Goal: Task Accomplishment & Management: Manage account settings

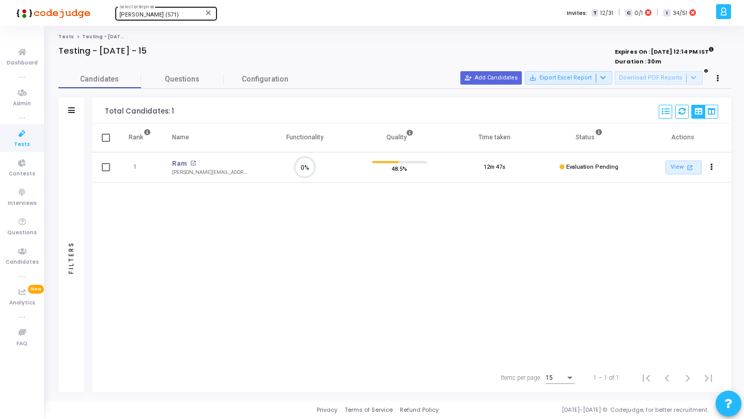
scroll to position [22, 26]
click at [150, 12] on span "[PERSON_NAME] (571)" at bounding box center [148, 14] width 59 height 7
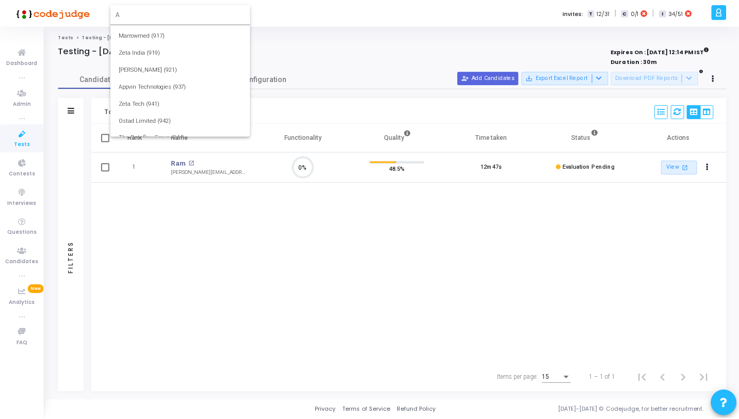
scroll to position [0, 0]
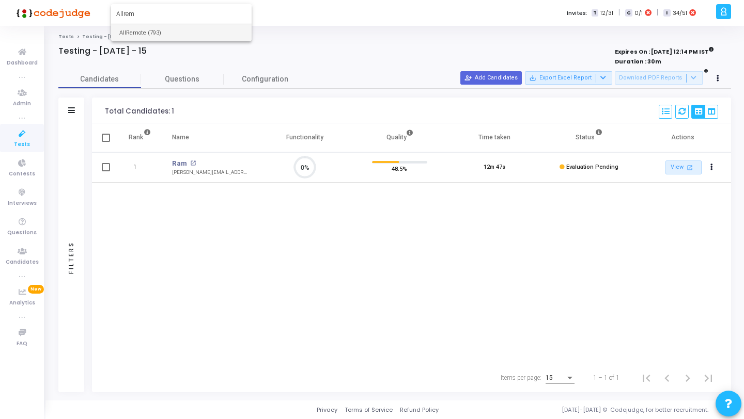
type input "Allrem"
click at [152, 36] on span "AllRemote (793)" at bounding box center [181, 32] width 124 height 17
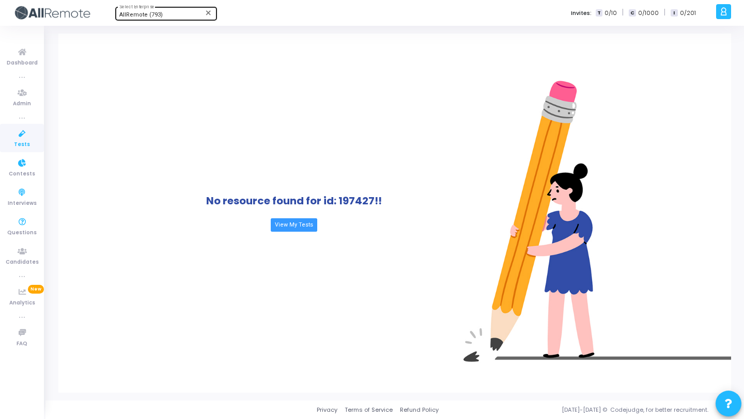
click at [23, 144] on span "Tests" at bounding box center [22, 144] width 16 height 9
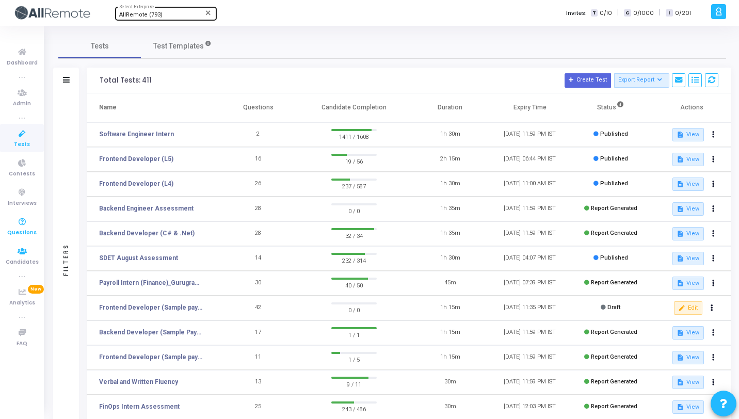
click at [25, 232] on span "Questions" at bounding box center [21, 233] width 29 height 9
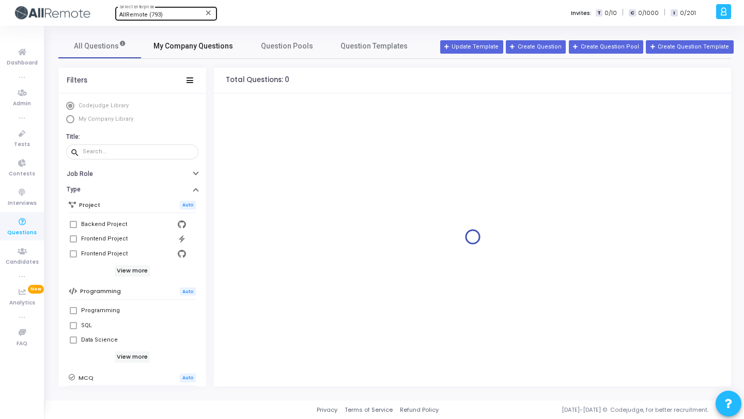
click at [166, 50] on span "My Company Questions" at bounding box center [193, 46] width 80 height 11
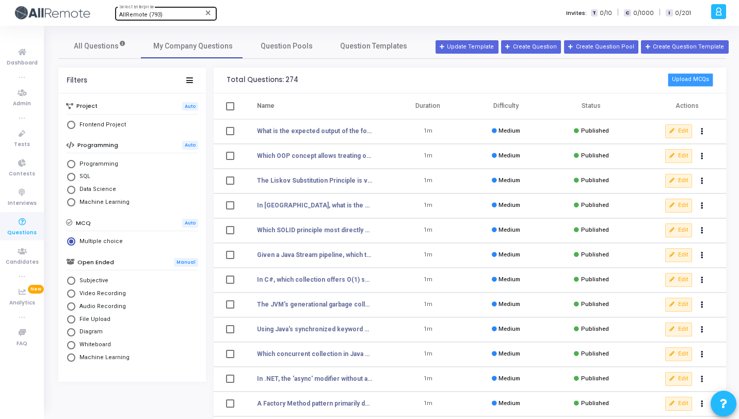
click at [699, 80] on button "Upload MCQs" at bounding box center [690, 79] width 45 height 13
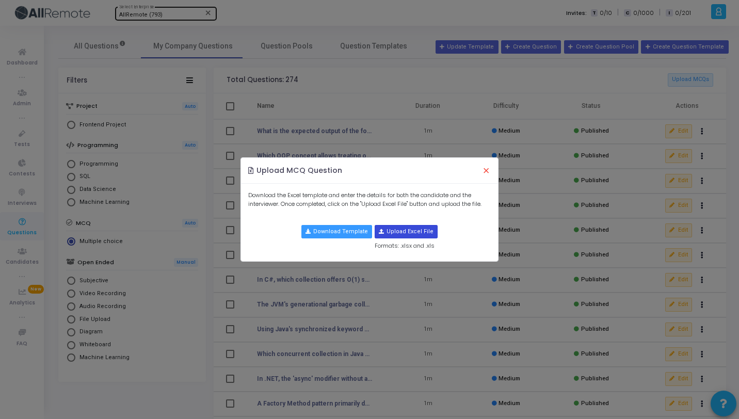
click at [385, 233] on input "file" at bounding box center [406, 232] width 62 height 12
type input "C:\fakepath\MCQ Legal & Compliance.xlsx"
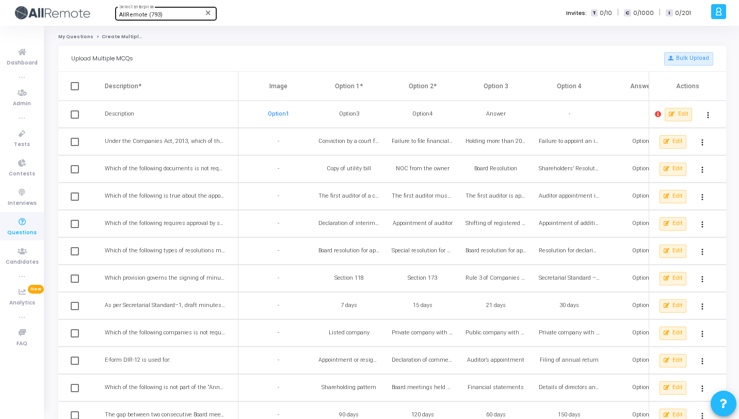
click at [707, 117] on mat-icon "more_vert" at bounding box center [708, 115] width 12 height 12
click at [699, 129] on button "Delete" at bounding box center [690, 138] width 58 height 18
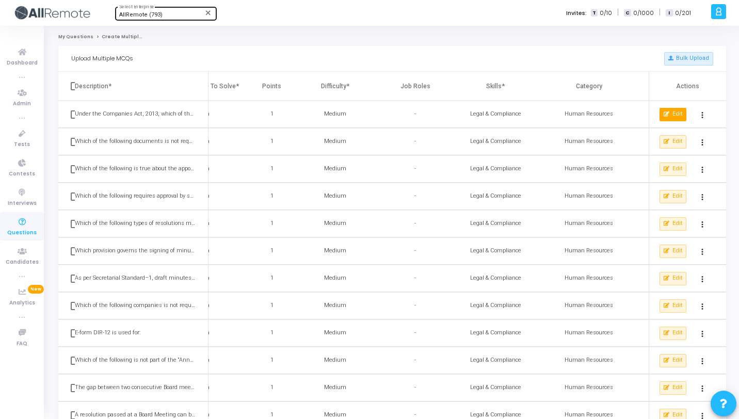
click at [681, 116] on span "Edit" at bounding box center [678, 114] width 10 height 9
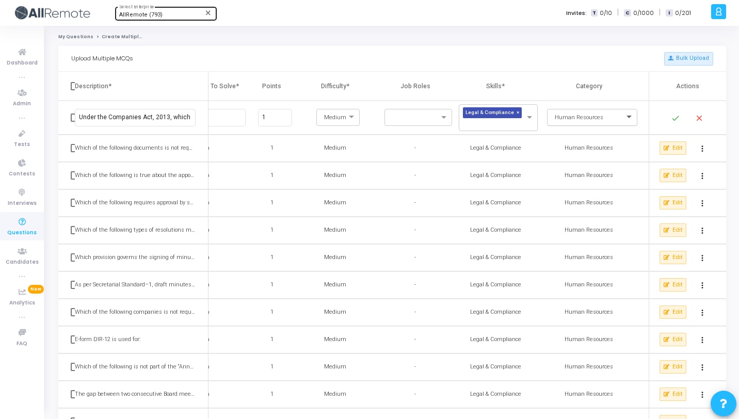
click at [627, 116] on span at bounding box center [630, 118] width 13 height 9
type input "Legal & Compliance"
click at [679, 116] on mat-icon "done" at bounding box center [676, 118] width 12 height 12
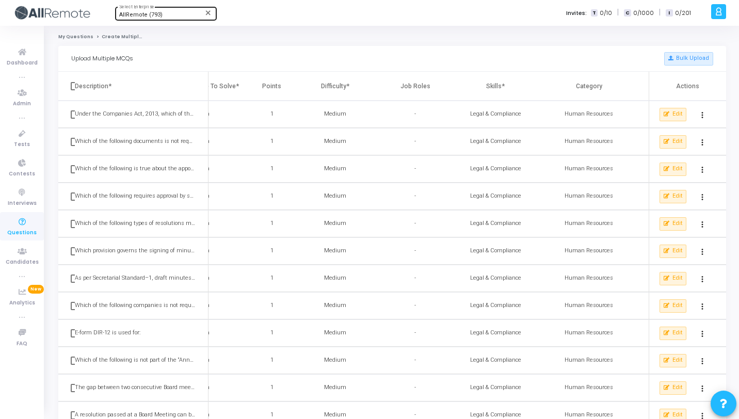
scroll to position [159, 0]
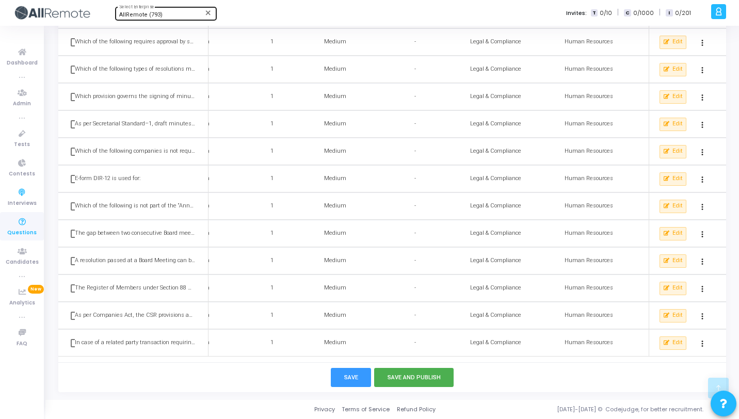
click at [19, 233] on span "Questions" at bounding box center [21, 233] width 29 height 9
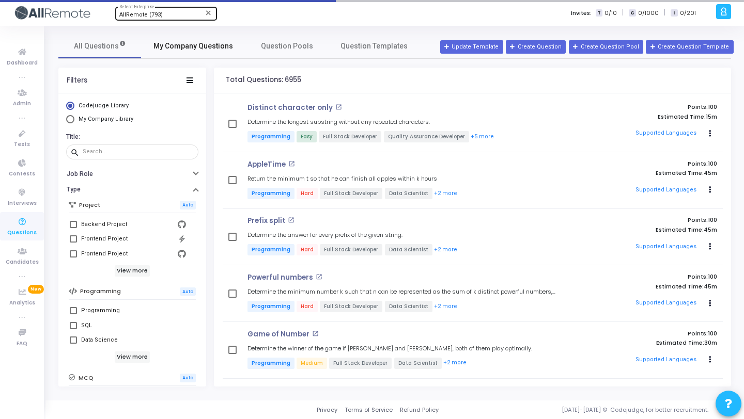
click at [188, 52] on link "My Company Questions" at bounding box center [193, 46] width 104 height 25
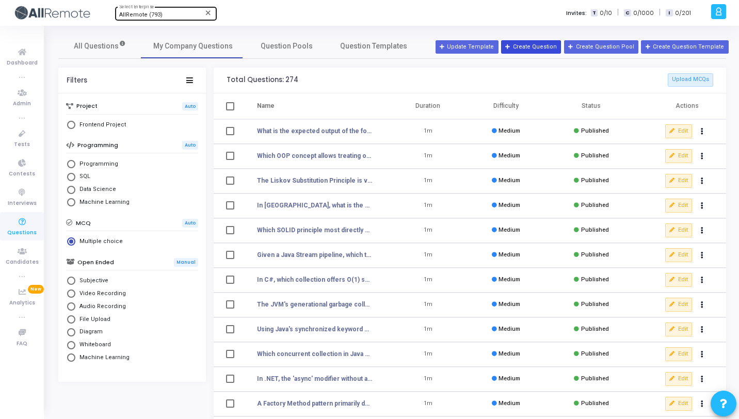
click at [560, 47] on button "Create Question" at bounding box center [531, 46] width 60 height 13
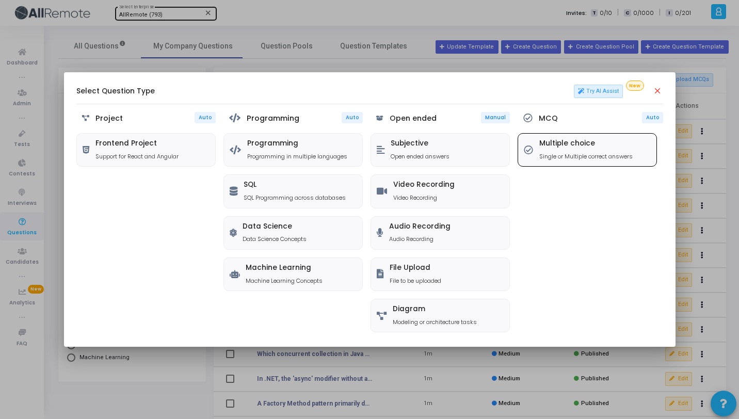
click at [580, 137] on div "Multiple choice Single or Multiple correct answers" at bounding box center [587, 150] width 138 height 33
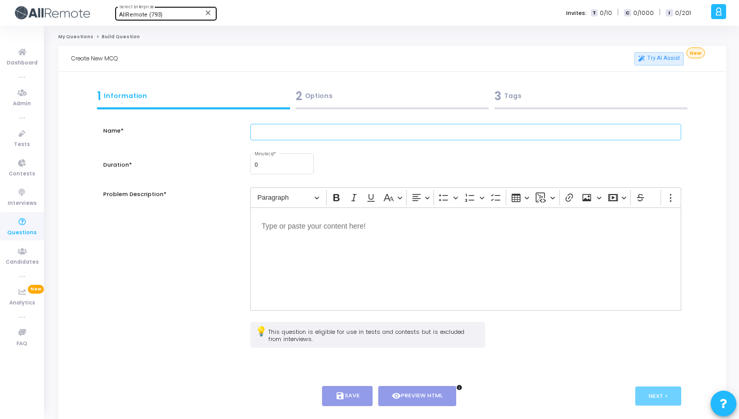
click at [344, 136] on input "text" at bounding box center [465, 132] width 431 height 17
paste input "Under the Companies Act, 2013, which of the following is not a valid ground for…"
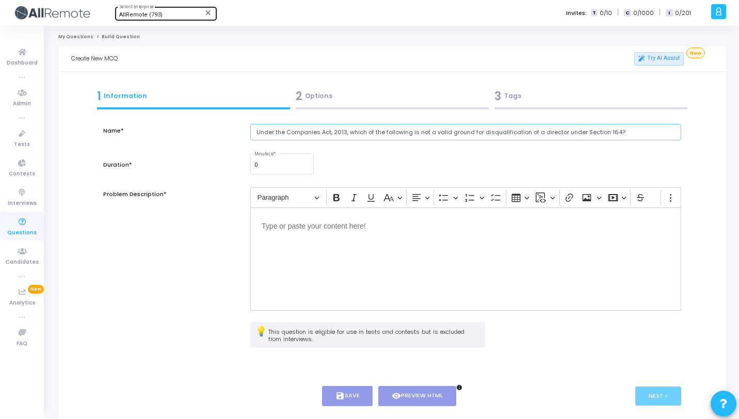
type input "Under the Companies Act, 2013, which of the following is not a valid ground for…"
click at [313, 266] on div "Editor editing area: main" at bounding box center [465, 259] width 431 height 103
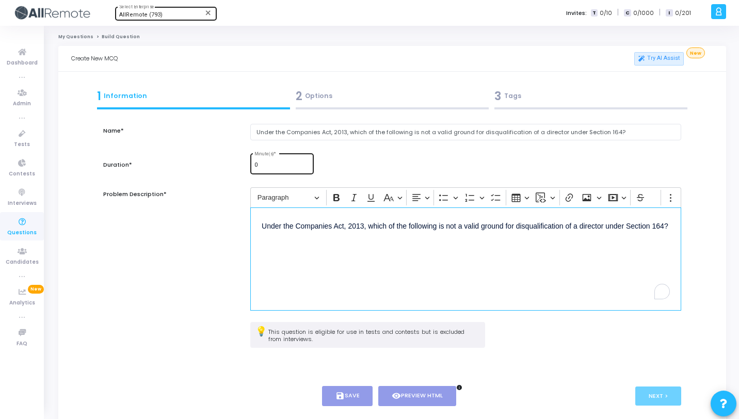
click at [264, 166] on input "0" at bounding box center [282, 165] width 55 height 6
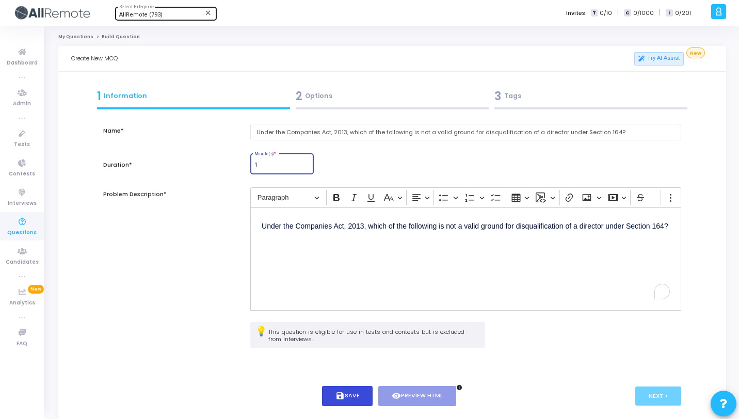
type input "1"
click at [323, 394] on button "save Save" at bounding box center [347, 396] width 51 height 20
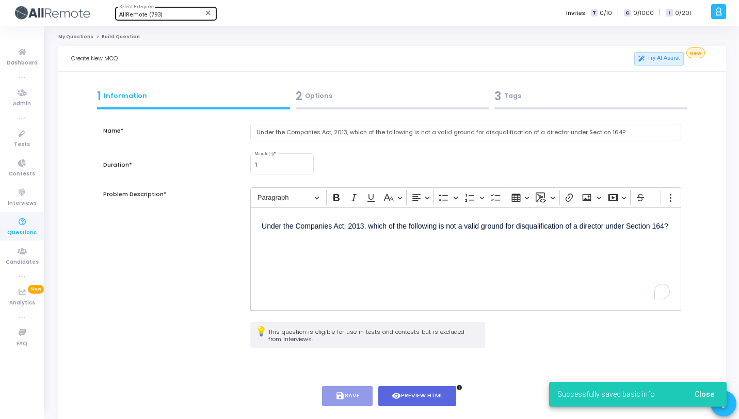
click at [362, 108] on div at bounding box center [392, 108] width 193 height 2
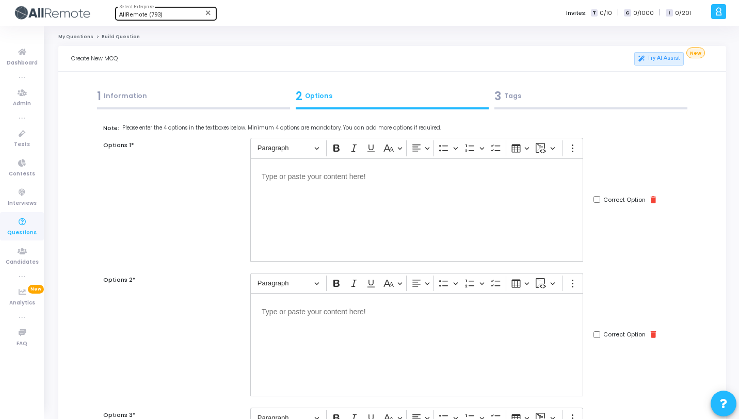
click at [388, 184] on div "Editor editing area: main" at bounding box center [416, 210] width 333 height 103
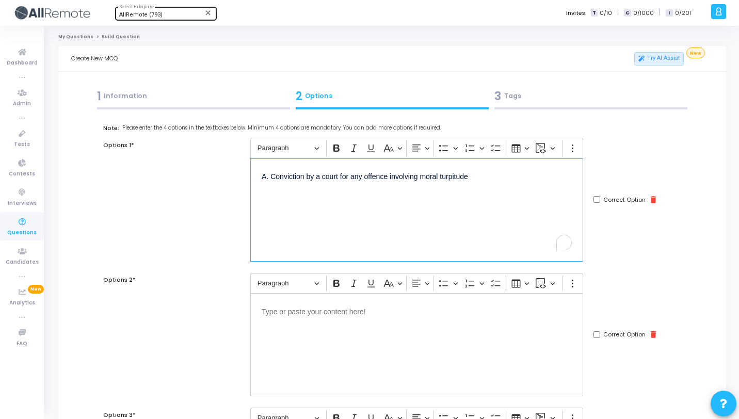
click at [271, 178] on p "A. Conviction by a court for any offence involving moral turpitude" at bounding box center [417, 176] width 310 height 13
click at [501, 181] on p "Conviction by a court for any offence involving moral turpitude" at bounding box center [417, 176] width 310 height 13
click at [361, 325] on div "Editor editing area: main" at bounding box center [416, 344] width 333 height 103
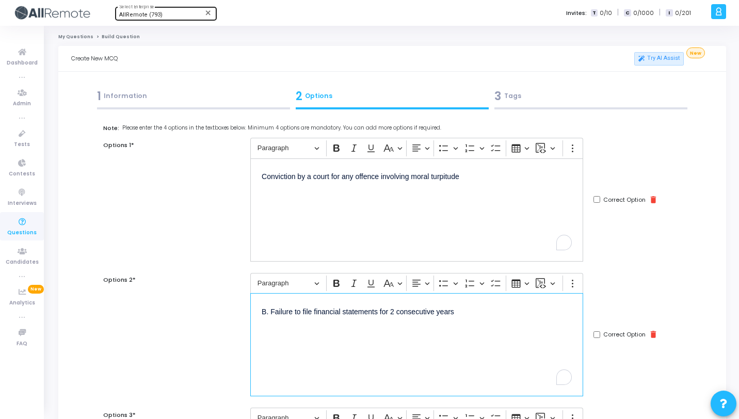
drag, startPoint x: 271, startPoint y: 312, endPoint x: 286, endPoint y: 338, distance: 30.1
click at [271, 312] on p "B. Failure to file financial statements for 2 consecutive years" at bounding box center [417, 311] width 310 height 13
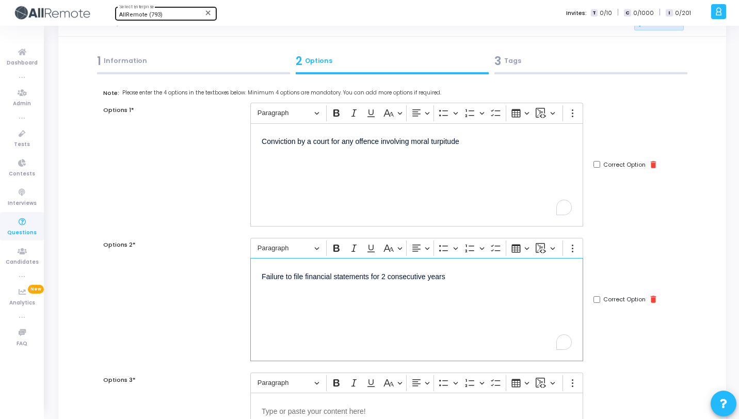
scroll to position [94, 0]
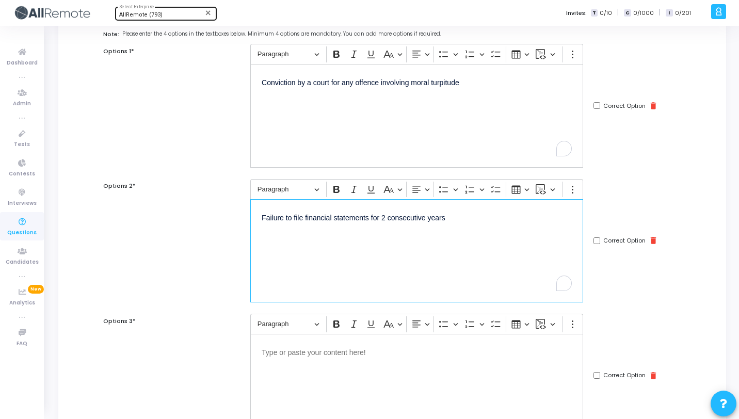
click at [343, 360] on div "Editor editing area: main" at bounding box center [416, 385] width 333 height 103
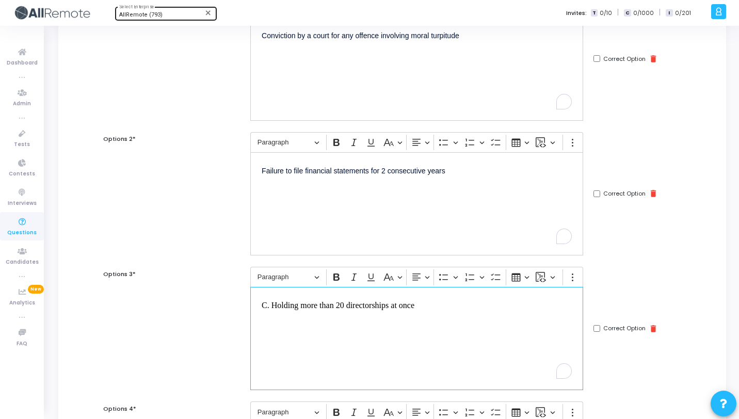
scroll to position [146, 0]
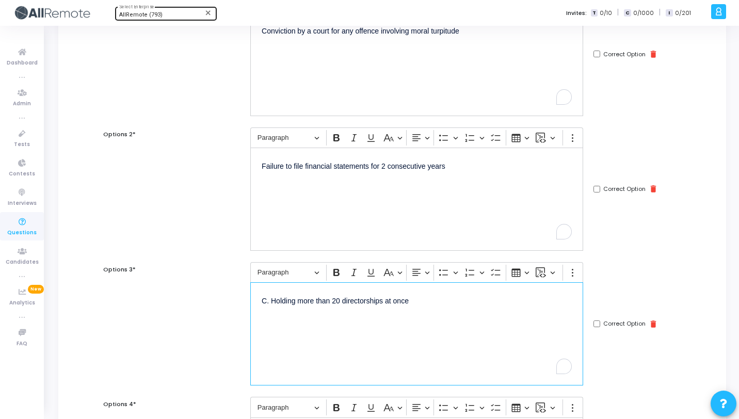
click at [272, 300] on p "C. Holding more than 20 directorships at once" at bounding box center [417, 300] width 310 height 13
click at [507, 212] on div "Failure to file financial statements for 2 consecutive years" at bounding box center [416, 199] width 333 height 103
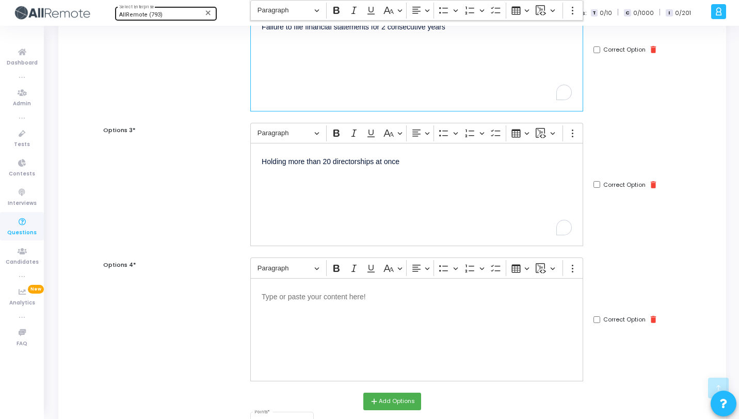
scroll to position [356, 0]
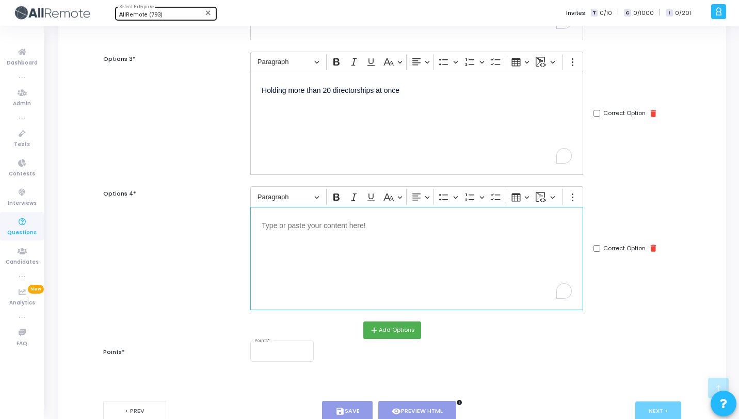
click at [376, 265] on div "Editor editing area: main" at bounding box center [416, 258] width 333 height 103
drag, startPoint x: 273, startPoint y: 226, endPoint x: 285, endPoint y: 239, distance: 17.9
click at [273, 226] on p "D. Failure to appoint an internal auditor" at bounding box center [417, 224] width 310 height 13
click at [599, 249] on input "Correct Option" at bounding box center [597, 248] width 7 height 7
checkbox input "true"
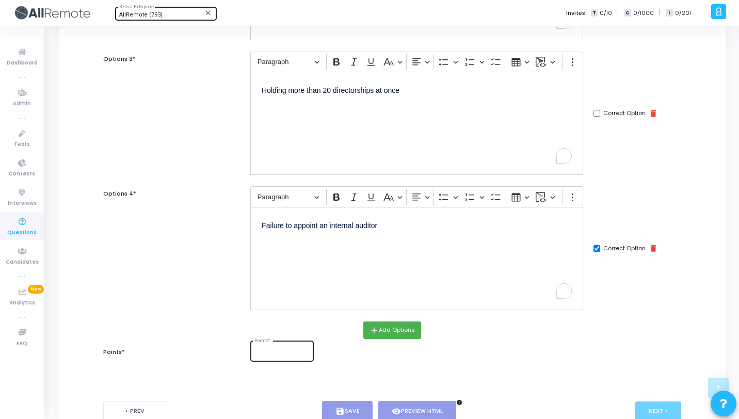
click at [269, 355] on input "Points *" at bounding box center [282, 353] width 55 height 6
type input "1"
click at [356, 406] on button "save Save" at bounding box center [347, 411] width 51 height 20
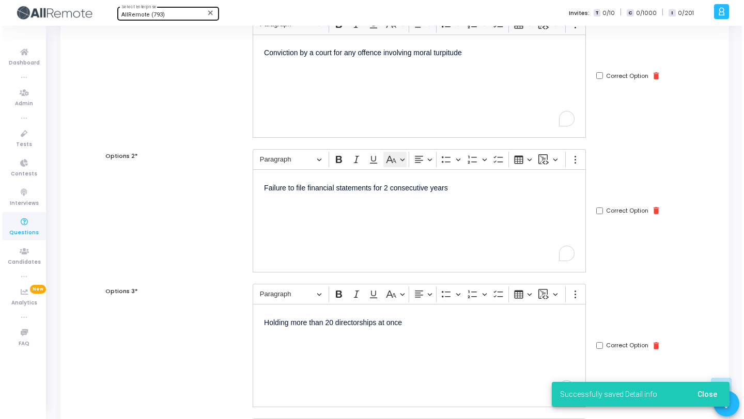
scroll to position [0, 0]
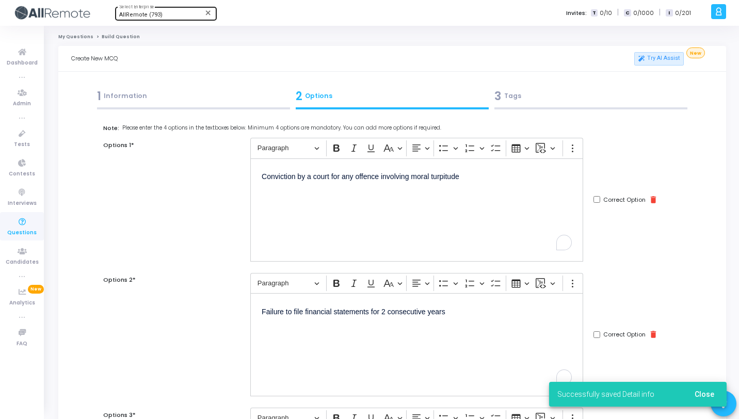
click at [533, 94] on div "3 Tags" at bounding box center [591, 96] width 193 height 17
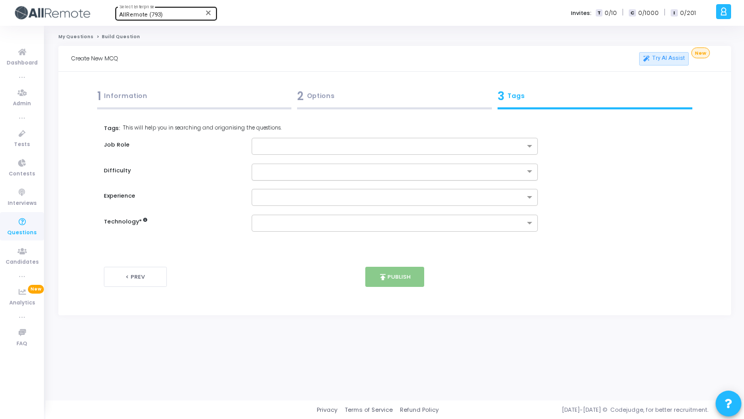
click at [398, 177] on div at bounding box center [394, 172] width 286 height 17
click at [361, 207] on div "Medium" at bounding box center [394, 205] width 285 height 17
click at [356, 226] on input "text" at bounding box center [390, 223] width 266 height 9
type input "Legal & Compliance"
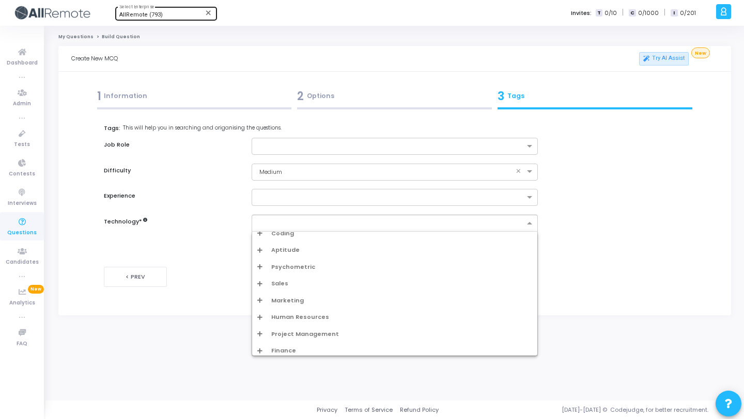
scroll to position [10, 0]
click at [261, 346] on icon "Options list" at bounding box center [259, 347] width 5 height 6
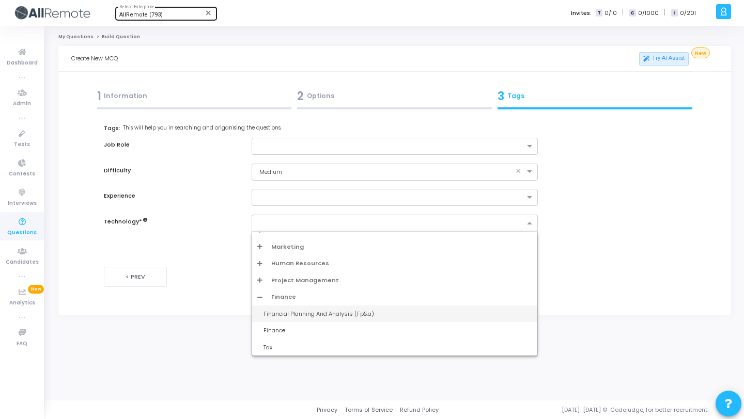
click at [261, 294] on icon "Options list" at bounding box center [259, 297] width 5 height 6
click at [264, 327] on div "Project Management" at bounding box center [394, 330] width 274 height 9
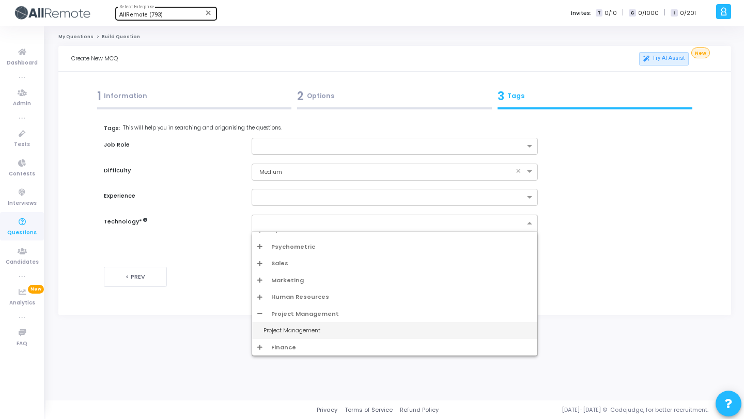
click at [261, 314] on icon "Options list" at bounding box center [259, 314] width 5 height 6
click at [260, 308] on div "Human Resources" at bounding box center [394, 313] width 285 height 17
click at [259, 311] on icon "Options list" at bounding box center [259, 314] width 5 height 6
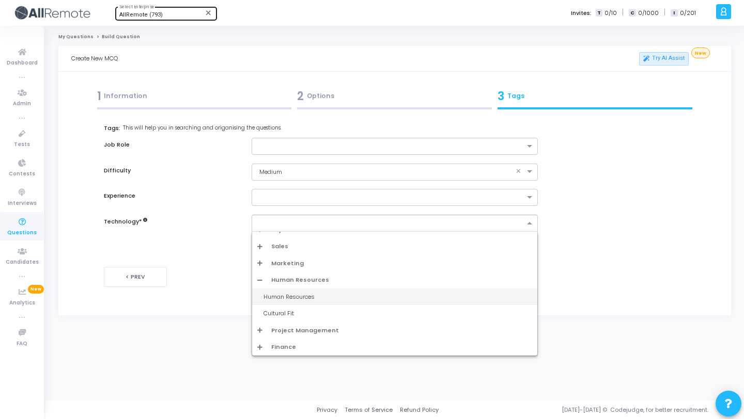
click at [258, 277] on icon "Options list" at bounding box center [259, 280] width 5 height 6
click at [261, 296] on icon "Options list" at bounding box center [259, 297] width 5 height 6
click at [258, 279] on icon "Options list" at bounding box center [259, 280] width 5 height 6
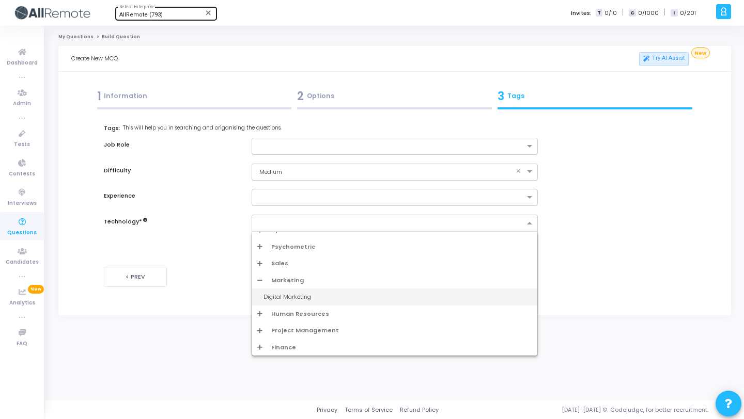
scroll to position [10, 0]
click at [258, 279] on icon "Options list" at bounding box center [259, 280] width 5 height 6
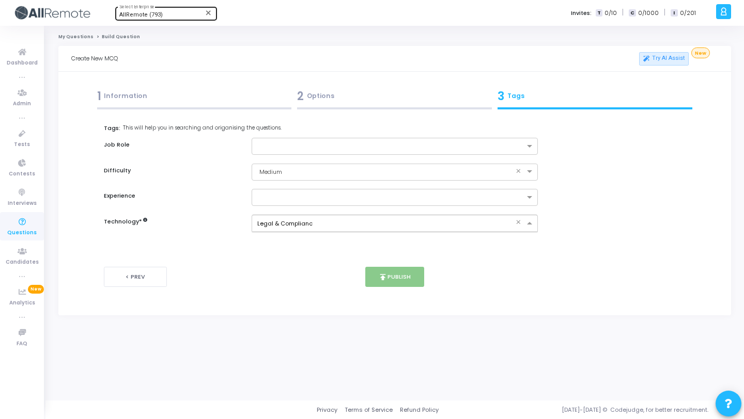
type input "Legal & Compliance"
click at [398, 281] on button "publish Publish" at bounding box center [394, 277] width 59 height 20
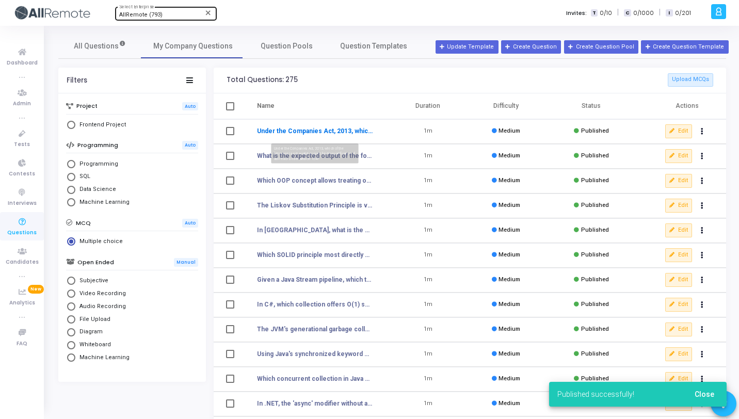
click at [326, 132] on link "Under the Companies Act, 2013, which of the following is not a valid ground for…" at bounding box center [315, 131] width 116 height 9
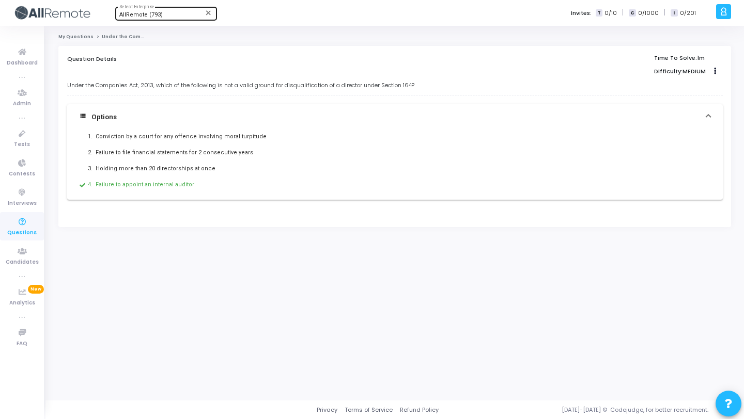
click at [73, 42] on div "My Questions Under the Companies Act, 2013, which of the following is not a val…" at bounding box center [394, 213] width 672 height 359
click at [75, 37] on link "My Questions" at bounding box center [75, 37] width 35 height 6
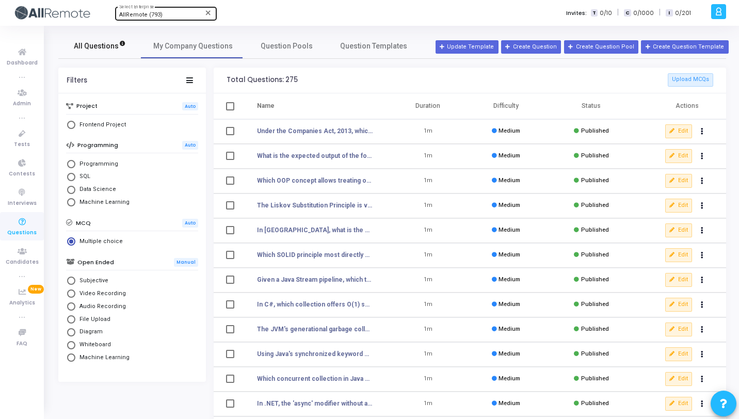
click at [115, 45] on span "All Questions" at bounding box center [100, 46] width 52 height 11
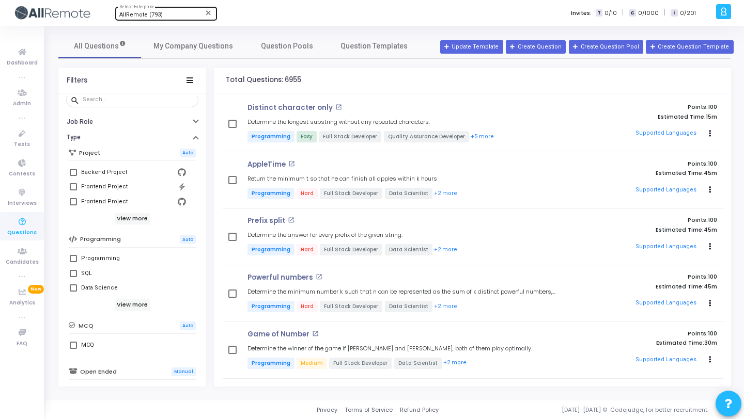
scroll to position [184, 0]
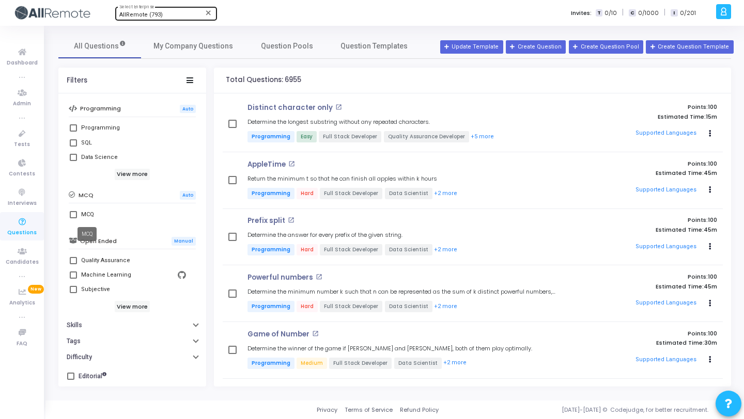
click at [84, 217] on div "MCQ" at bounding box center [87, 215] width 13 height 12
click at [73, 218] on input "MCQ" at bounding box center [73, 218] width 1 height 1
checkbox input "true"
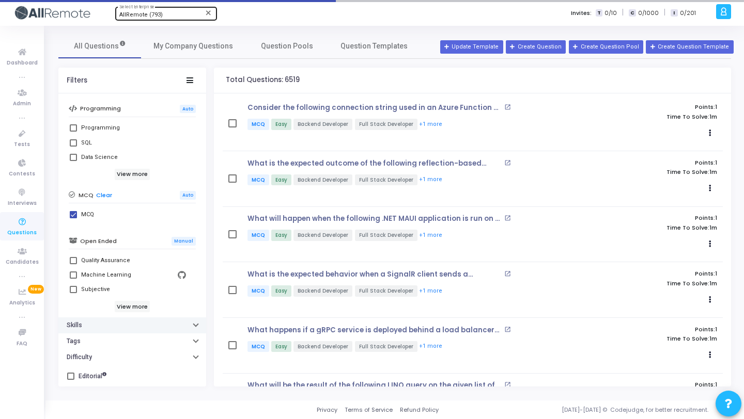
click at [115, 325] on button "Skills" at bounding box center [132, 326] width 148 height 16
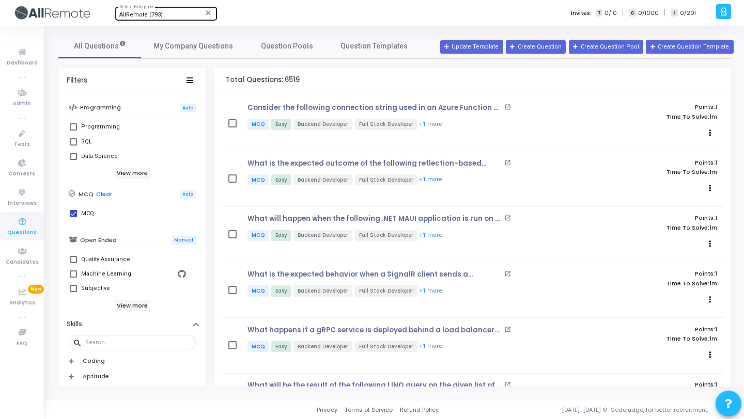
click at [118, 334] on div "search" at bounding box center [132, 343] width 127 height 21
click at [120, 337] on div at bounding box center [138, 342] width 106 height 17
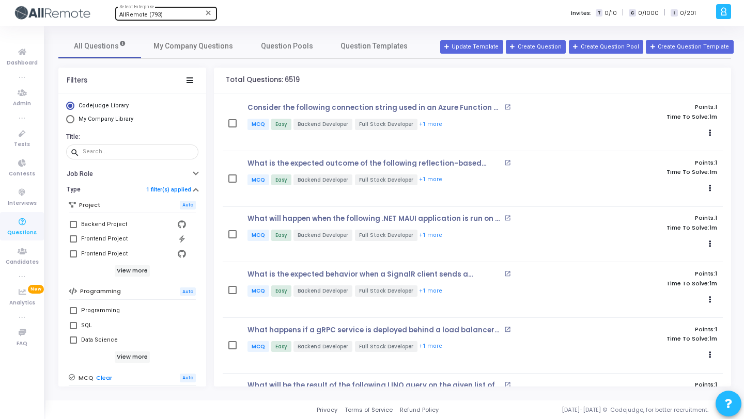
type input "Legal"
click at [226, 46] on span "My Company Questions" at bounding box center [193, 46] width 80 height 11
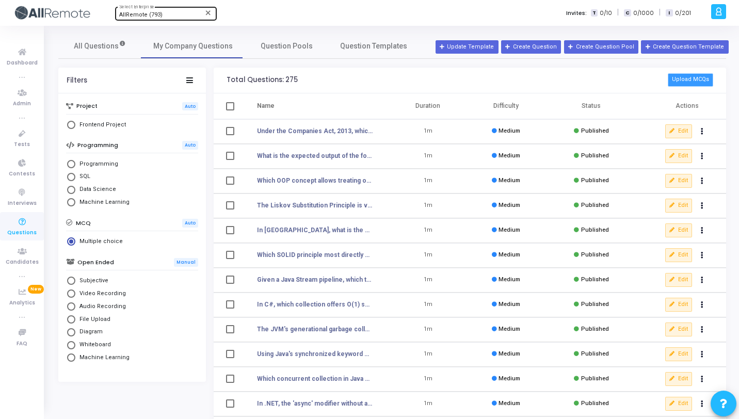
click at [708, 85] on button "Upload MCQs" at bounding box center [690, 79] width 45 height 13
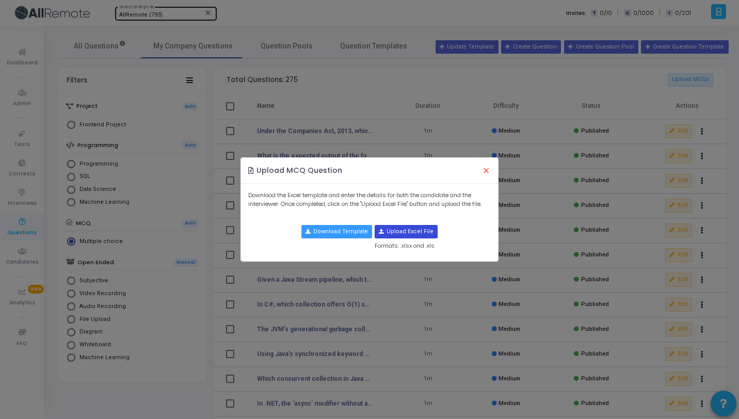
click at [406, 234] on input "file" at bounding box center [406, 232] width 62 height 12
type input "C:\fakepath\MCQ Legal & Compliance.xlsx"
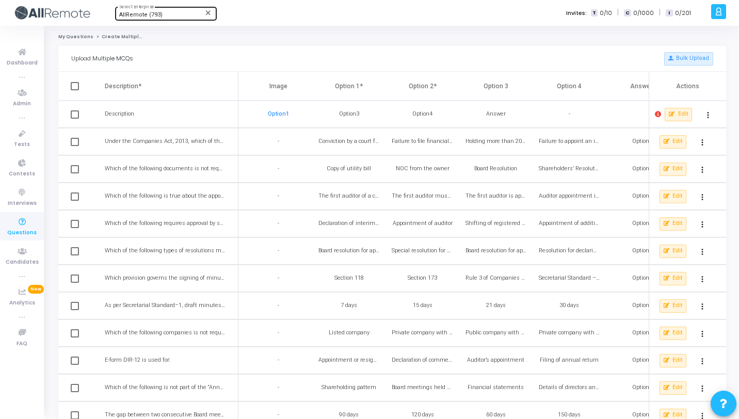
click at [72, 117] on span at bounding box center [75, 115] width 8 height 8
click at [74, 119] on input "checkbox" at bounding box center [74, 119] width 1 height 1
checkbox input "true"
click at [73, 141] on span at bounding box center [75, 142] width 8 height 8
click at [74, 146] on input "checkbox" at bounding box center [74, 146] width 1 height 1
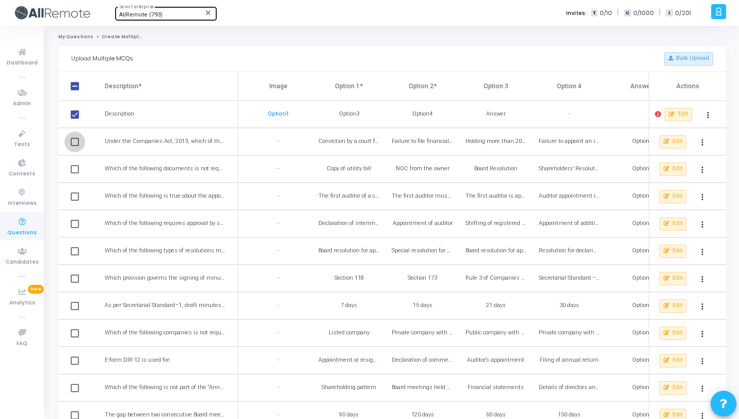
checkbox input "true"
click at [707, 114] on mat-icon "more_vert" at bounding box center [708, 115] width 12 height 12
click at [687, 142] on button "Delete" at bounding box center [690, 138] width 58 height 18
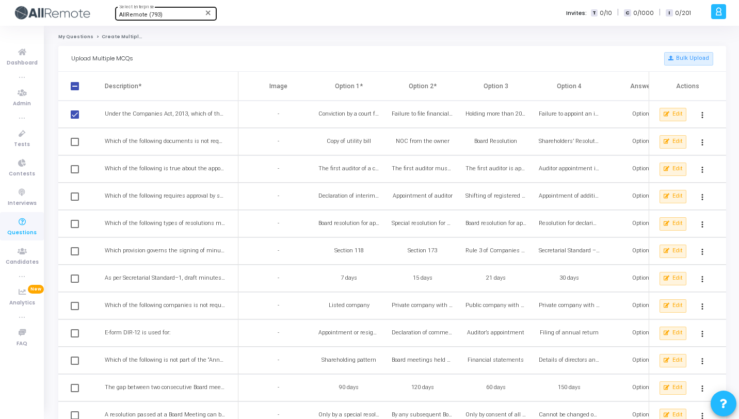
click at [703, 115] on mat-icon "more_vert" at bounding box center [703, 115] width 12 height 12
click at [697, 135] on button "Delete" at bounding box center [685, 138] width 58 height 18
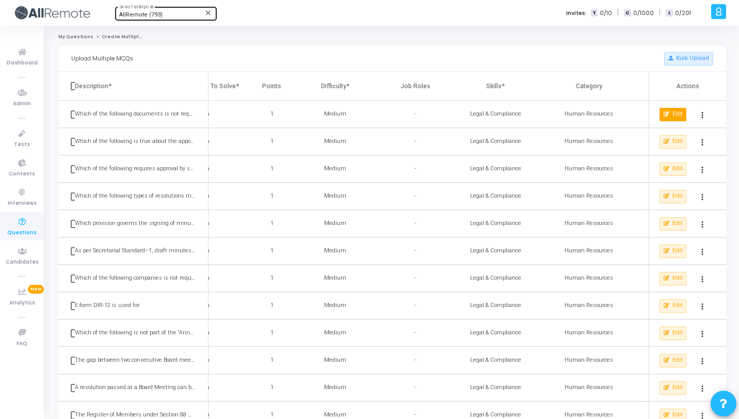
click at [682, 114] on span "Edit" at bounding box center [678, 114] width 10 height 9
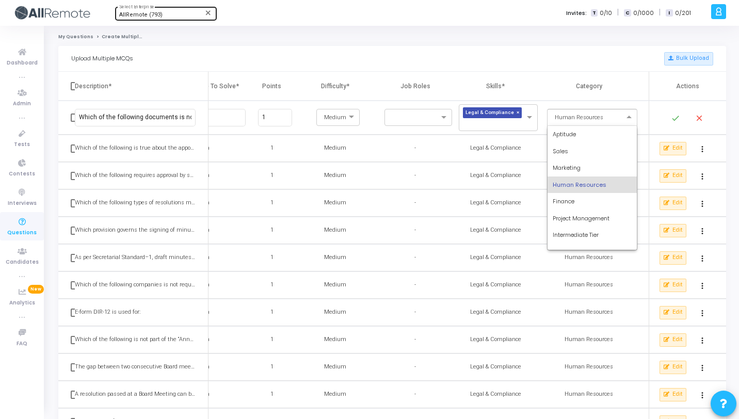
click at [625, 121] on span at bounding box center [630, 118] width 13 height 9
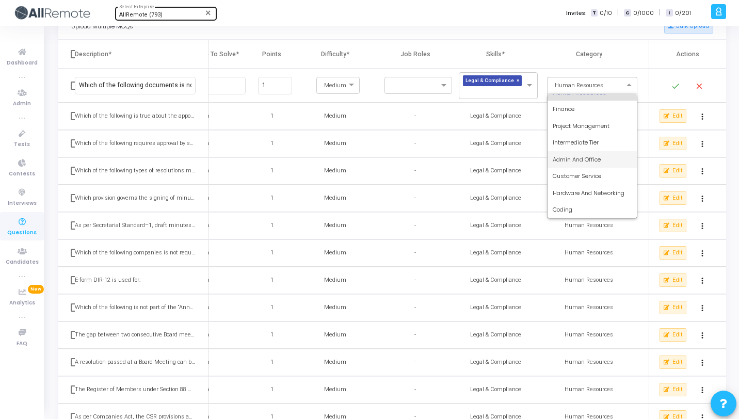
scroll to position [55, 0]
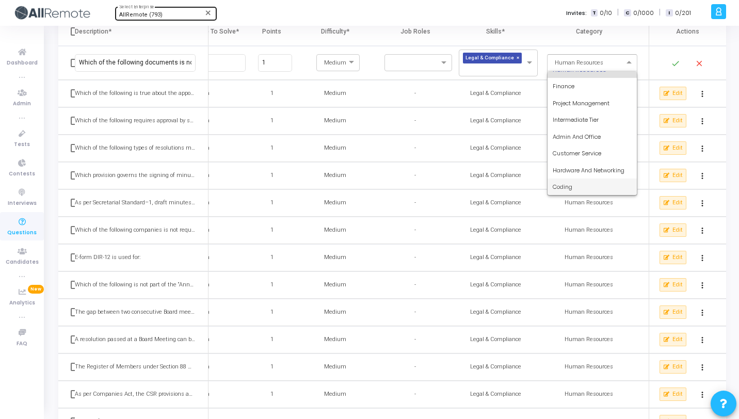
click at [594, 189] on div "Coding" at bounding box center [592, 187] width 89 height 17
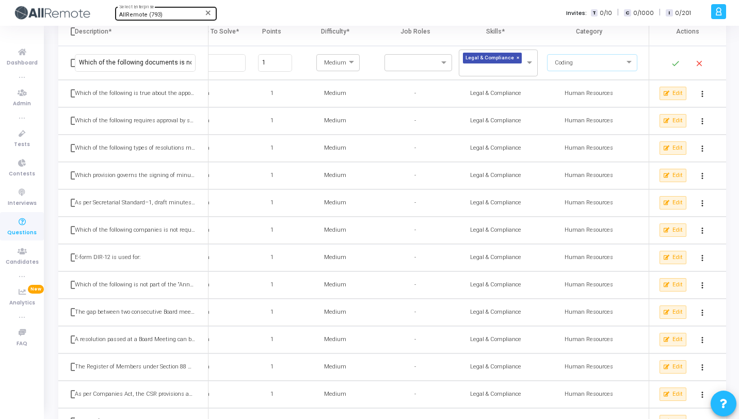
click at [676, 60] on mat-icon "done" at bounding box center [676, 63] width 12 height 12
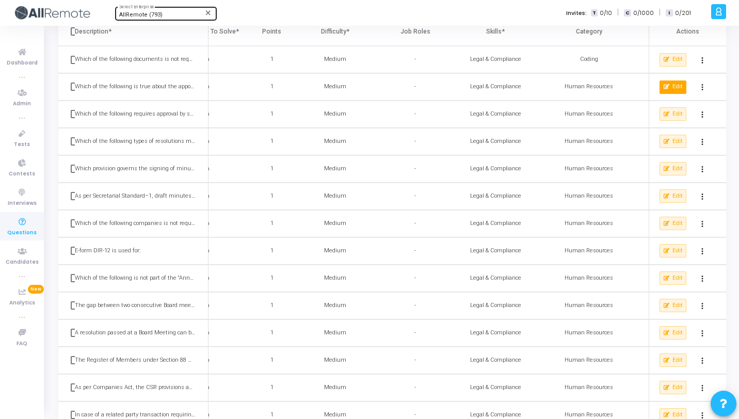
click at [674, 87] on span "Edit" at bounding box center [678, 87] width 10 height 9
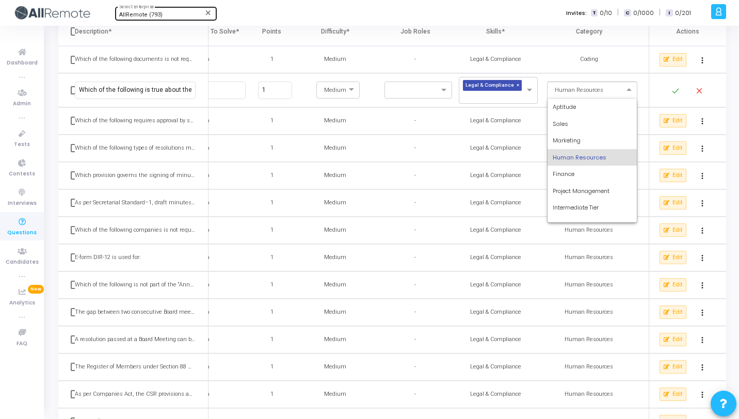
click at [607, 90] on input "text" at bounding box center [582, 89] width 58 height 9
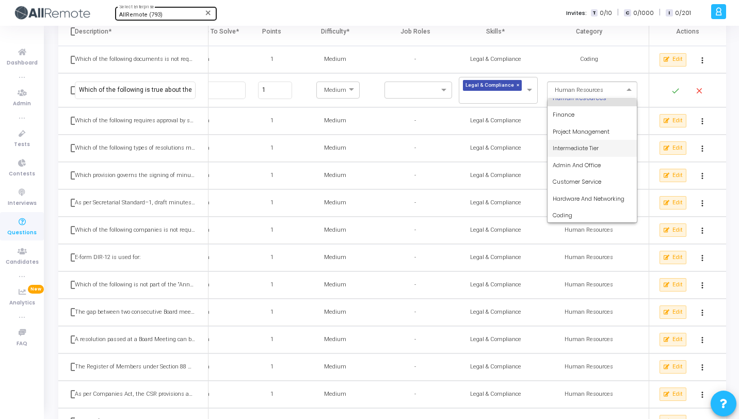
scroll to position [60, 0]
click at [576, 211] on div "Coding" at bounding box center [592, 214] width 89 height 17
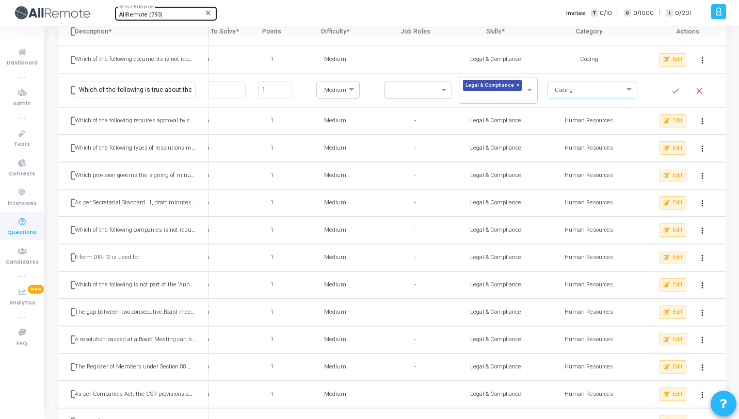
click at [676, 90] on mat-icon "done" at bounding box center [676, 91] width 12 height 12
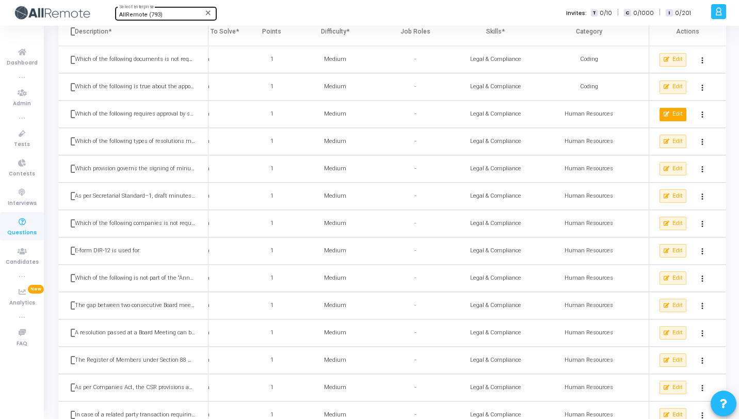
click at [676, 115] on span "Edit" at bounding box center [678, 114] width 10 height 9
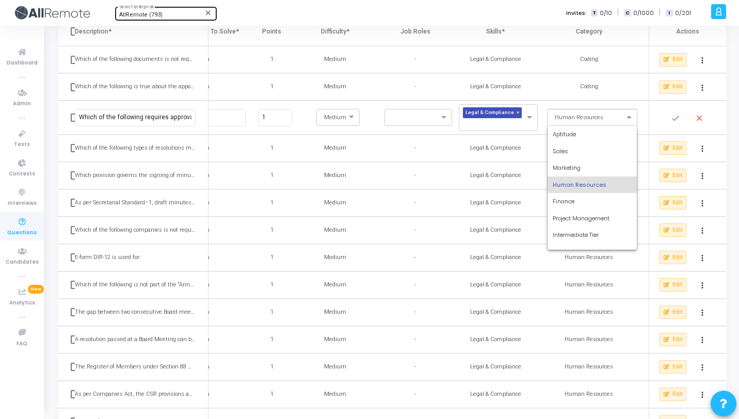
click at [615, 124] on div "× Human Resources" at bounding box center [592, 117] width 90 height 17
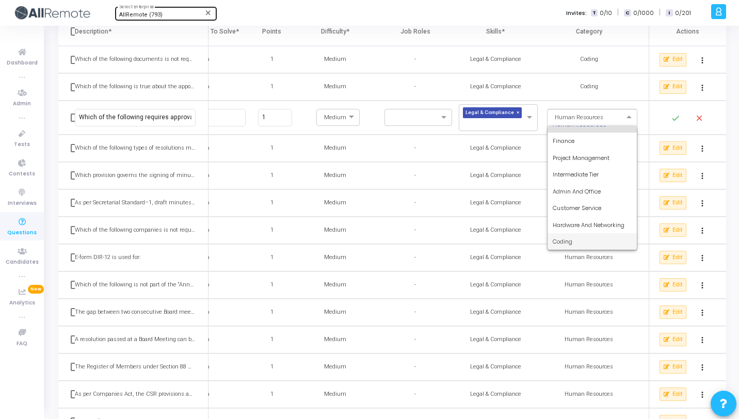
click at [579, 243] on div "Coding" at bounding box center [592, 241] width 89 height 17
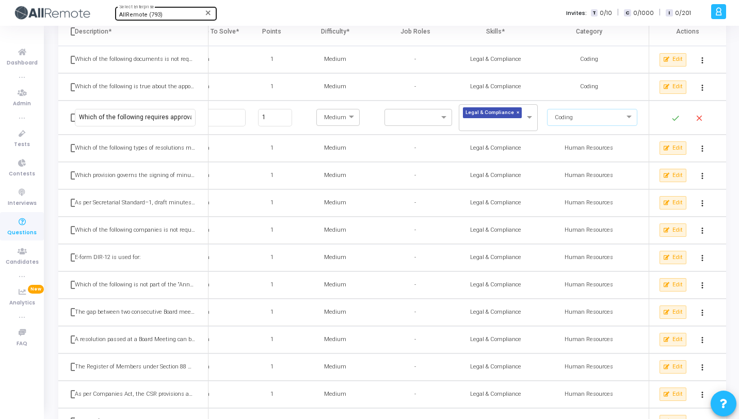
click at [674, 115] on mat-icon "done" at bounding box center [676, 118] width 12 height 12
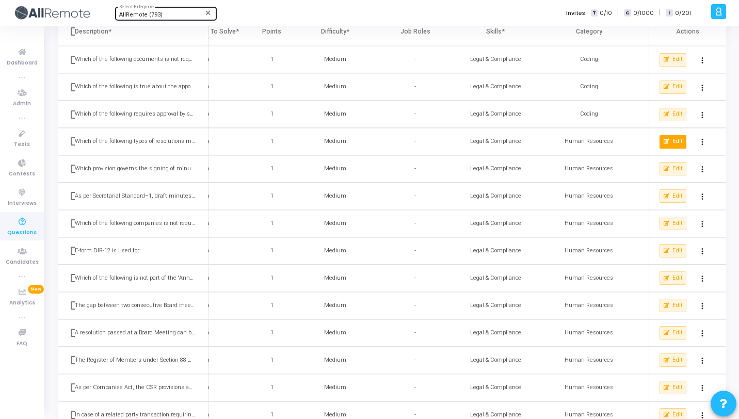
click at [674, 138] on span "Edit" at bounding box center [678, 141] width 10 height 9
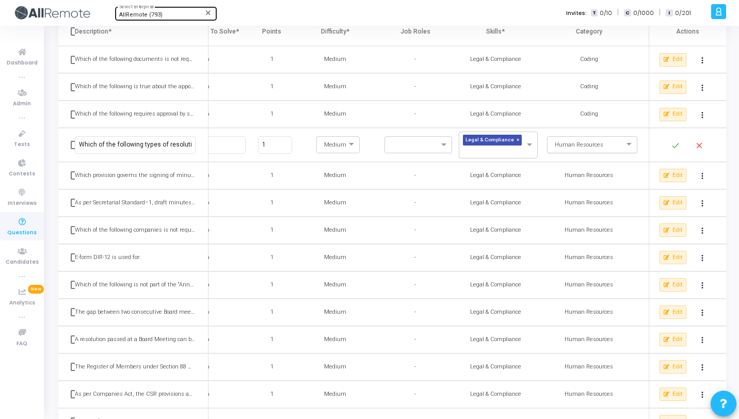
click at [603, 144] on input "text" at bounding box center [582, 143] width 58 height 9
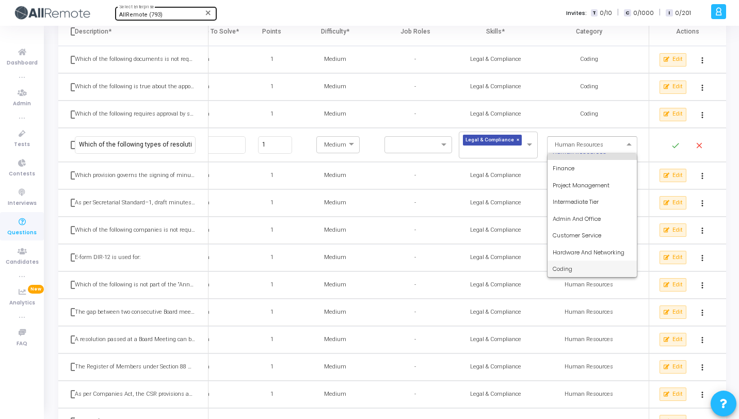
click at [576, 264] on div "Coding" at bounding box center [592, 269] width 89 height 17
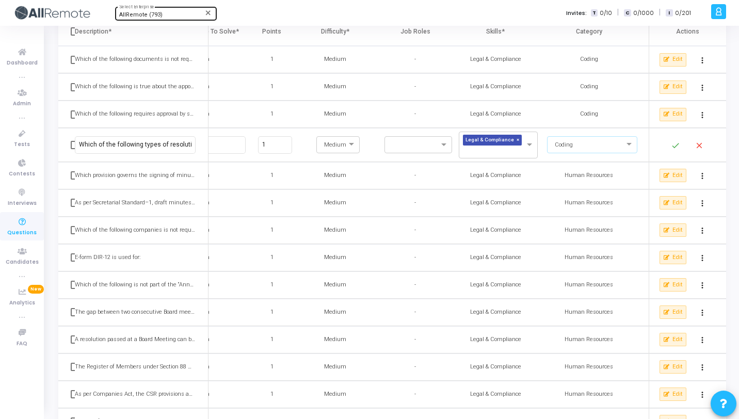
click at [680, 141] on mat-icon "done" at bounding box center [676, 145] width 12 height 12
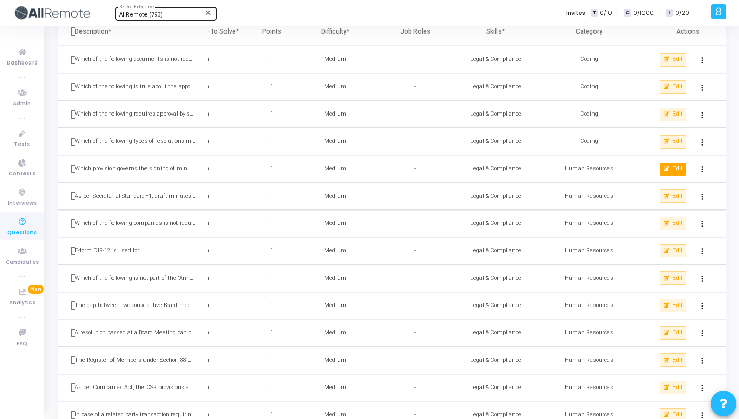
click at [671, 170] on button "Edit" at bounding box center [673, 169] width 27 height 13
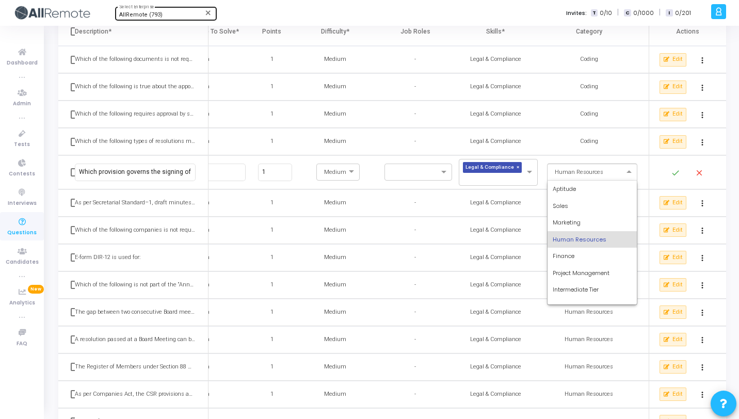
click at [633, 175] on span at bounding box center [630, 172] width 13 height 9
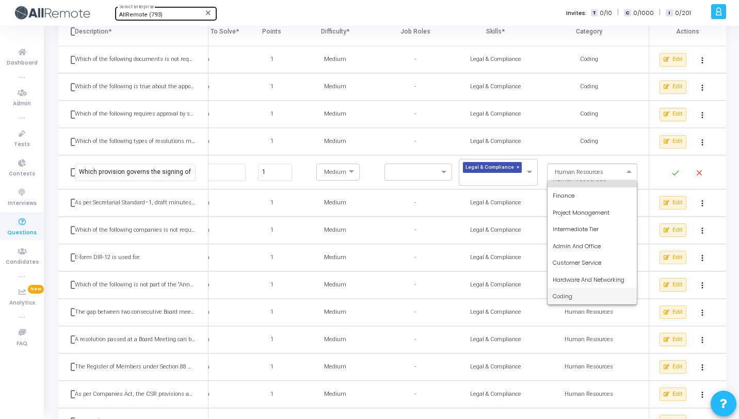
click at [571, 289] on div "Coding" at bounding box center [592, 296] width 89 height 17
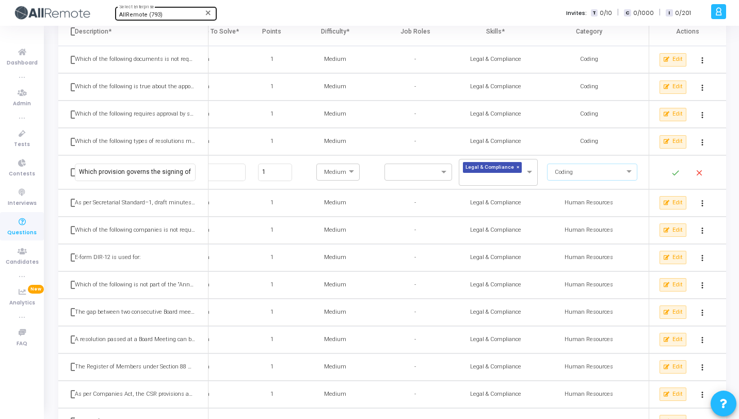
click at [676, 172] on mat-icon "done" at bounding box center [676, 173] width 12 height 12
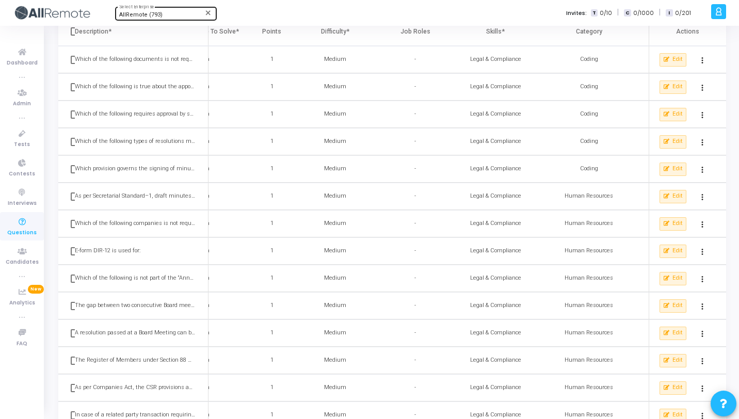
click at [672, 188] on div "Edit more_vert" at bounding box center [688, 196] width 56 height 21
click at [672, 193] on button "Edit" at bounding box center [673, 196] width 27 height 13
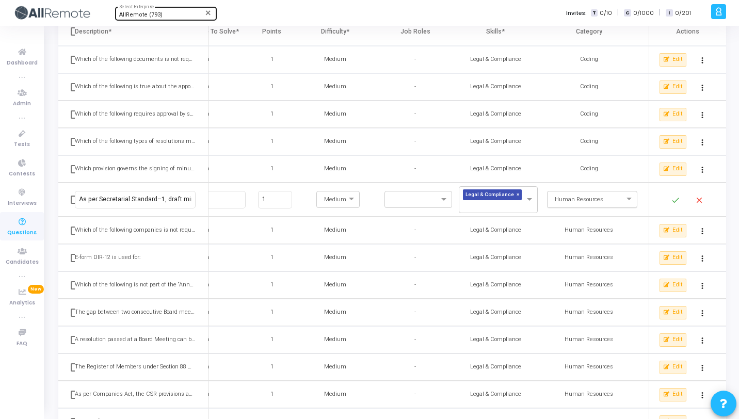
click at [586, 195] on input "text" at bounding box center [582, 198] width 58 height 9
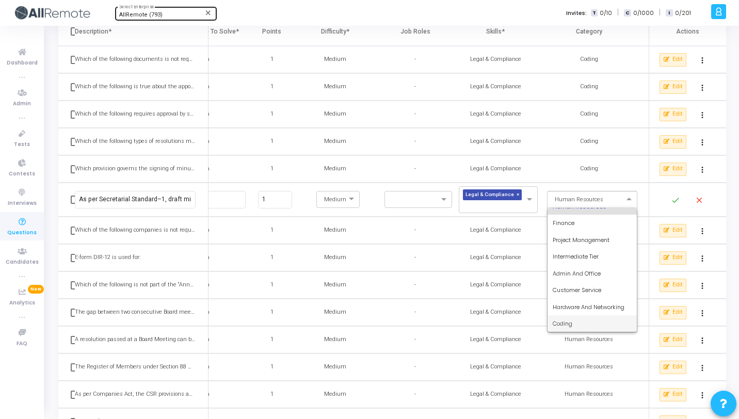
click at [572, 319] on div "Coding" at bounding box center [592, 323] width 89 height 17
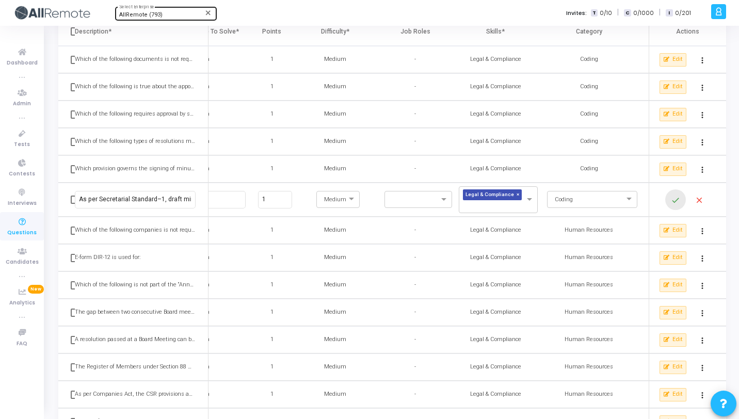
click at [678, 200] on mat-icon "done" at bounding box center [676, 200] width 12 height 12
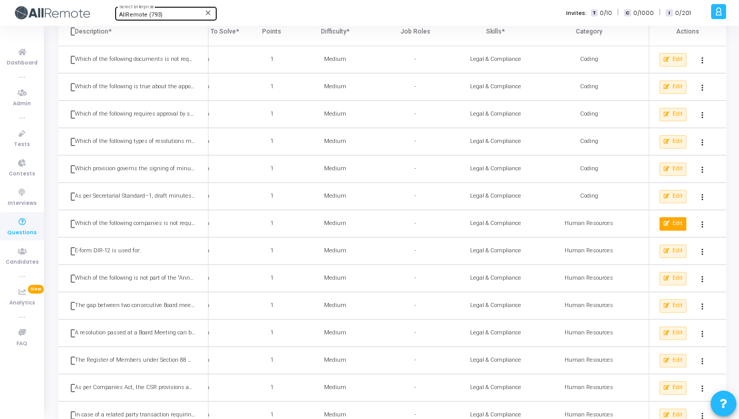
click at [676, 222] on span "Edit" at bounding box center [678, 223] width 10 height 9
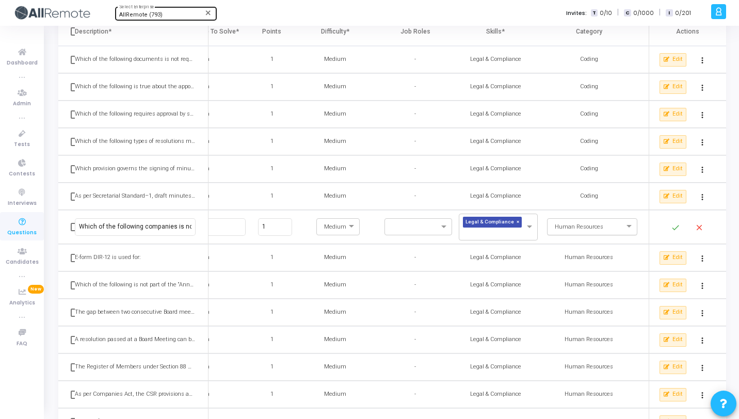
click at [605, 226] on input "text" at bounding box center [582, 226] width 58 height 9
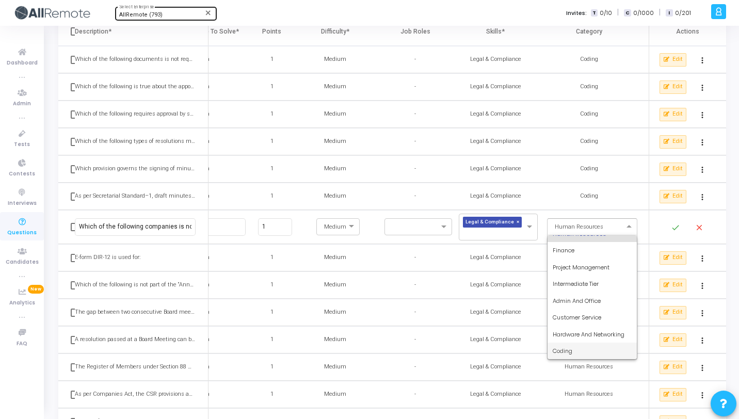
click at [581, 351] on div "Coding" at bounding box center [592, 351] width 89 height 17
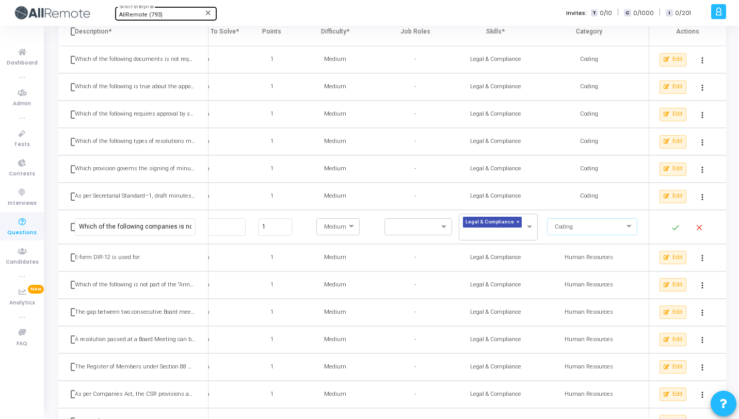
click at [679, 228] on mat-icon "done" at bounding box center [676, 228] width 12 height 12
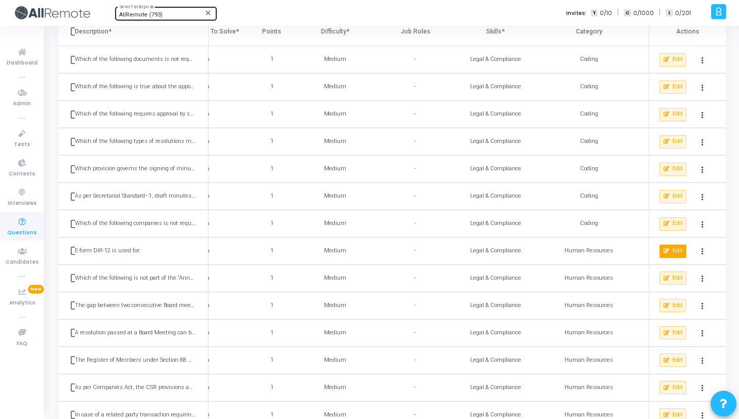
click at [670, 250] on button "Edit" at bounding box center [673, 251] width 27 height 13
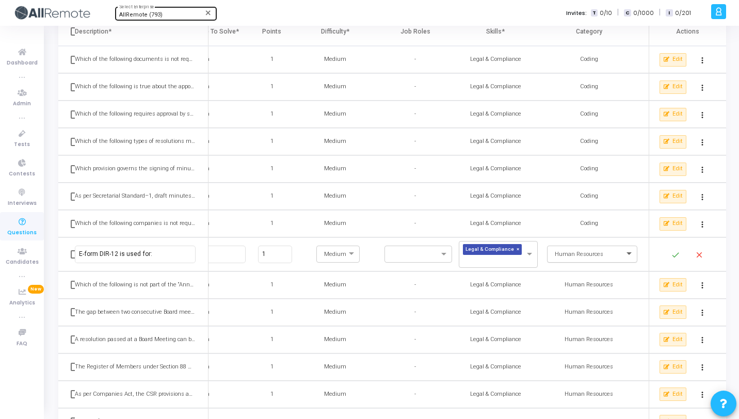
click at [632, 257] on span at bounding box center [630, 254] width 13 height 9
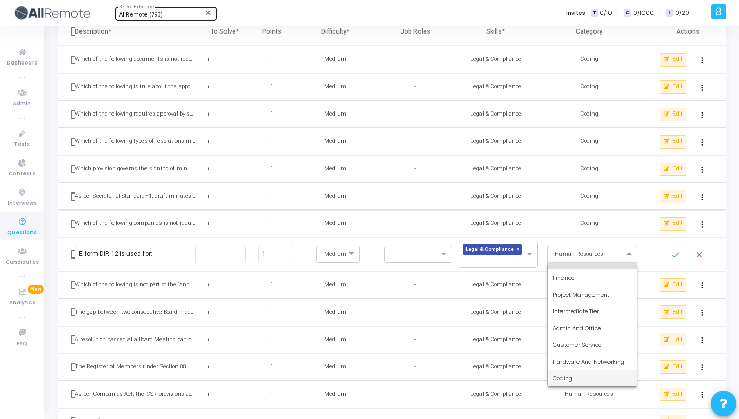
click at [578, 373] on div "Coding" at bounding box center [592, 378] width 89 height 17
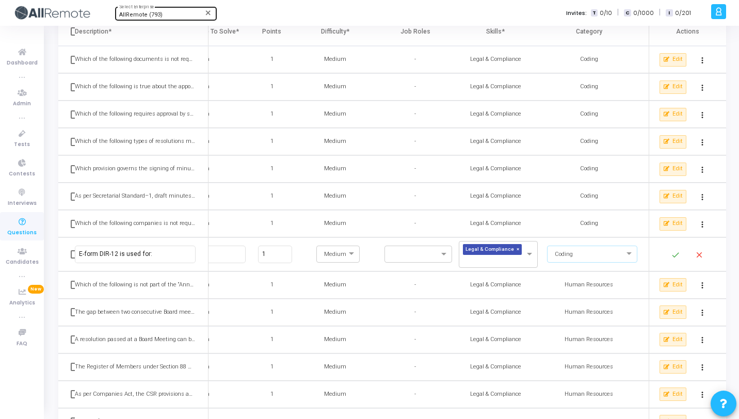
click at [680, 256] on mat-icon "done" at bounding box center [676, 255] width 12 height 12
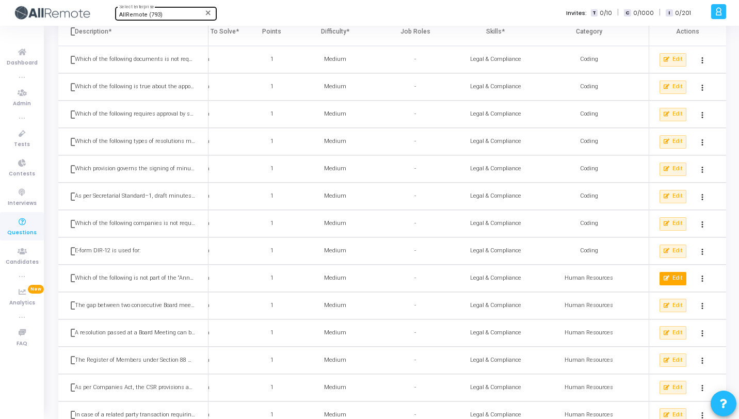
click at [666, 278] on icon at bounding box center [667, 279] width 6 height 6
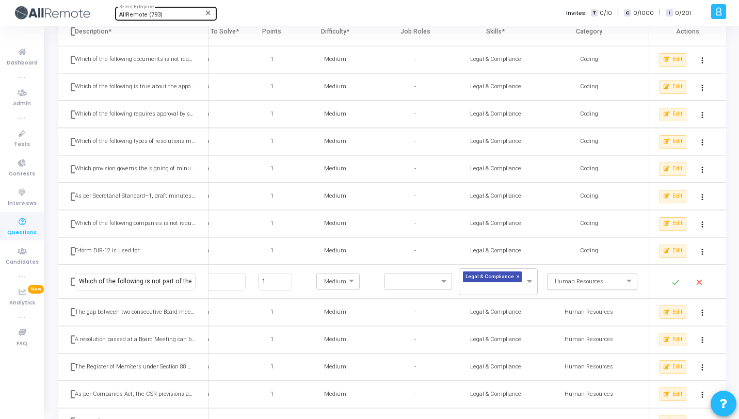
click at [585, 285] on div "× Human Resources" at bounding box center [578, 282] width 51 height 9
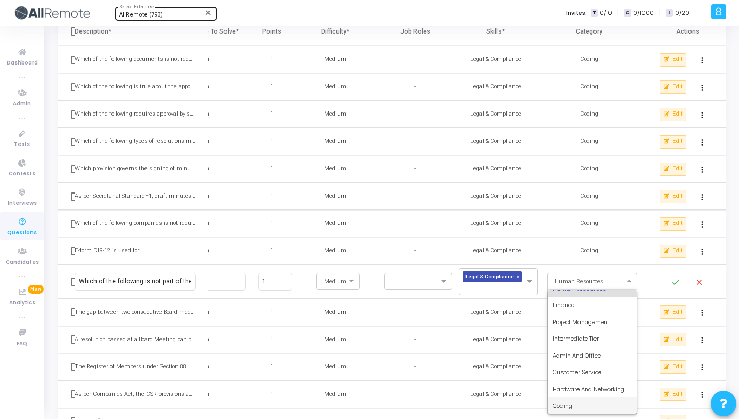
click at [570, 405] on span "Coding" at bounding box center [563, 406] width 20 height 8
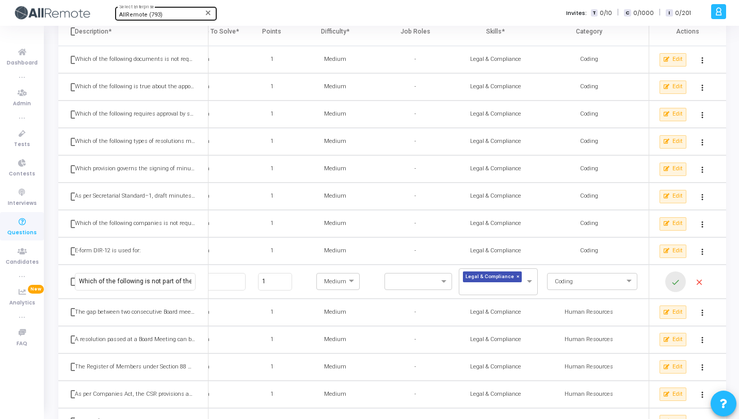
click at [677, 282] on mat-icon "done" at bounding box center [676, 282] width 12 height 12
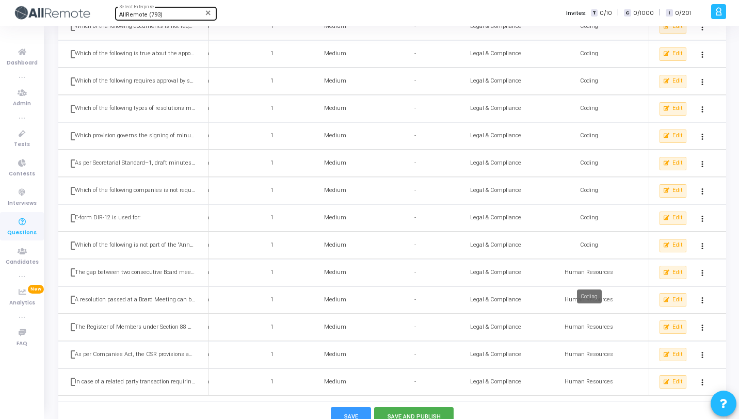
scroll to position [131, 0]
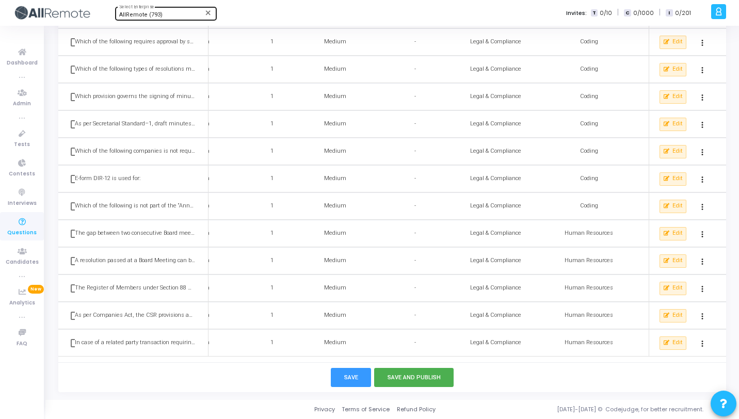
click at [668, 220] on td "Edit more_vert" at bounding box center [687, 233] width 77 height 27
click at [670, 227] on button "Edit" at bounding box center [673, 233] width 27 height 13
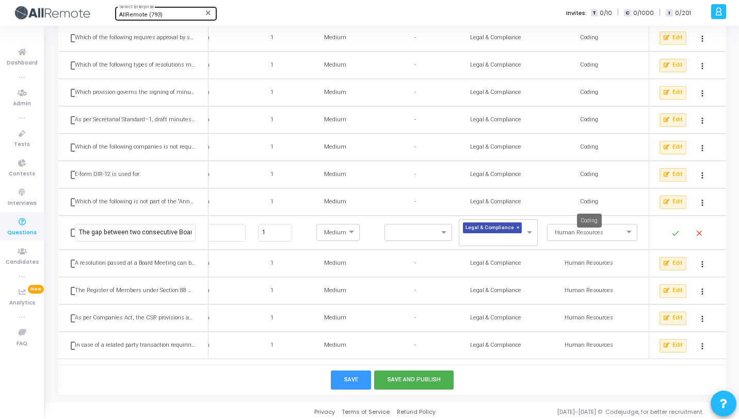
click at [606, 227] on mat-tooltip-component "Coding" at bounding box center [589, 221] width 39 height 28
click at [608, 233] on mat-tooltip-component "Coding" at bounding box center [589, 221] width 39 height 28
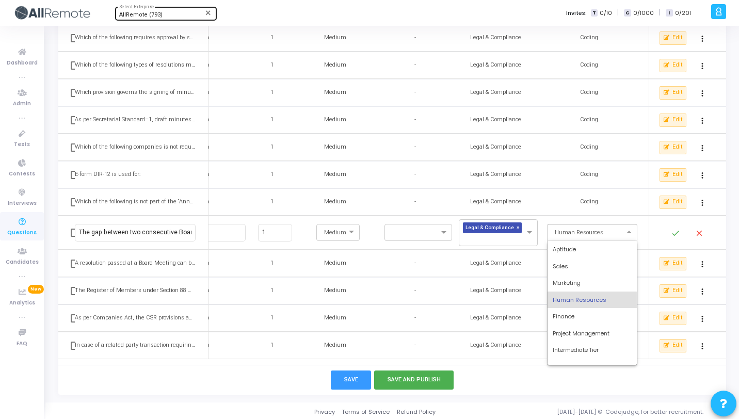
click at [619, 236] on div "× Human Resources" at bounding box center [586, 233] width 76 height 9
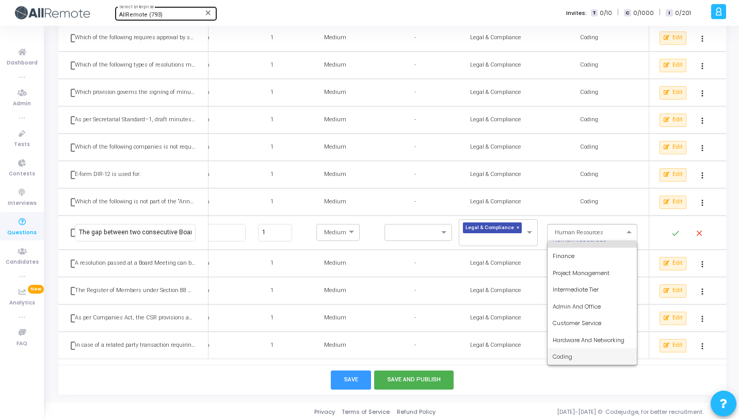
click at [574, 355] on div "Coding" at bounding box center [592, 357] width 89 height 17
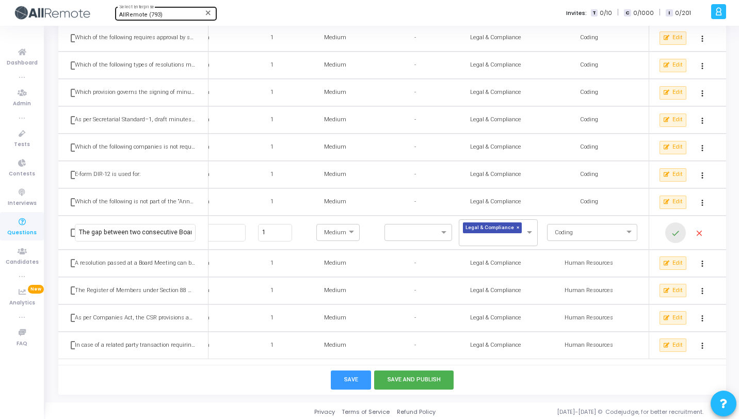
click at [676, 234] on mat-icon "done" at bounding box center [676, 233] width 12 height 12
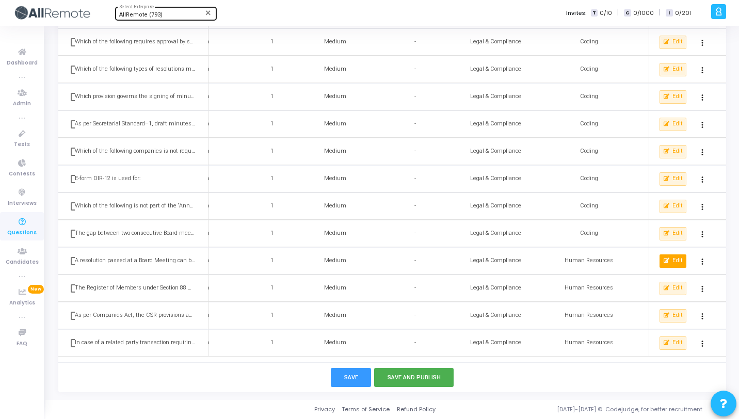
click at [673, 261] on button "Edit" at bounding box center [673, 261] width 27 height 13
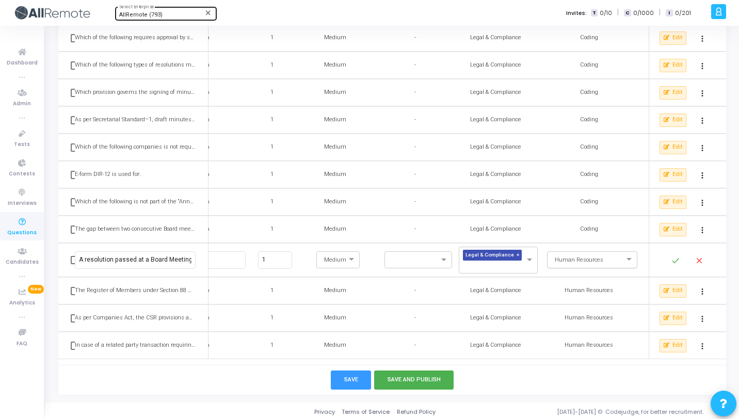
click at [607, 257] on input "text" at bounding box center [582, 259] width 58 height 9
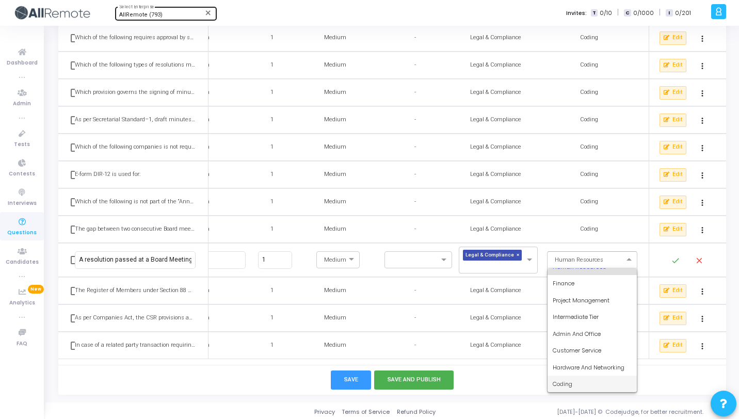
click at [566, 382] on span "Coding" at bounding box center [563, 384] width 20 height 8
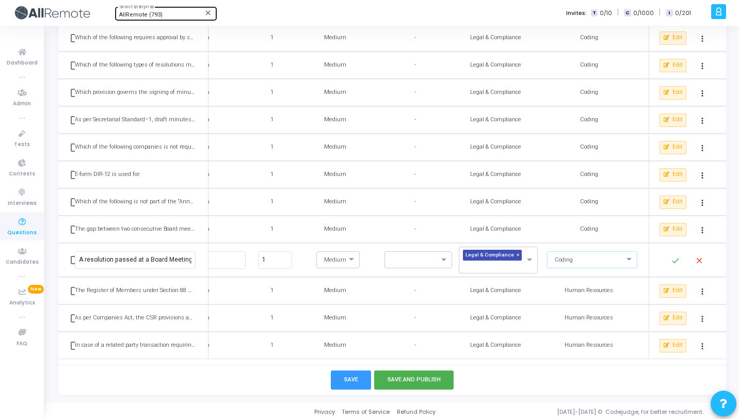
click at [674, 265] on mat-icon "done" at bounding box center [676, 261] width 12 height 12
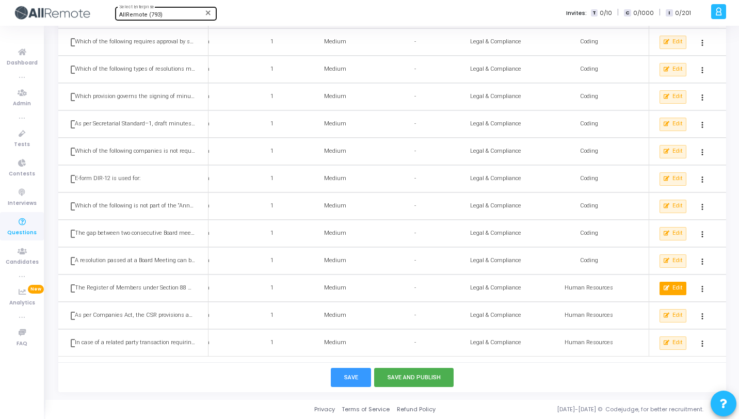
click at [676, 285] on span "Edit" at bounding box center [678, 288] width 10 height 9
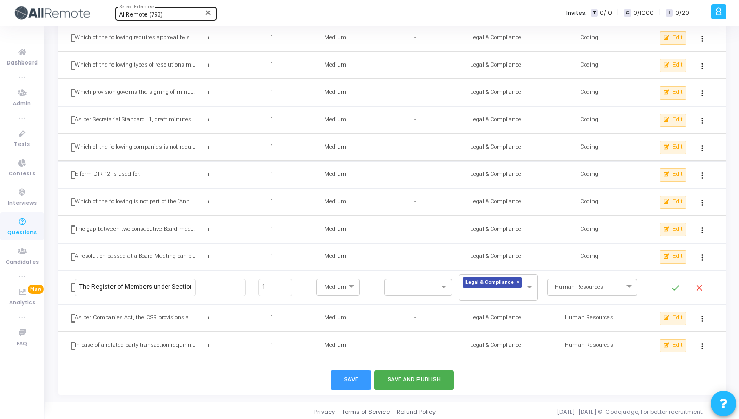
click at [588, 285] on input "text" at bounding box center [582, 286] width 58 height 9
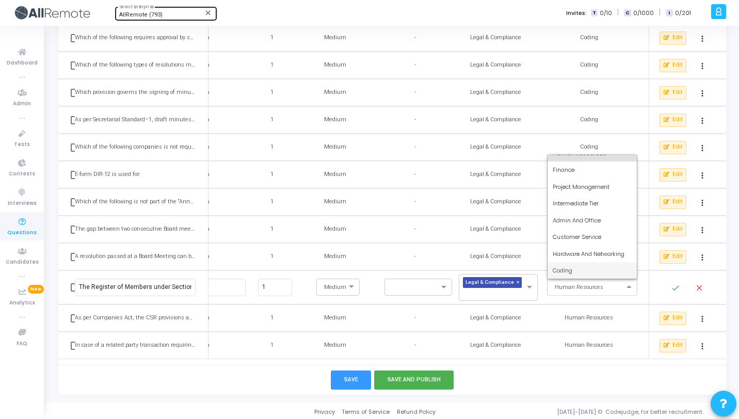
click at [573, 271] on span "Coding" at bounding box center [563, 270] width 20 height 8
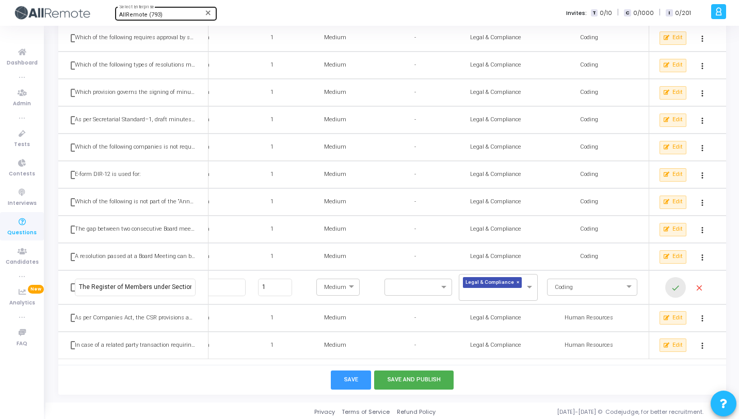
click at [674, 288] on mat-icon "done" at bounding box center [676, 288] width 12 height 12
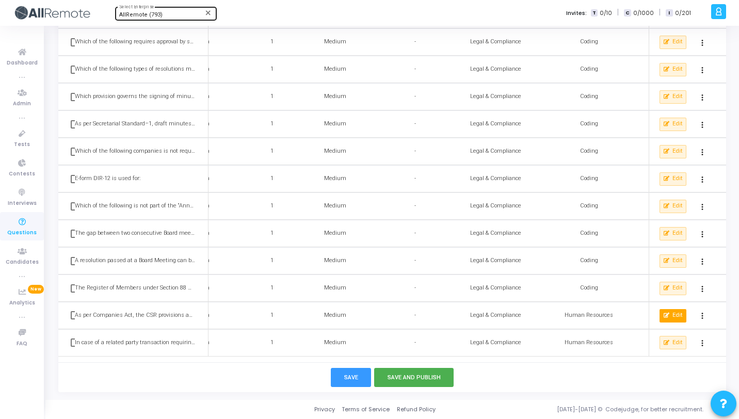
click at [675, 313] on span "Edit" at bounding box center [678, 315] width 10 height 9
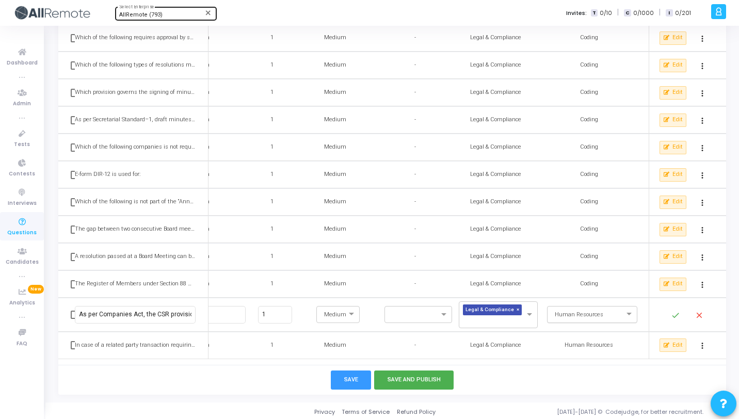
click at [613, 312] on div at bounding box center [592, 313] width 89 height 9
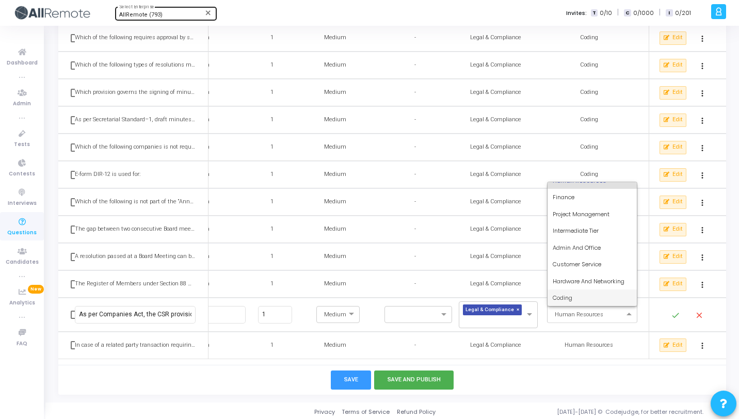
click at [585, 295] on div "Coding" at bounding box center [592, 298] width 89 height 17
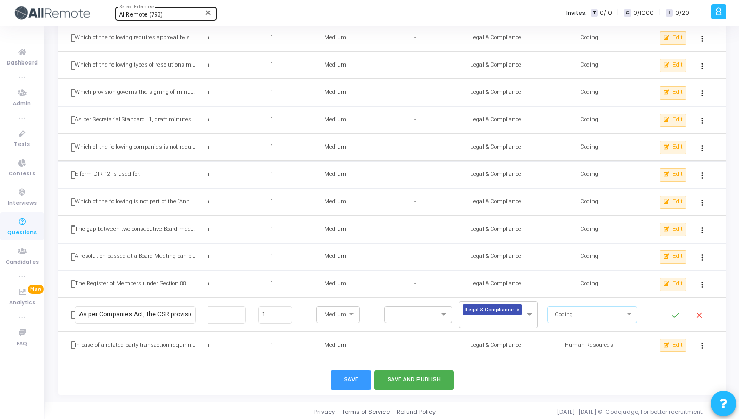
click at [674, 315] on mat-icon "done" at bounding box center [676, 315] width 12 height 12
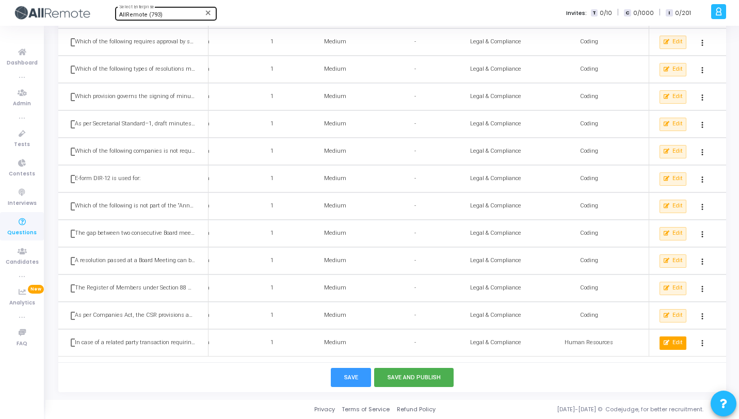
click at [673, 337] on button "Edit" at bounding box center [673, 343] width 27 height 13
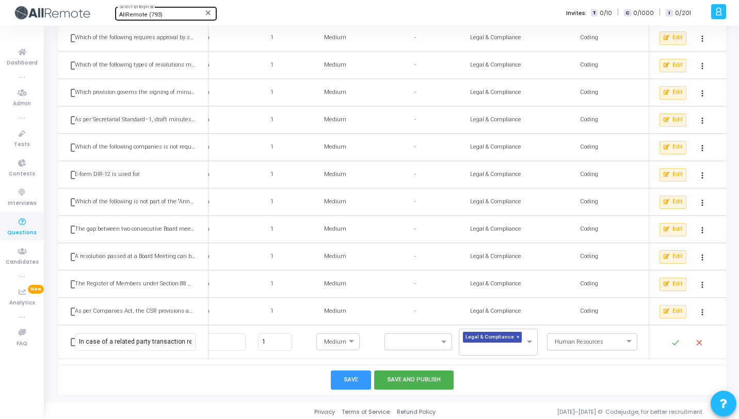
click at [604, 337] on input "text" at bounding box center [582, 341] width 58 height 9
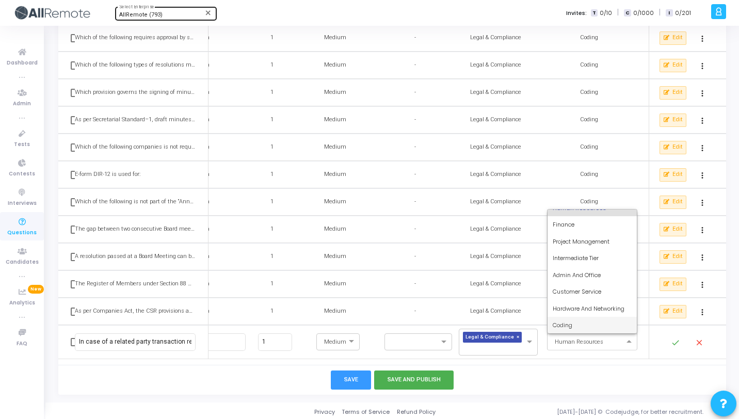
click at [586, 321] on div "Coding" at bounding box center [592, 325] width 89 height 17
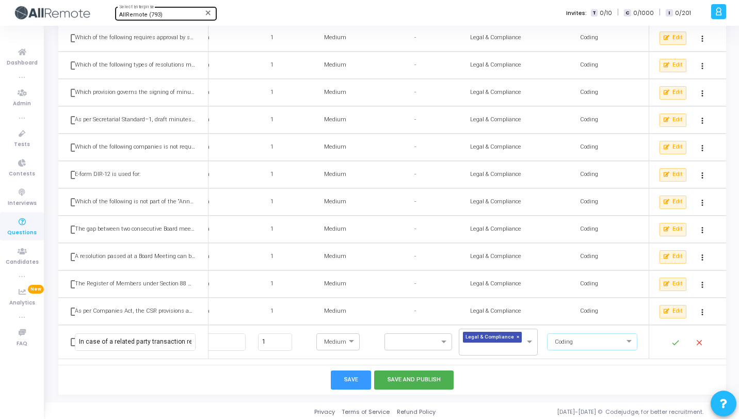
click at [673, 343] on mat-icon "done" at bounding box center [676, 343] width 12 height 12
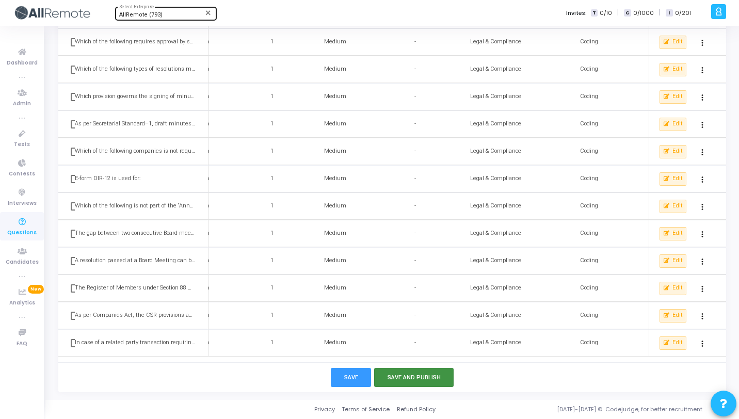
click at [412, 380] on button "Save and Publish" at bounding box center [414, 377] width 80 height 19
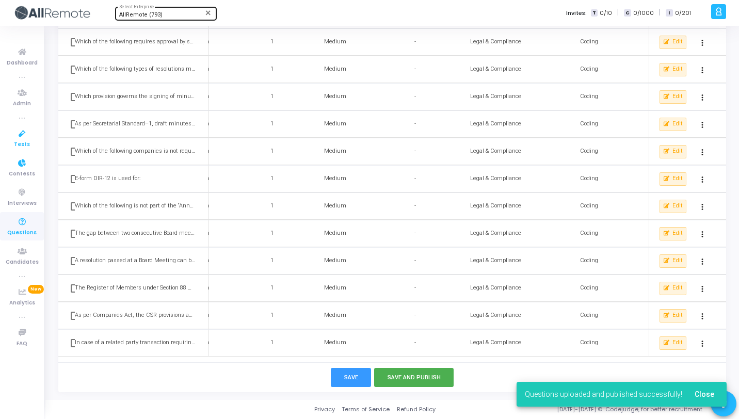
click at [30, 141] on link "Tests" at bounding box center [22, 138] width 44 height 28
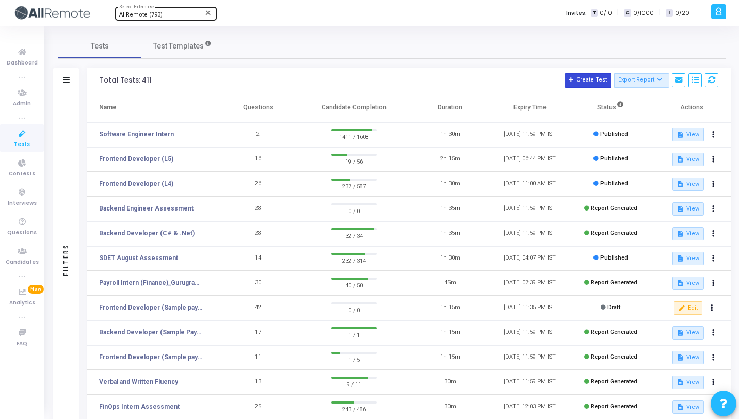
click at [574, 79] on icon at bounding box center [572, 80] width 6 height 6
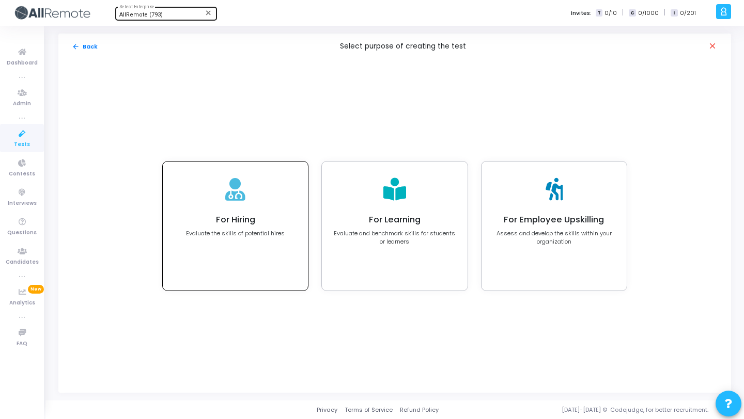
click at [238, 215] on h4 "For Hiring" at bounding box center [235, 220] width 99 height 10
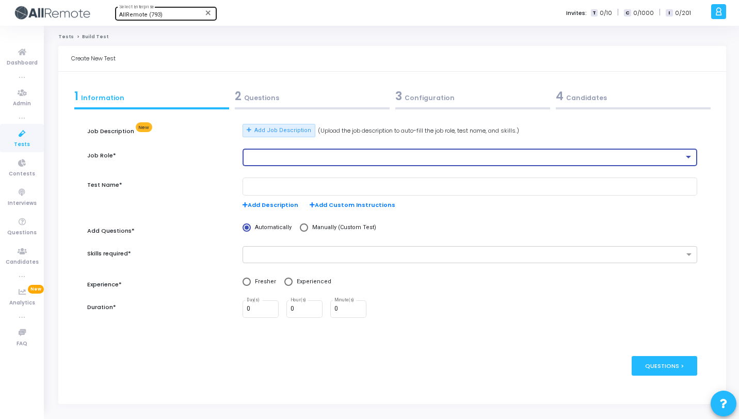
click at [287, 159] on div at bounding box center [465, 157] width 437 height 7
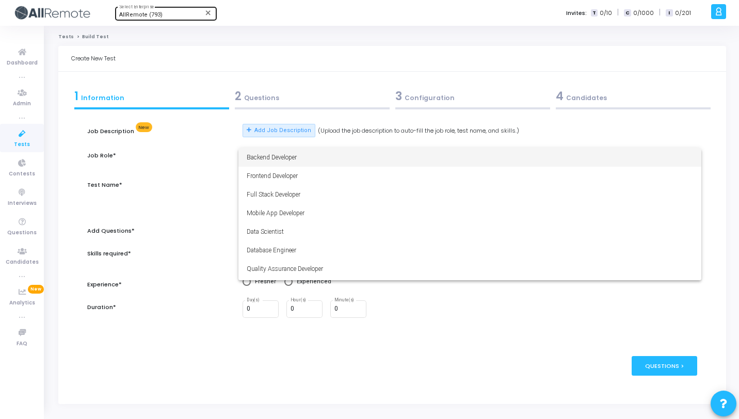
click at [19, 145] on div at bounding box center [369, 209] width 739 height 419
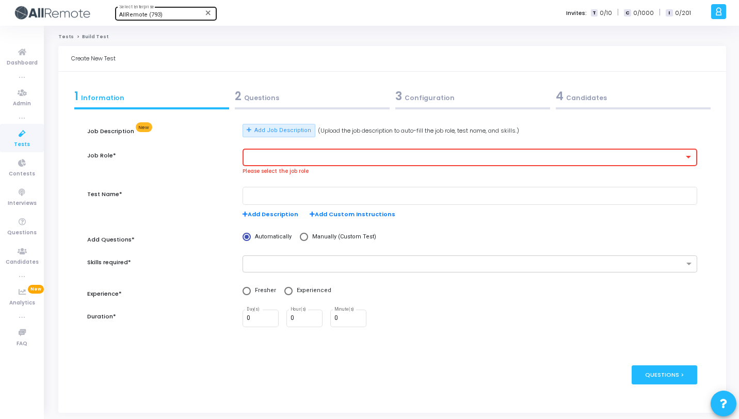
click at [22, 143] on span "Tests" at bounding box center [22, 144] width 16 height 9
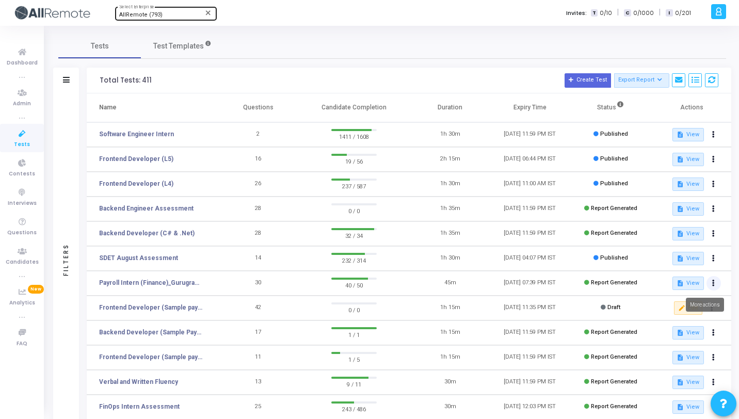
click at [713, 286] on icon at bounding box center [714, 283] width 3 height 5
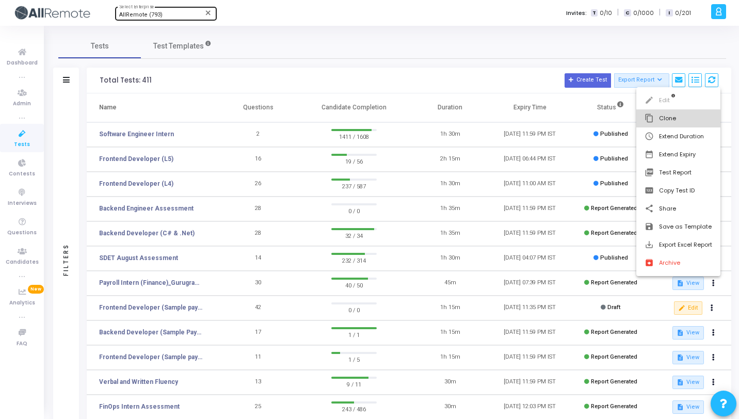
click at [664, 120] on button "content_copy Clone" at bounding box center [679, 118] width 84 height 18
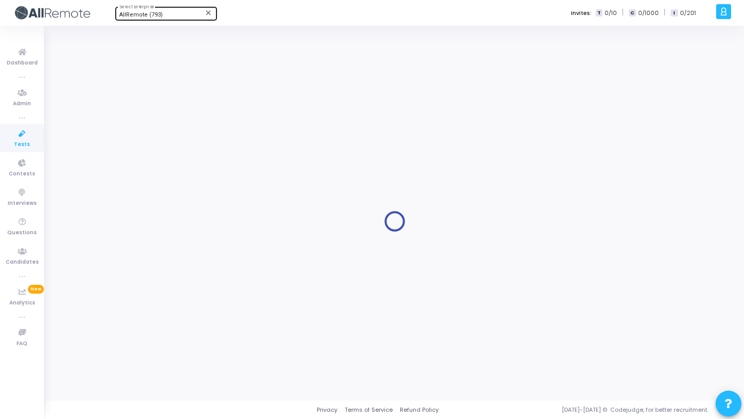
type input "Payroll Intern (Finance)_Gurugram_Campus"
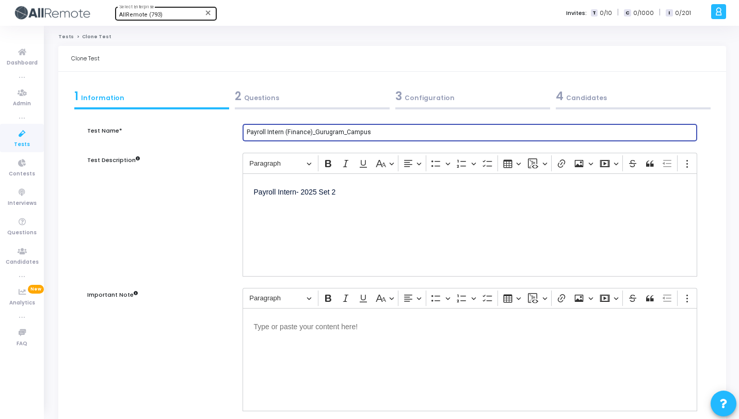
drag, startPoint x: 382, startPoint y: 132, endPoint x: 246, endPoint y: 129, distance: 135.3
click at [247, 129] on input "Payroll Intern (Finance)_Gurugram_Campus" at bounding box center [470, 132] width 447 height 7
type input "Legal & Compliance"
click at [298, 206] on div "Payroll Intern- 2025 Set 2" at bounding box center [470, 224] width 455 height 103
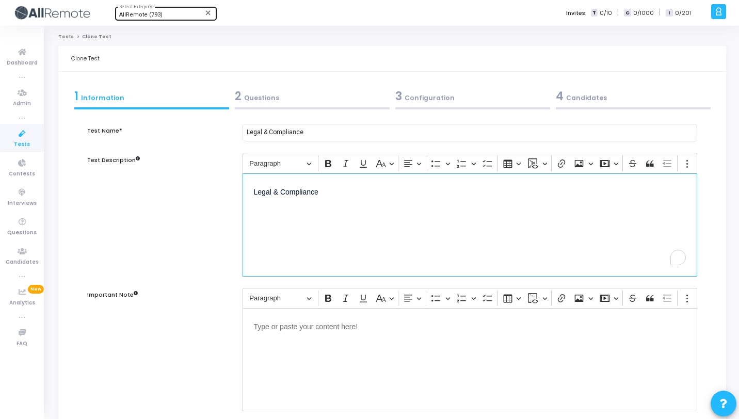
click at [290, 95] on div "2 Questions" at bounding box center [312, 96] width 155 height 17
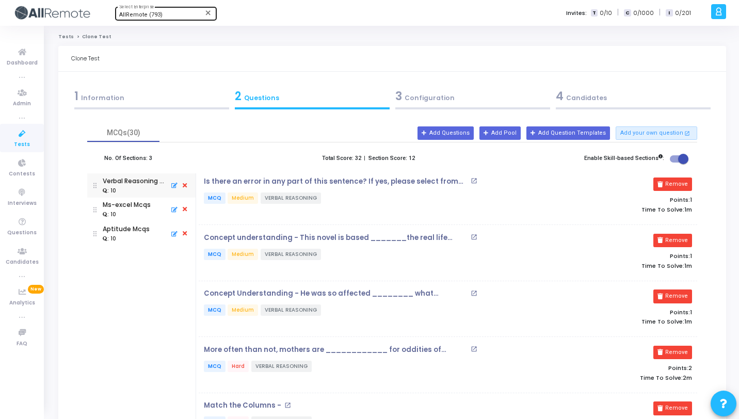
click at [185, 185] on icon at bounding box center [184, 185] width 9 height 11
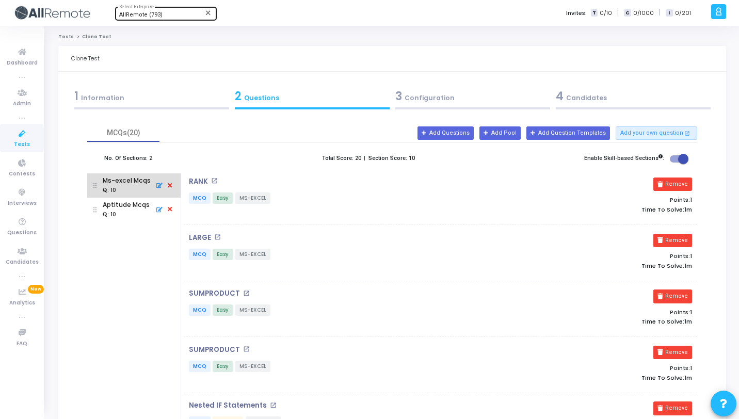
click at [171, 185] on icon at bounding box center [169, 185] width 9 height 11
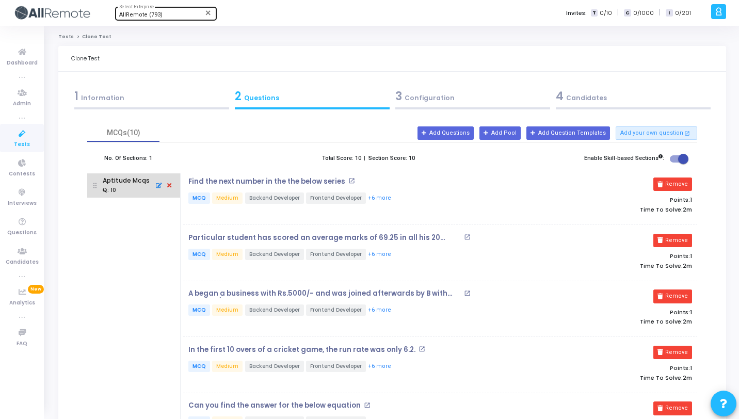
click at [171, 185] on icon at bounding box center [169, 185] width 9 height 11
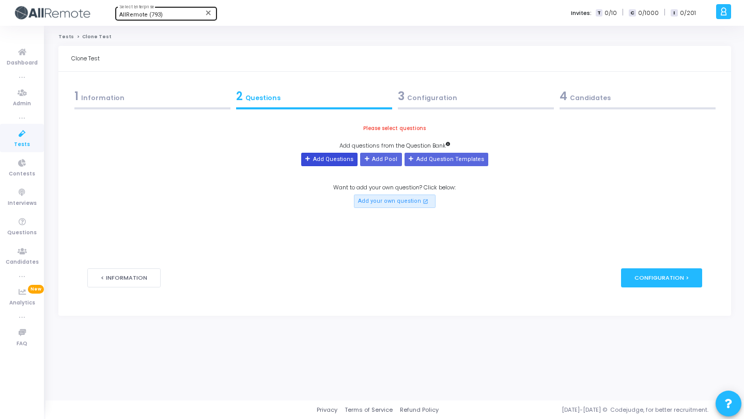
click at [351, 156] on button "Add Questions" at bounding box center [329, 159] width 56 height 13
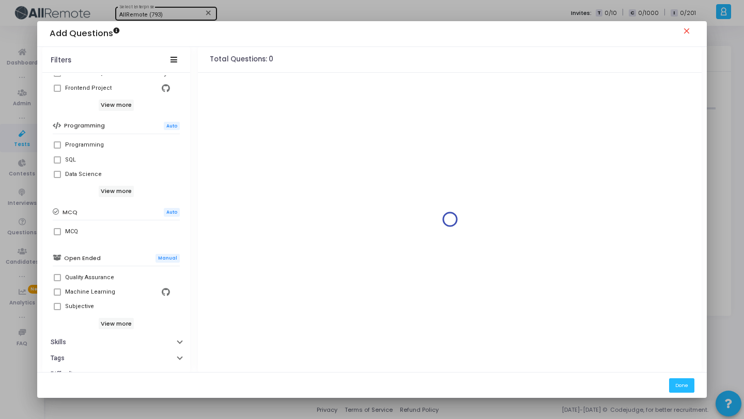
scroll to position [177, 0]
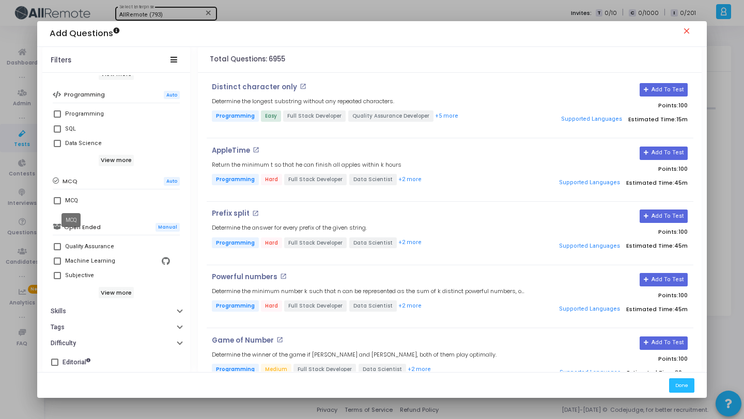
click at [74, 200] on div "MCQ" at bounding box center [71, 201] width 13 height 12
click at [57, 204] on input "MCQ" at bounding box center [57, 204] width 1 height 1
checkbox input "true"
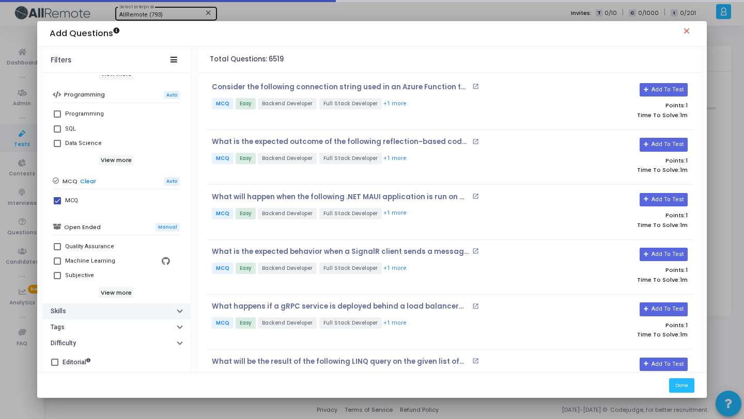
click at [87, 314] on button "Skills" at bounding box center [116, 312] width 148 height 16
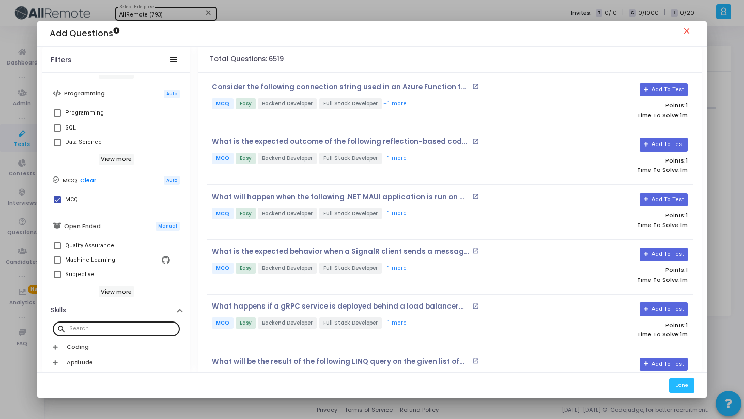
click at [92, 323] on div at bounding box center [122, 328] width 106 height 17
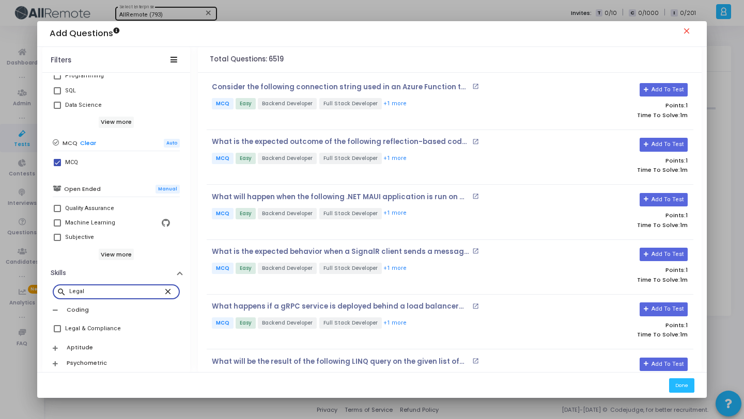
scroll to position [273, 0]
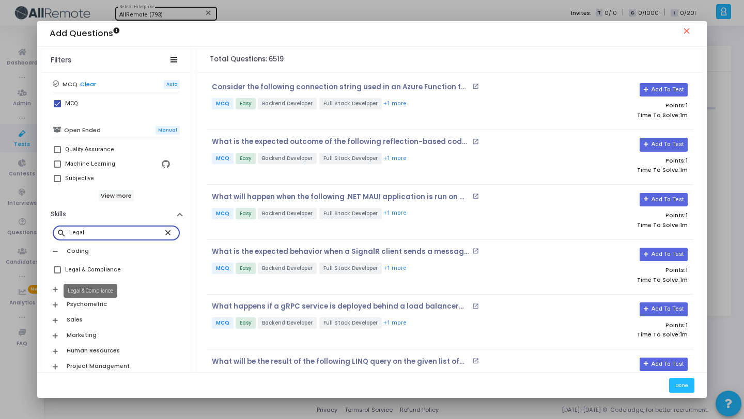
type input "Legal"
click at [97, 275] on div "Legal & Compliance" at bounding box center [93, 270] width 56 height 12
click at [57, 274] on input "Legal & Compliance" at bounding box center [57, 274] width 1 height 1
checkbox input "true"
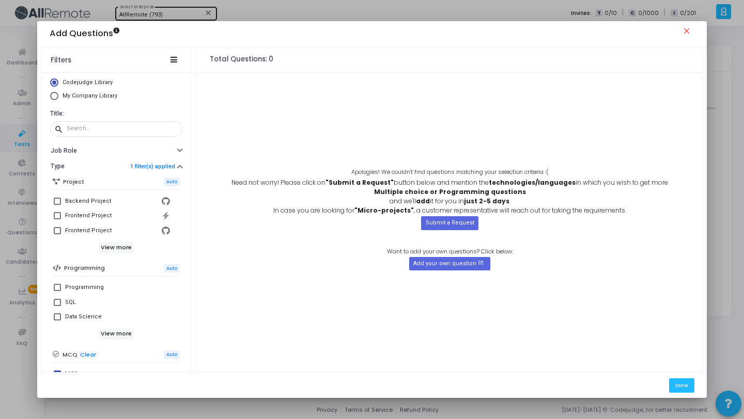
scroll to position [0, 0]
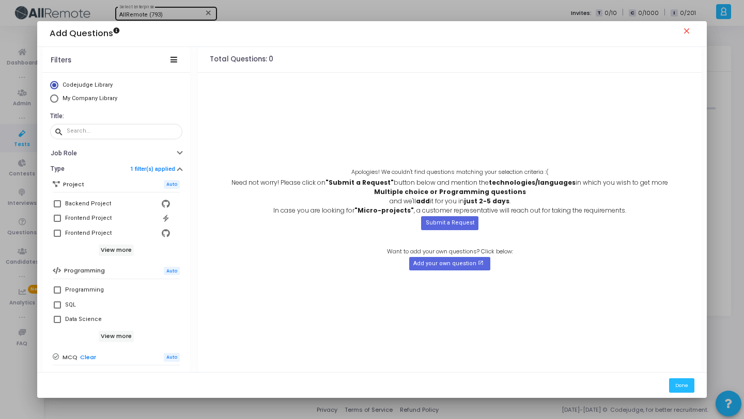
click at [87, 96] on span "My Company Library" at bounding box center [89, 98] width 55 height 7
click at [58, 96] on input "My Company Library" at bounding box center [54, 98] width 8 height 8
radio input "true"
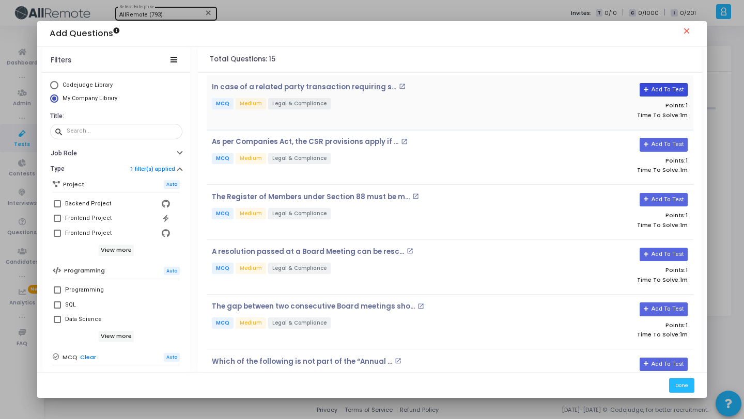
click at [664, 88] on button "Add To Test" at bounding box center [663, 89] width 48 height 13
click at [660, 147] on button "Add To Test" at bounding box center [663, 144] width 48 height 13
click at [668, 195] on button "Add To Test" at bounding box center [663, 199] width 48 height 13
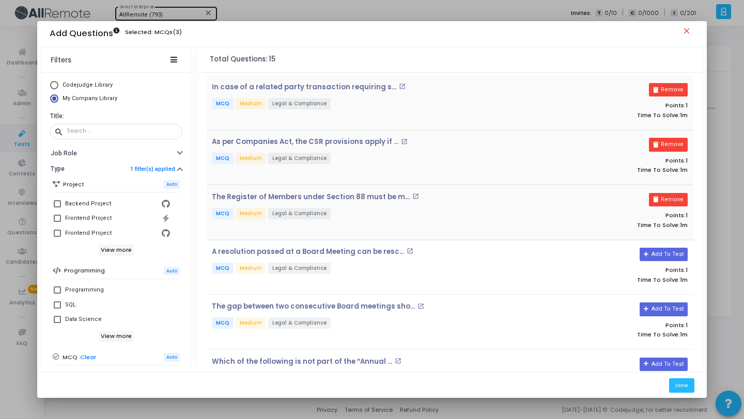
click at [400, 114] on div "In case of a related party transaction requiring s... open_in_new MCQ Medium Le…" at bounding box center [369, 102] width 324 height 39
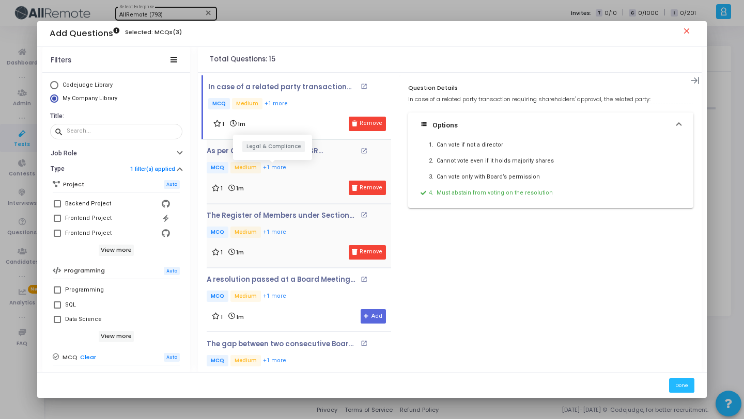
click at [280, 169] on button "+1 more" at bounding box center [274, 168] width 24 height 10
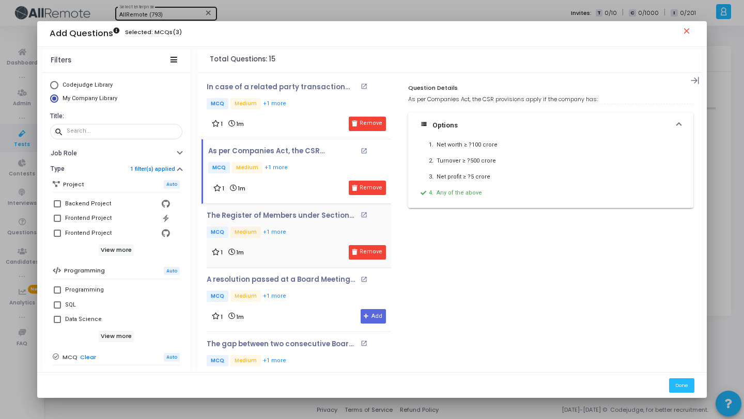
click at [317, 221] on div "The Register of Members under Section 88 must be m... open_in_new MCQ Medium +1…" at bounding box center [299, 226] width 184 height 28
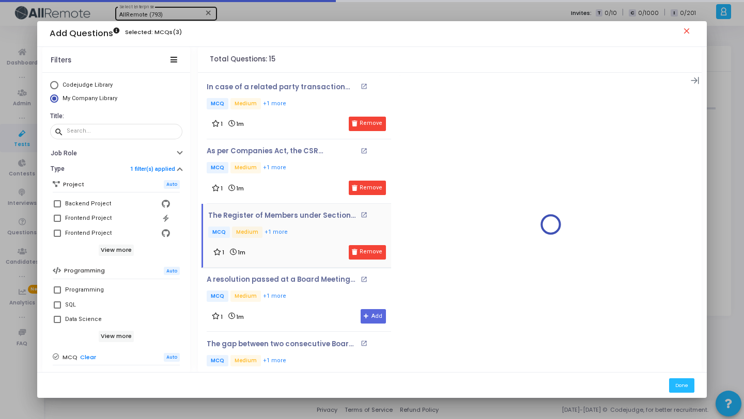
scroll to position [176, 0]
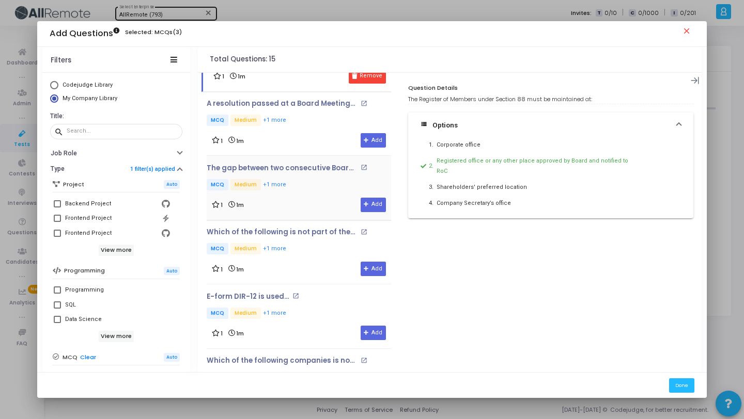
click at [312, 171] on div "The gap between two consecutive Board meetings sho... open_in_new MCQ Medium +1…" at bounding box center [299, 178] width 184 height 28
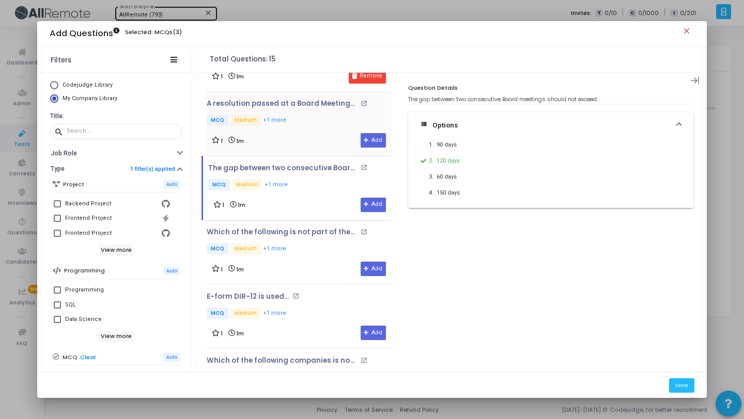
click at [318, 113] on div "A resolution passed at a Board Meeting can be resc... open_in_new MCQ Medium +1…" at bounding box center [299, 114] width 184 height 28
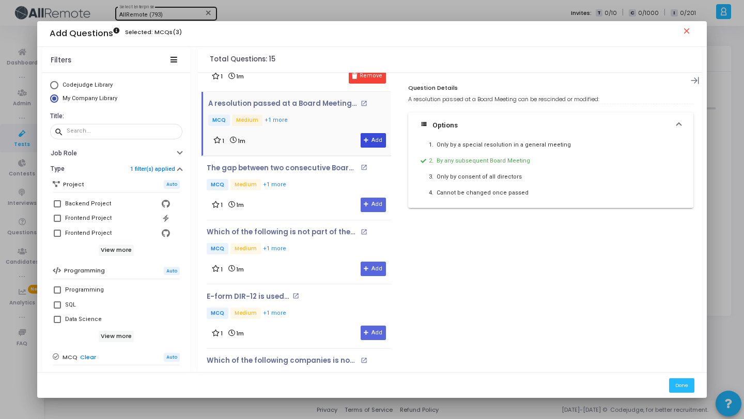
click at [362, 143] on button "Add" at bounding box center [372, 140] width 25 height 14
click at [371, 201] on button "Add" at bounding box center [372, 205] width 25 height 14
click at [329, 207] on div "1 1m Remove" at bounding box center [299, 205] width 174 height 14
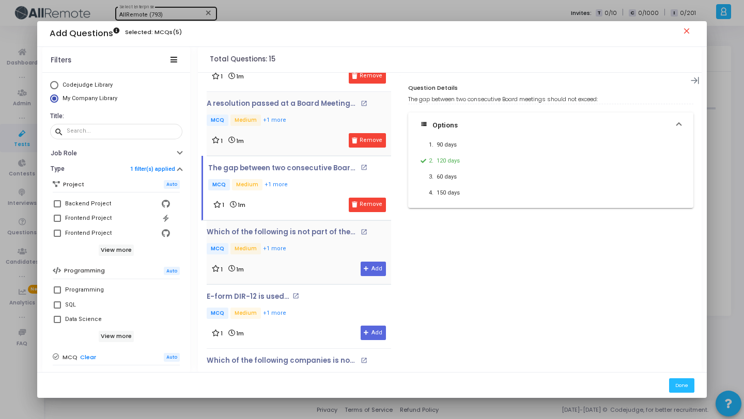
click at [331, 260] on div "Which of the following is not part of the “Annual ... open_in_new MCQ Medium +1…" at bounding box center [299, 252] width 184 height 48
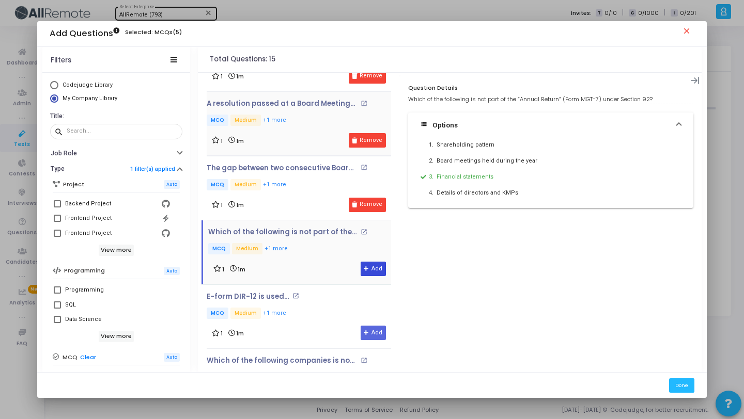
click at [370, 266] on button "Add" at bounding box center [372, 269] width 25 height 14
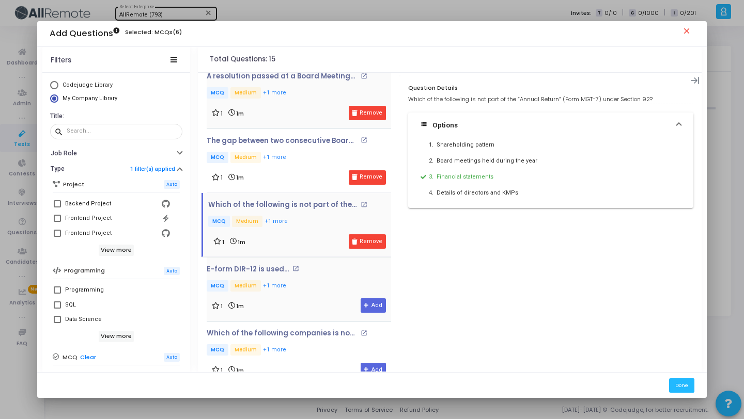
scroll to position [259, 0]
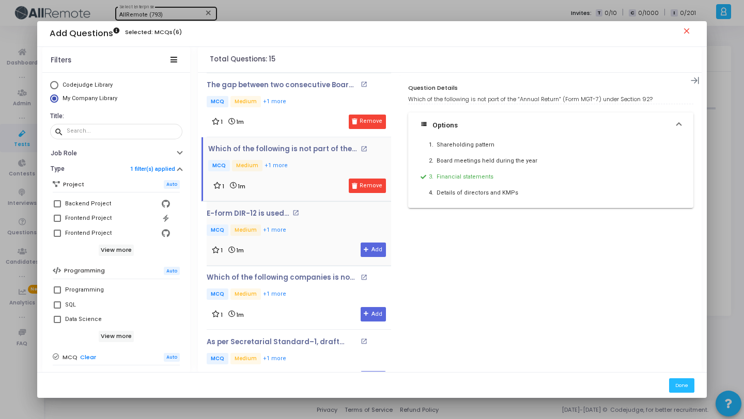
click at [309, 221] on div "E-form DIR-12 is used for: open_in_new MCQ Medium +1 more 1 1m Add" at bounding box center [299, 234] width 184 height 48
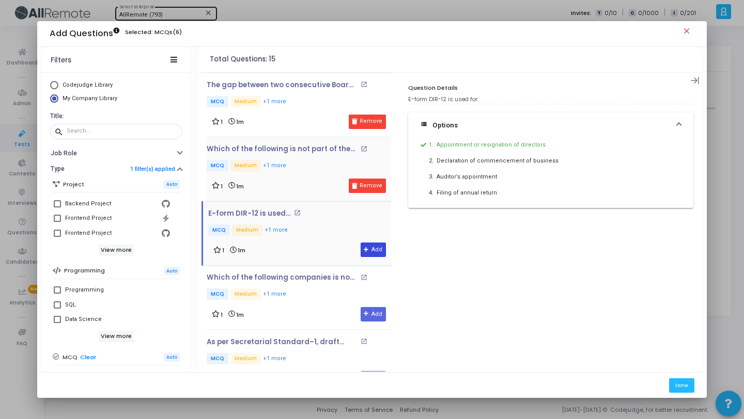
click at [376, 250] on button "Add" at bounding box center [372, 250] width 25 height 14
drag, startPoint x: 302, startPoint y: 304, endPoint x: 301, endPoint y: 296, distance: 7.3
click at [302, 304] on div "Which of the following companies is not required t... open_in_new MCQ Medium +1…" at bounding box center [299, 298] width 184 height 48
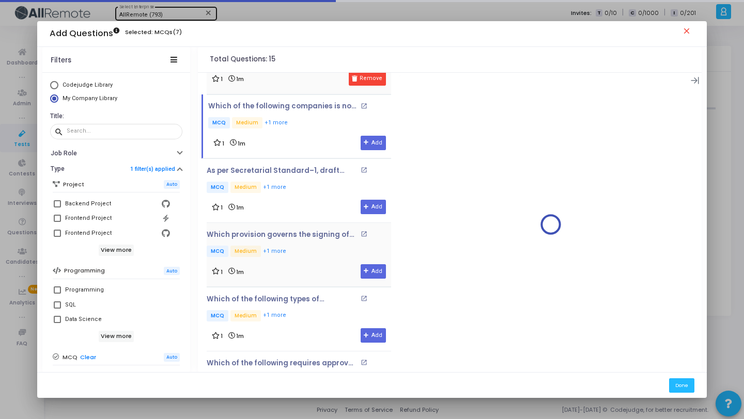
scroll to position [436, 0]
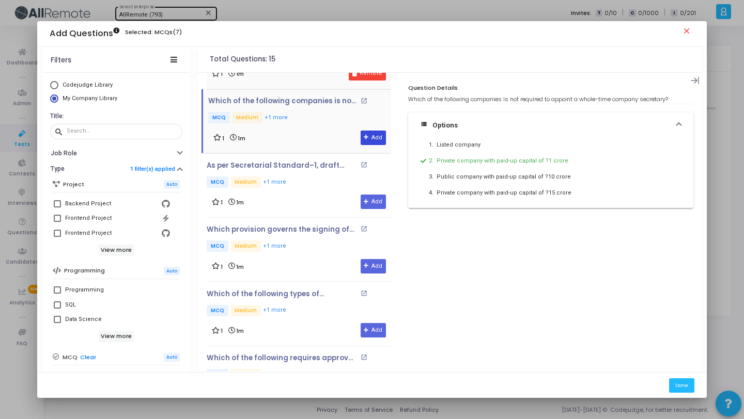
click at [367, 135] on button "Add" at bounding box center [372, 138] width 25 height 14
click at [286, 198] on div "1 1m Add" at bounding box center [299, 202] width 174 height 14
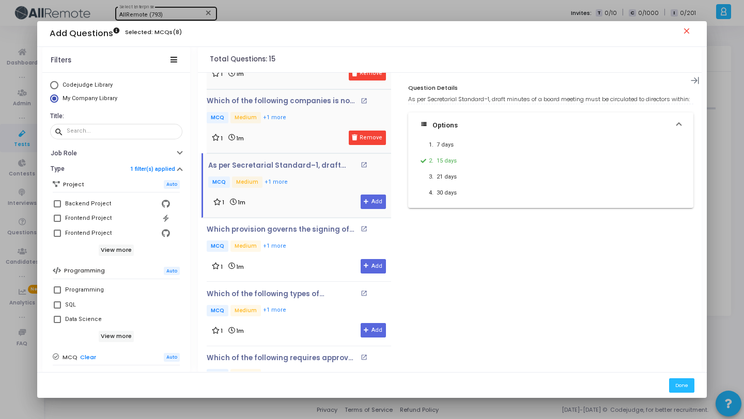
drag, startPoint x: 375, startPoint y: 203, endPoint x: 357, endPoint y: 214, distance: 21.8
click at [375, 203] on button "Add" at bounding box center [372, 202] width 25 height 14
click at [316, 242] on p "MCQ Medium +1 more" at bounding box center [299, 247] width 184 height 13
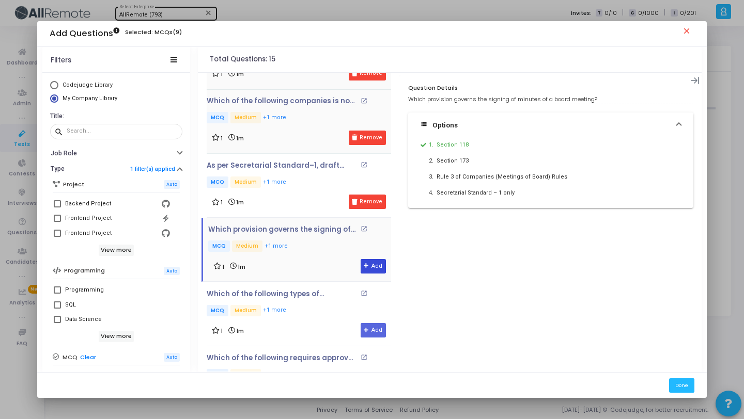
click at [371, 266] on button "Add" at bounding box center [372, 266] width 25 height 14
click at [285, 325] on div "1 1m Add" at bounding box center [299, 330] width 174 height 14
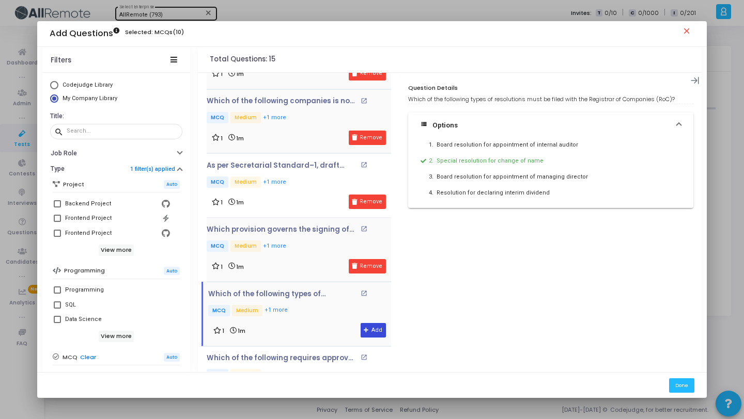
click at [364, 328] on icon at bounding box center [367, 331] width 6 height 6
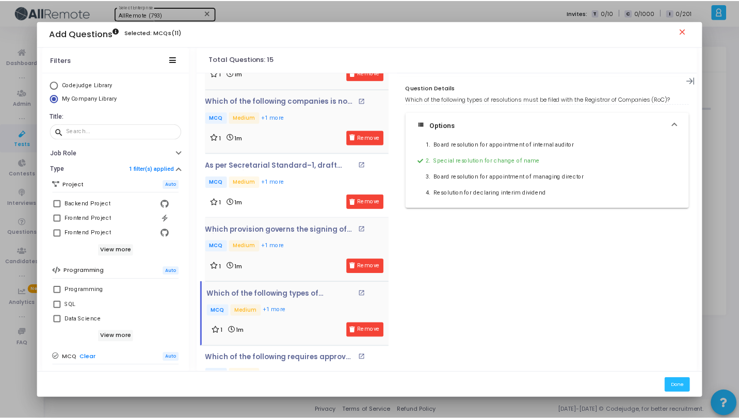
scroll to position [672, 0]
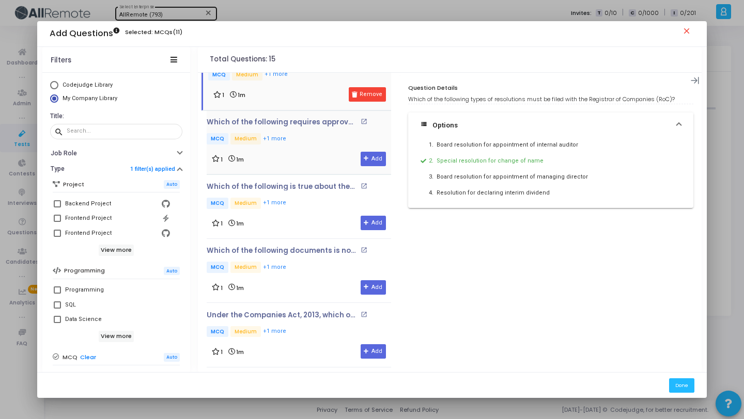
click at [303, 140] on p "MCQ Medium +1 more" at bounding box center [299, 139] width 184 height 13
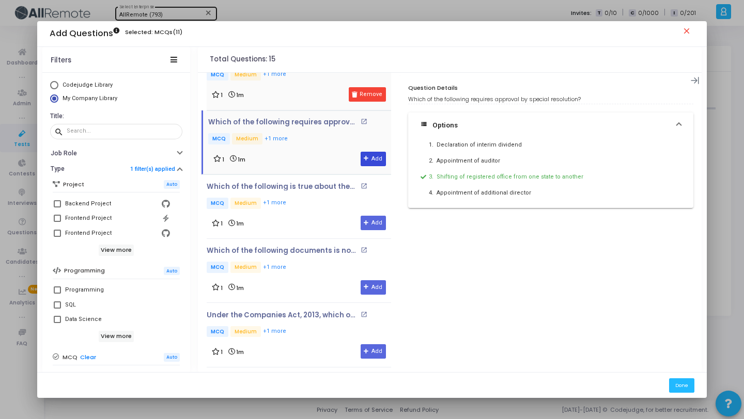
click at [367, 152] on button "Add" at bounding box center [372, 159] width 25 height 14
click at [276, 220] on div "1 1m Add" at bounding box center [299, 223] width 174 height 14
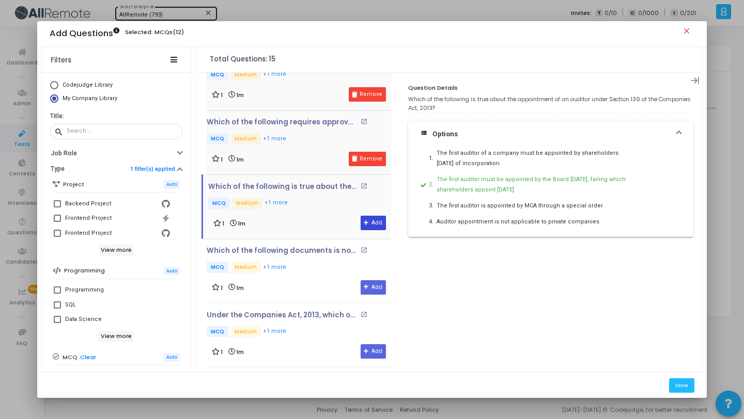
click at [375, 219] on button "Add" at bounding box center [372, 223] width 25 height 14
click at [311, 270] on p "MCQ Medium +1 more" at bounding box center [299, 268] width 184 height 13
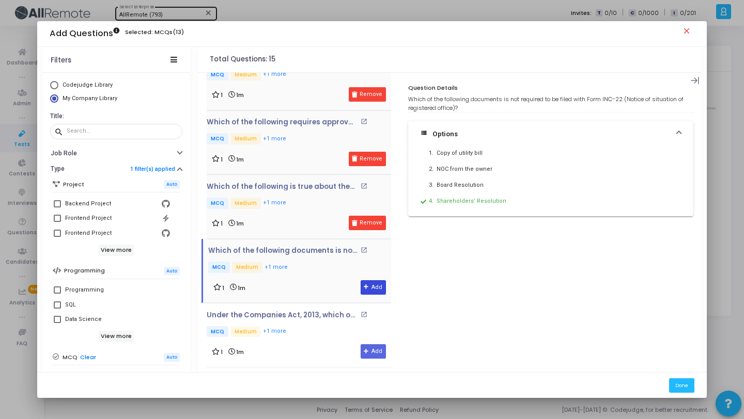
click at [372, 280] on button "Add" at bounding box center [372, 287] width 25 height 14
click at [311, 344] on div "1 1m Add" at bounding box center [299, 351] width 174 height 14
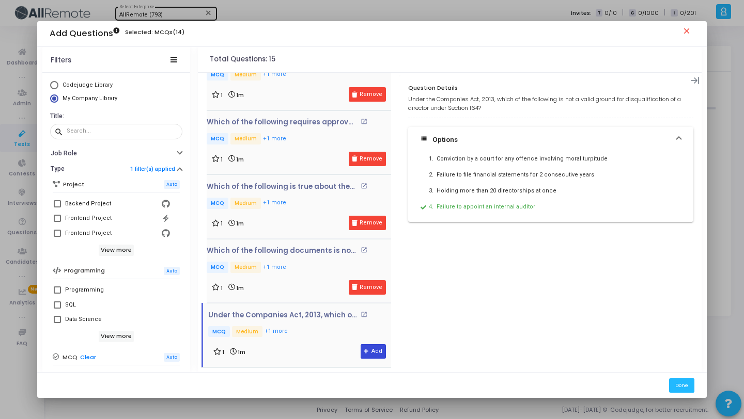
click at [368, 346] on button "Add" at bounding box center [372, 351] width 25 height 14
click at [679, 383] on button "Done" at bounding box center [681, 385] width 25 height 14
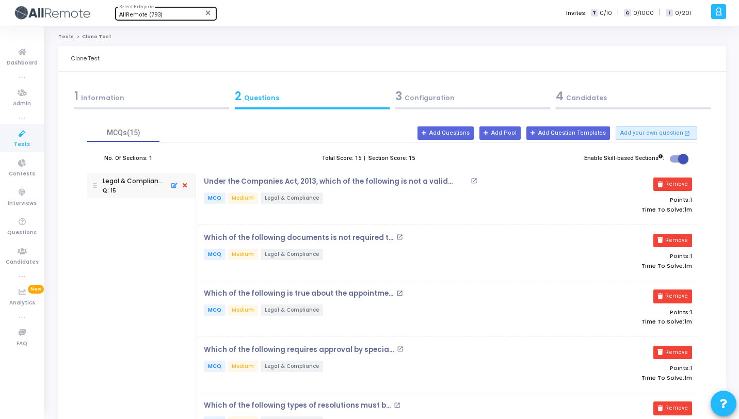
click at [467, 100] on div "3 Configuration" at bounding box center [473, 96] width 155 height 17
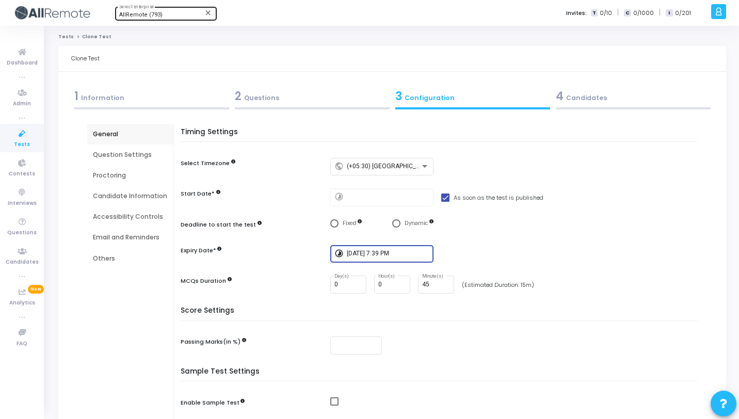
click at [378, 255] on input "[DATE] 7:39 PM" at bounding box center [388, 253] width 83 height 7
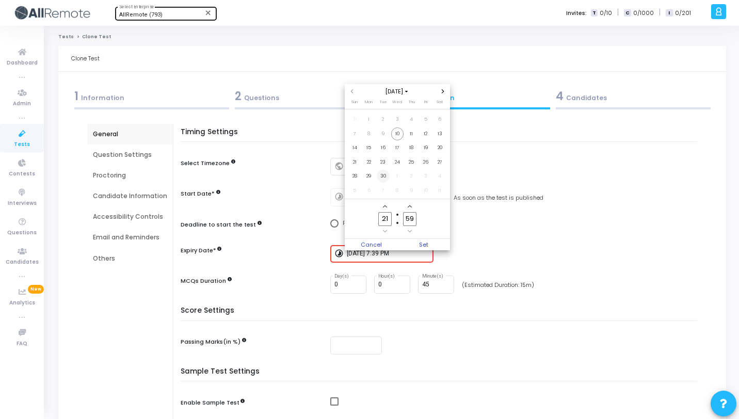
click at [382, 175] on span "30" at bounding box center [383, 176] width 13 height 13
click at [429, 242] on span "Set" at bounding box center [424, 244] width 53 height 11
type input "[DATE] 9:59 PM"
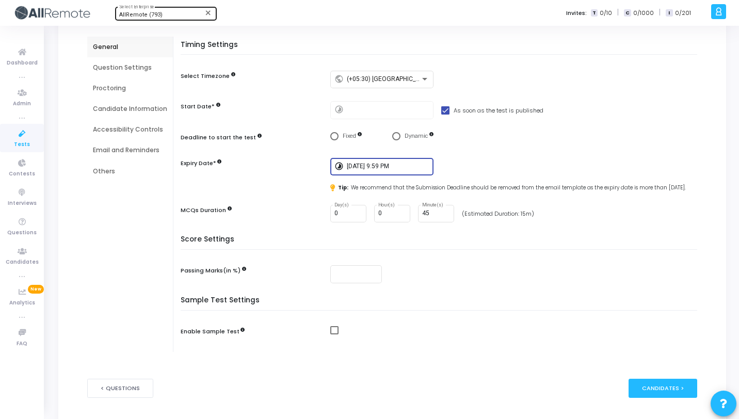
scroll to position [0, 0]
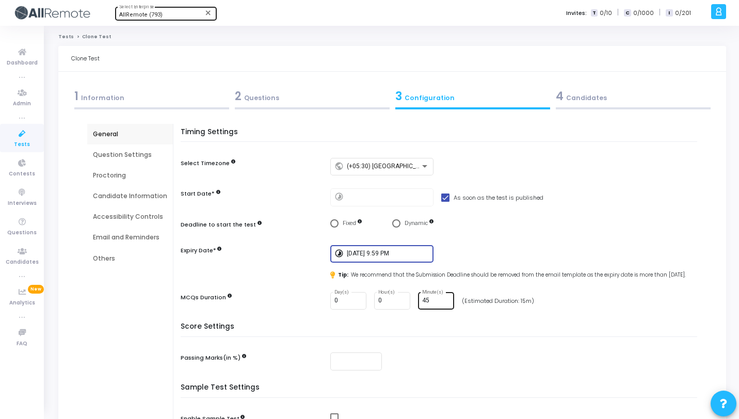
click at [437, 305] on input "45" at bounding box center [436, 300] width 28 height 7
type input "4"
type input "30"
click at [455, 359] on div "Score Settings Passing Marks(in %)" at bounding box center [442, 353] width 512 height 61
click at [96, 159] on div "Question Settings" at bounding box center [130, 154] width 74 height 9
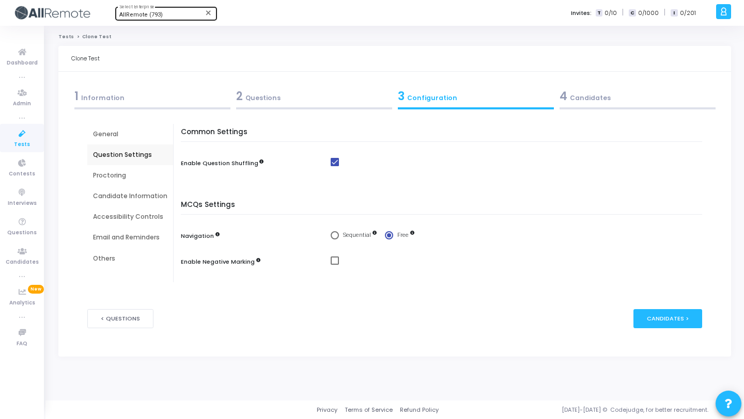
click at [99, 176] on div "Proctoring" at bounding box center [130, 175] width 74 height 9
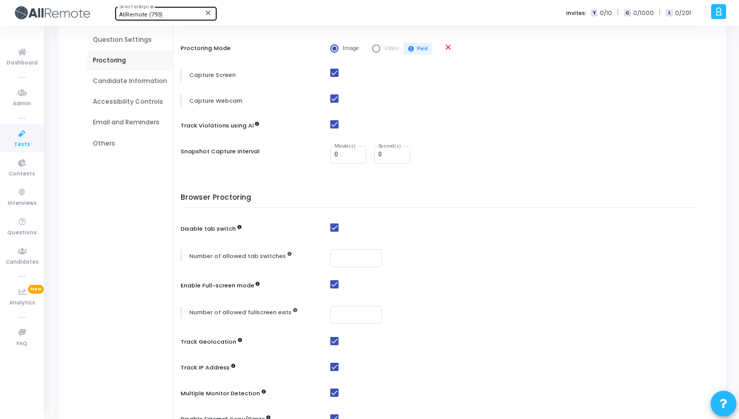
scroll to position [137, 0]
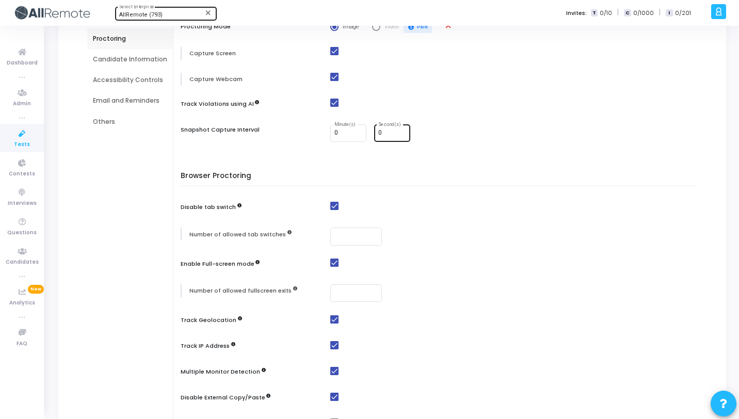
click at [384, 136] on input "0" at bounding box center [392, 133] width 28 height 7
type input "30"
click at [340, 183] on h5 "Browser Proctoring" at bounding box center [442, 179] width 522 height 14
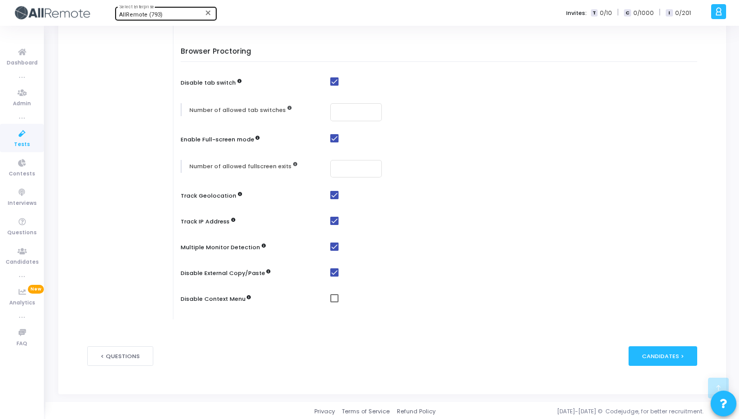
scroll to position [261, 0]
click at [335, 301] on span at bounding box center [334, 299] width 8 height 8
click at [335, 303] on input "checkbox" at bounding box center [334, 303] width 1 height 1
checkbox input "true"
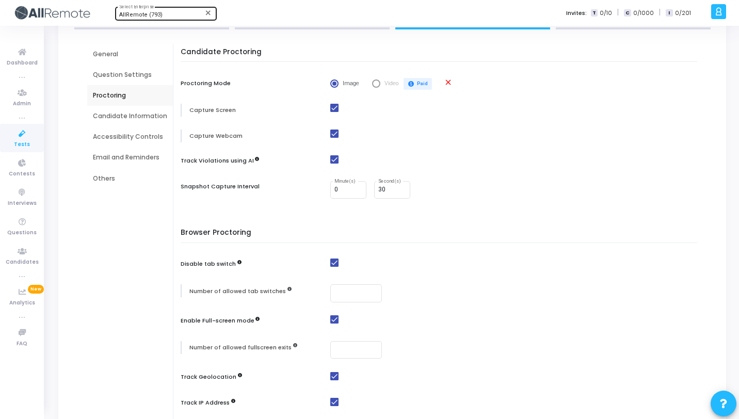
scroll to position [0, 0]
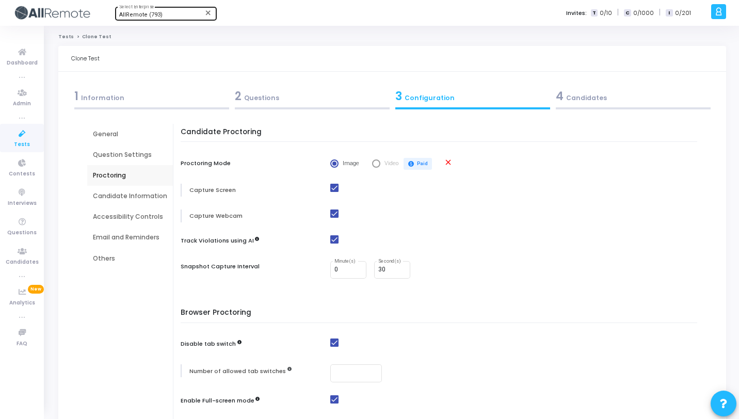
click at [127, 190] on div "Candidate Information" at bounding box center [130, 196] width 86 height 21
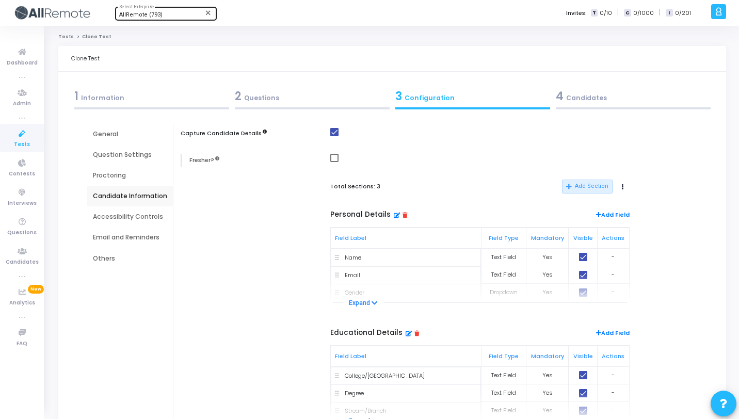
click at [108, 217] on div "Accessibility Controls" at bounding box center [130, 216] width 74 height 9
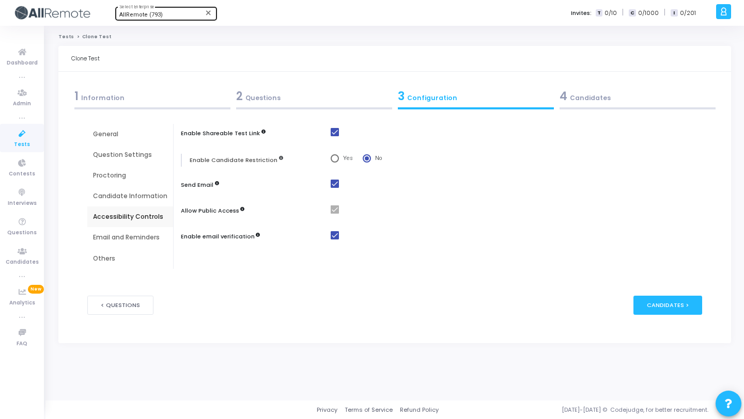
click at [118, 238] on div "Email and Reminders" at bounding box center [130, 237] width 74 height 9
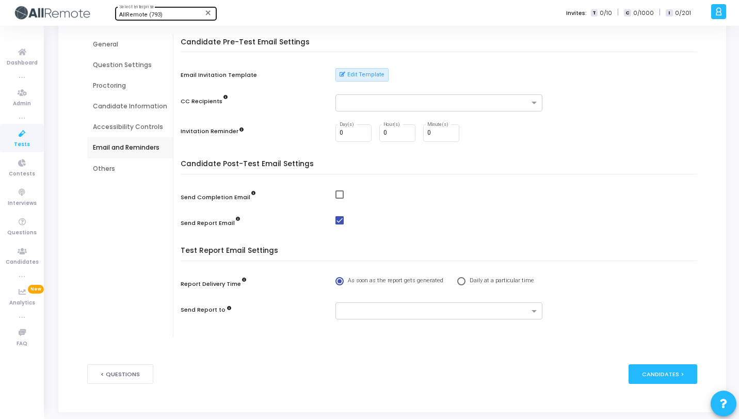
scroll to position [109, 0]
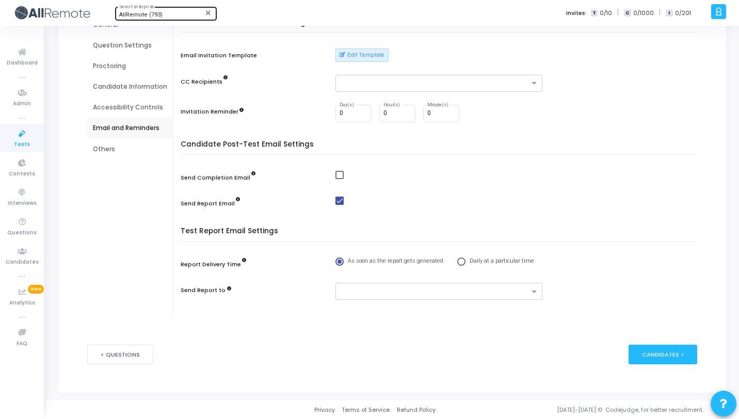
click at [336, 169] on div "Candidate Post-Test Email Settings Send Completion Email Send Report Email" at bounding box center [442, 181] width 512 height 82
click at [339, 177] on span at bounding box center [340, 175] width 8 height 8
click at [339, 179] on input "checkbox" at bounding box center [339, 179] width 1 height 1
checkbox input "true"
click at [336, 202] on span at bounding box center [340, 201] width 8 height 8
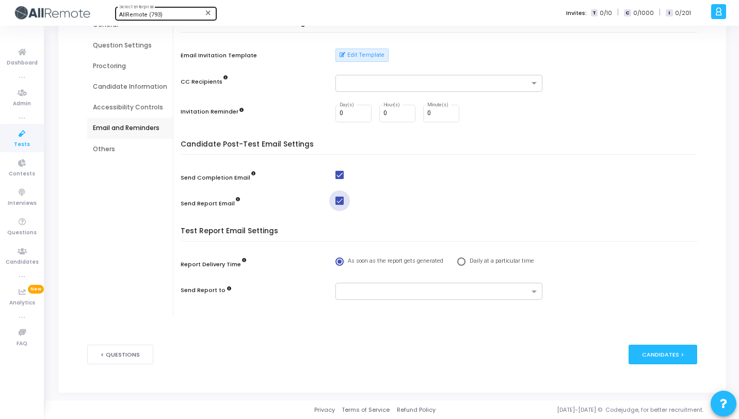
click at [339, 205] on input "checkbox" at bounding box center [339, 205] width 1 height 1
checkbox input "false"
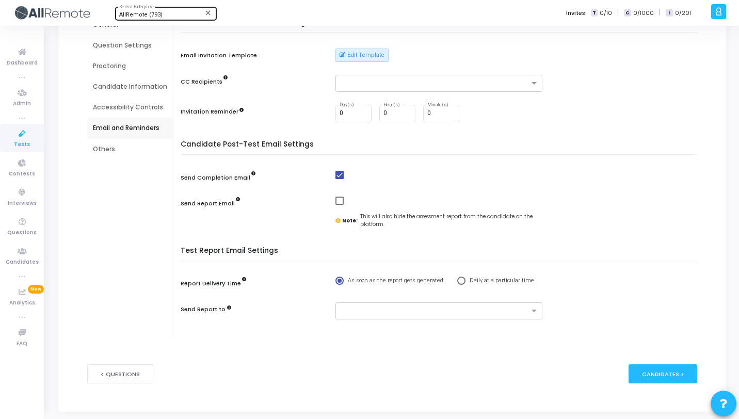
click at [107, 147] on div "Others" at bounding box center [130, 149] width 74 height 9
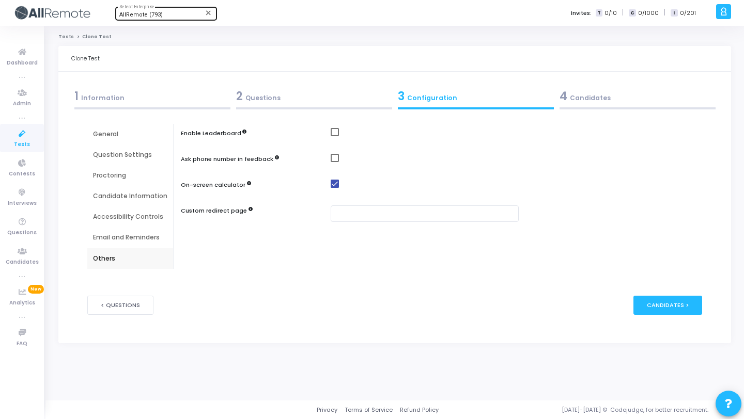
click at [621, 104] on div "4 Candidates" at bounding box center [637, 96] width 156 height 17
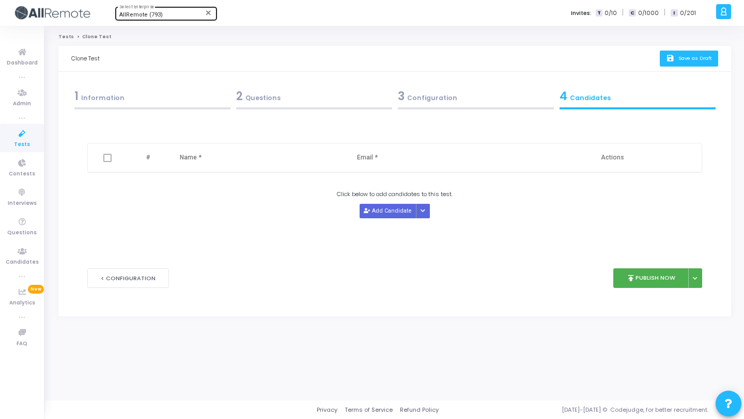
click at [672, 60] on icon "save" at bounding box center [671, 58] width 11 height 9
click at [205, 217] on div "Click below to add candidates to this test. Add Candidate Upload Candidate List" at bounding box center [394, 204] width 614 height 28
click at [23, 137] on icon at bounding box center [22, 134] width 22 height 13
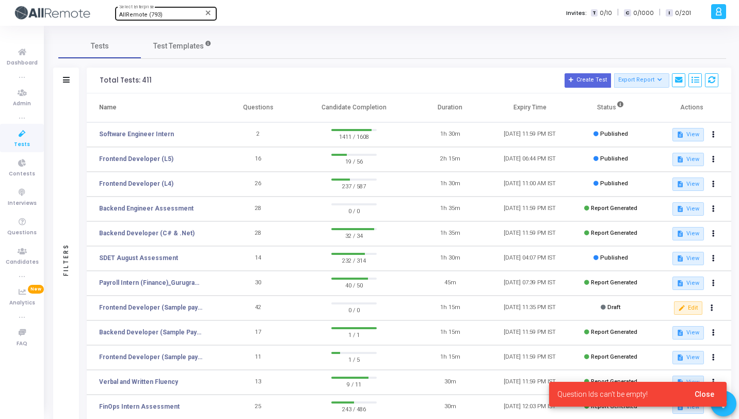
click at [704, 395] on span "Close" at bounding box center [705, 394] width 20 height 8
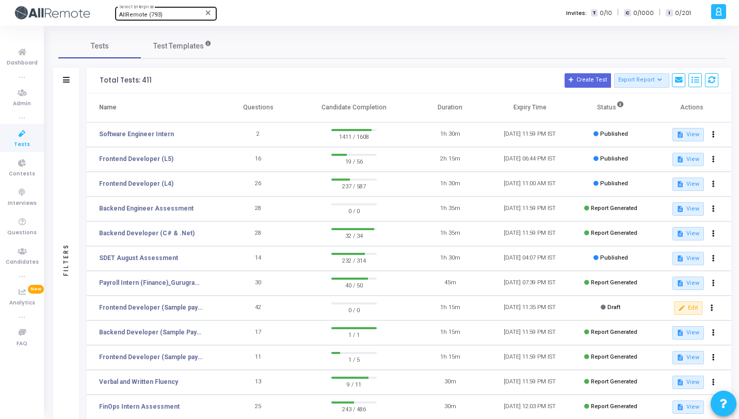
click at [23, 142] on span "Tests" at bounding box center [22, 144] width 16 height 9
click at [715, 282] on button at bounding box center [714, 283] width 14 height 14
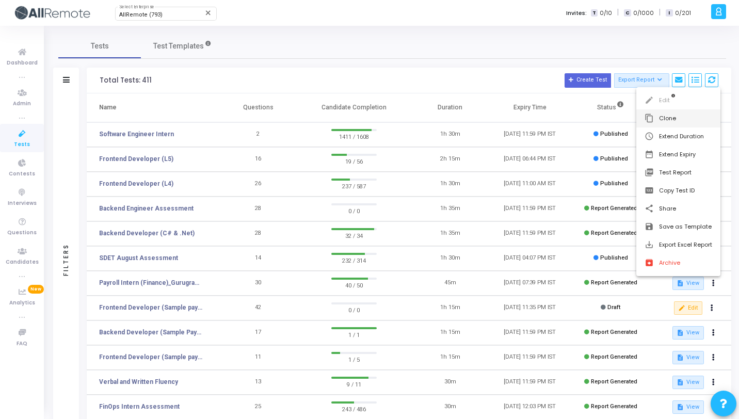
click at [657, 119] on button "content_copy Clone" at bounding box center [679, 118] width 84 height 18
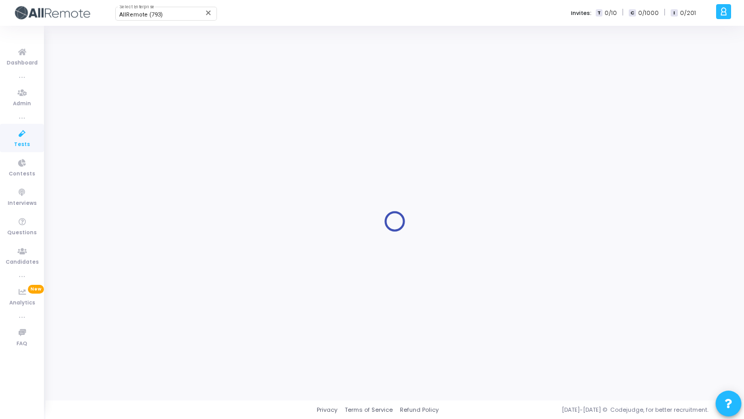
type input "Payroll Intern (Finance)_Gurugram_Campus"
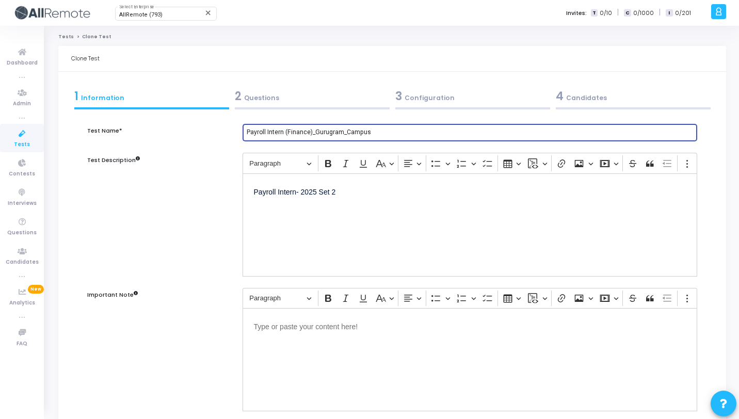
click at [351, 133] on input "Payroll Intern (Finance)_Gurugram_Campus" at bounding box center [470, 132] width 447 height 7
type input "Legal & Compliance"
click at [341, 196] on p "Payroll Intern- 2025 Set 2" at bounding box center [470, 191] width 432 height 13
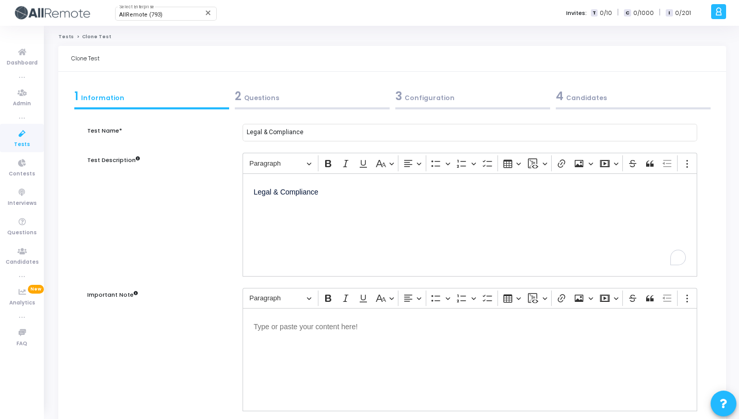
click at [259, 98] on div "2 Questions" at bounding box center [312, 96] width 155 height 17
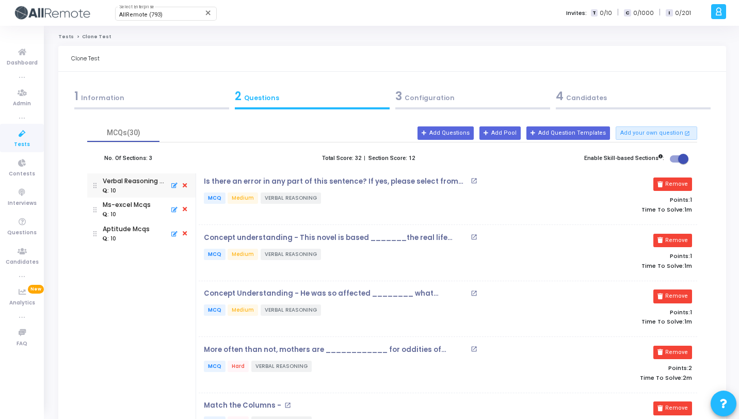
click at [184, 186] on icon at bounding box center [184, 185] width 9 height 11
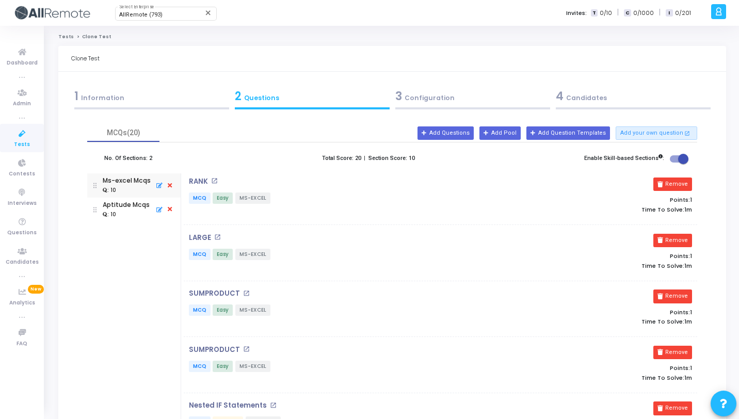
click at [170, 186] on icon at bounding box center [169, 185] width 9 height 11
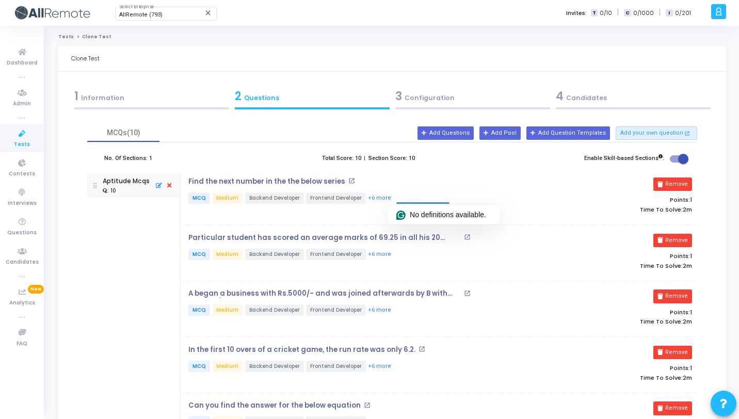
click at [433, 97] on div "3 Configuration" at bounding box center [473, 96] width 155 height 17
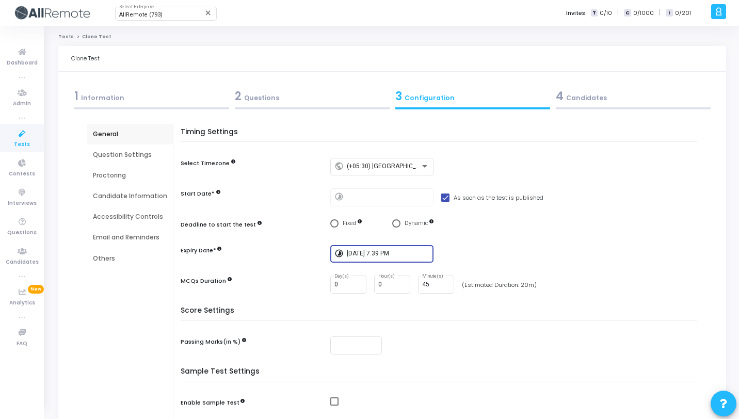
click at [390, 252] on input "[DATE] 7:39 PM" at bounding box center [388, 253] width 83 height 7
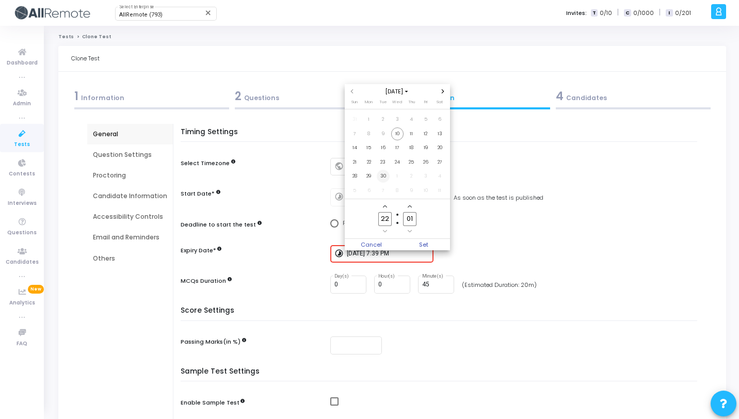
click at [385, 175] on span "30" at bounding box center [383, 176] width 13 height 13
click at [389, 218] on input "22" at bounding box center [384, 219] width 13 height 14
type input "23"
click at [412, 220] on input "01" at bounding box center [409, 219] width 13 height 14
type input "59"
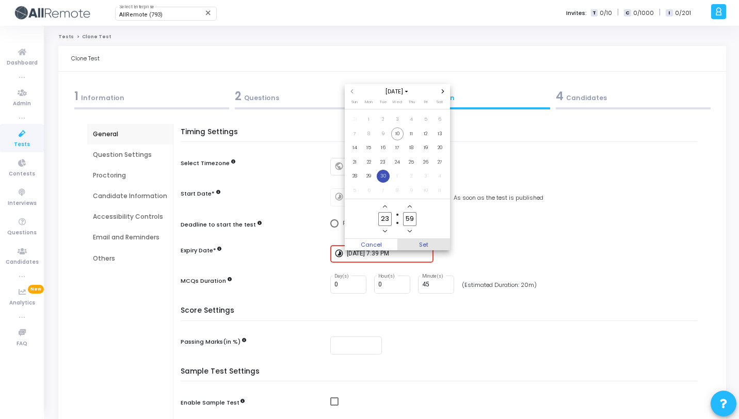
click at [425, 242] on span "Set" at bounding box center [424, 244] width 53 height 11
type input "9/30/2025, 11:59 PM"
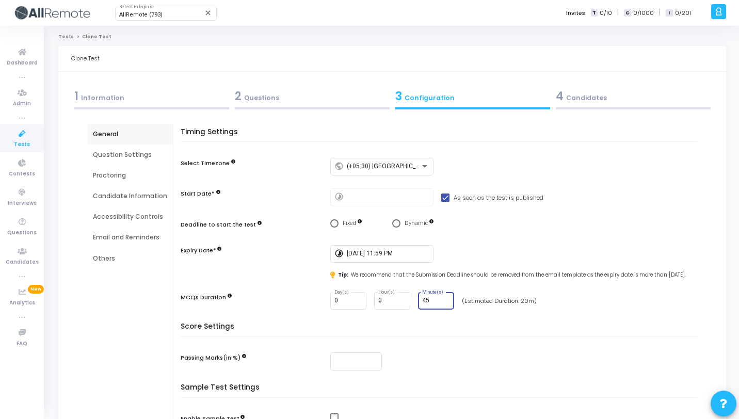
click at [432, 305] on input "45" at bounding box center [436, 300] width 28 height 7
type input "4"
type input "30"
click at [101, 152] on div "Question Settings" at bounding box center [130, 154] width 74 height 9
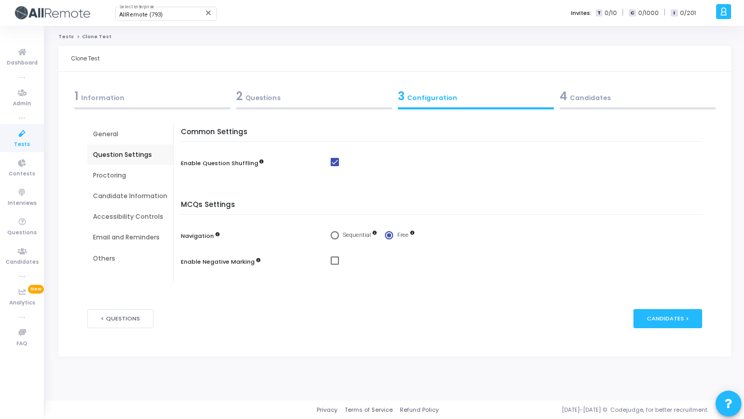
click at [127, 173] on div "Proctoring" at bounding box center [130, 175] width 74 height 9
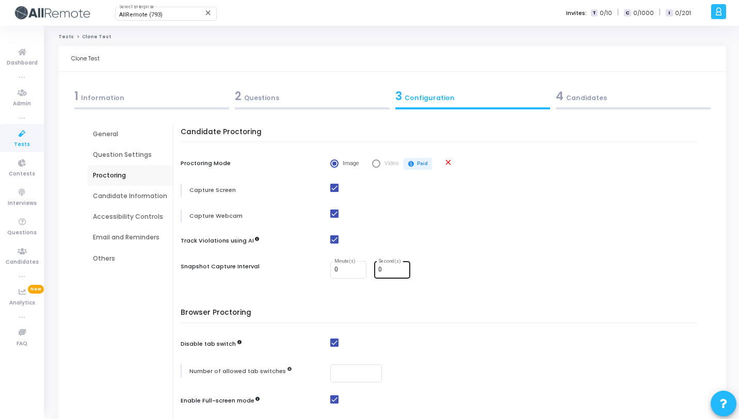
click at [380, 273] on input "0" at bounding box center [392, 269] width 28 height 7
type input "30"
click at [124, 197] on div "Candidate Information" at bounding box center [130, 196] width 74 height 9
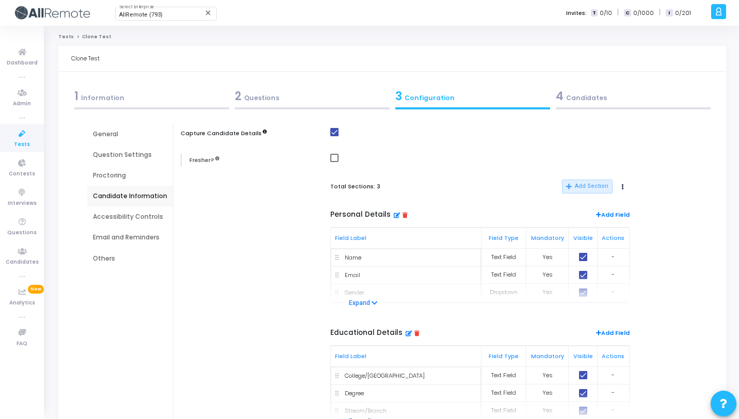
click at [131, 239] on div "Email and Reminders" at bounding box center [130, 237] width 74 height 9
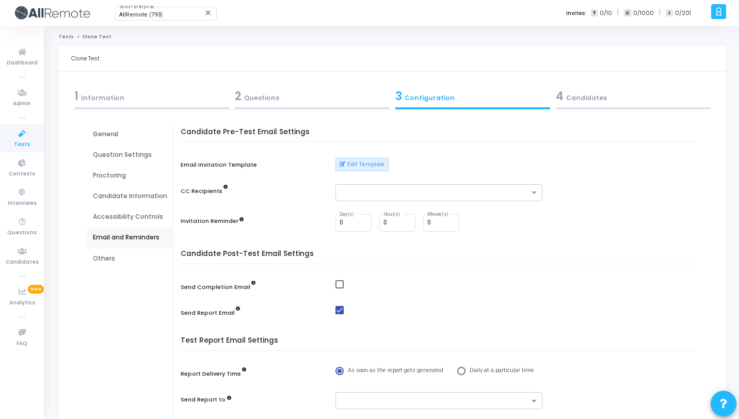
click at [341, 280] on div "Candidate Post-Test Email Settings Send Completion Email Send Report Email" at bounding box center [442, 291] width 512 height 82
click at [343, 286] on mat-checkbox at bounding box center [439, 284] width 207 height 9
drag, startPoint x: 336, startPoint y: 283, endPoint x: 343, endPoint y: 309, distance: 26.8
click at [336, 283] on span at bounding box center [340, 284] width 8 height 8
click at [339, 289] on input "checkbox" at bounding box center [339, 289] width 1 height 1
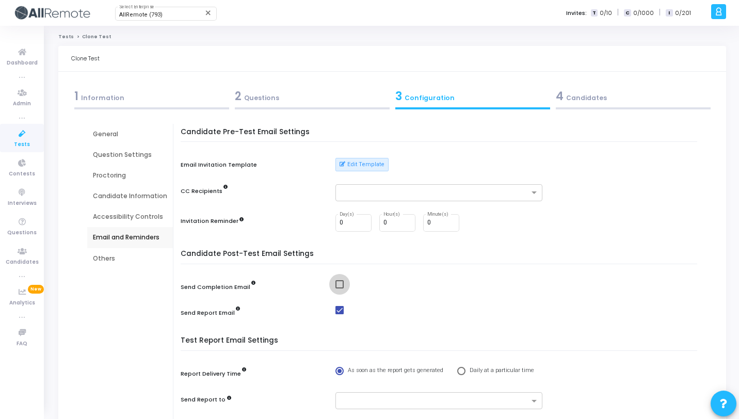
checkbox input "true"
click at [343, 315] on div at bounding box center [438, 312] width 217 height 13
click at [333, 305] on div "Candidate Post-Test Email Settings Send Completion Email Send Report Email" at bounding box center [442, 291] width 512 height 82
click at [336, 308] on span at bounding box center [340, 310] width 8 height 8
click at [339, 314] on input "checkbox" at bounding box center [339, 314] width 1 height 1
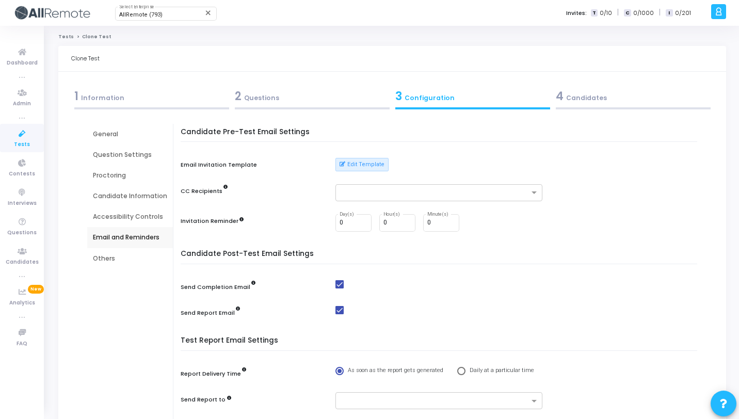
checkbox input "false"
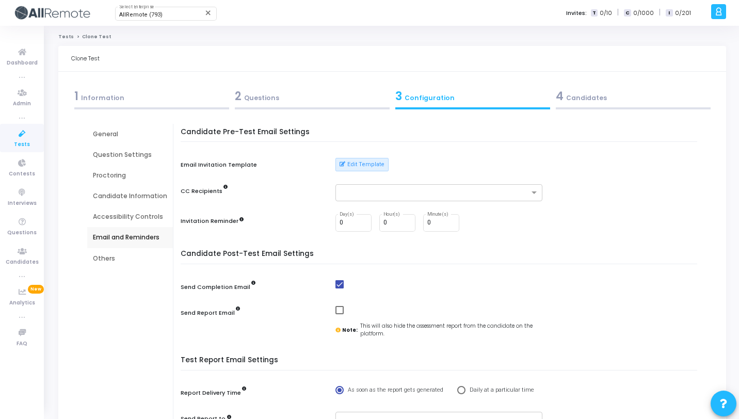
click at [135, 260] on div "Others" at bounding box center [130, 258] width 74 height 9
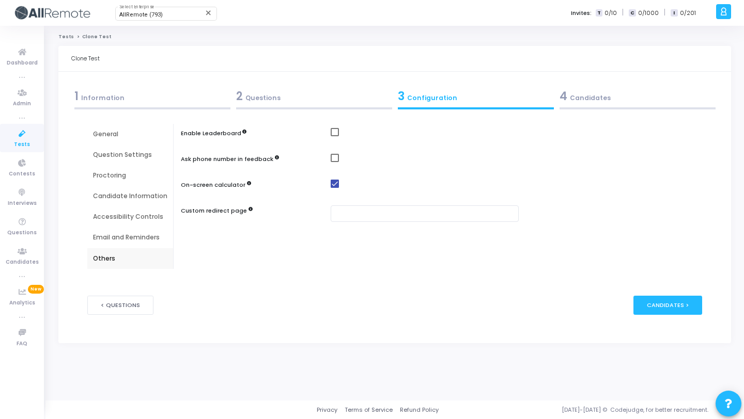
click at [604, 97] on div "4 Candidates" at bounding box center [637, 96] width 156 height 17
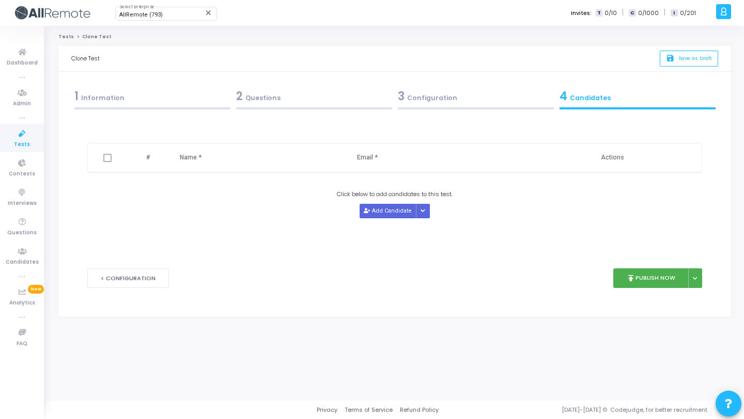
click at [676, 46] on div "save Save as Draft" at bounding box center [684, 58] width 67 height 25
click at [680, 62] on button "save Save as Draft" at bounding box center [688, 59] width 58 height 16
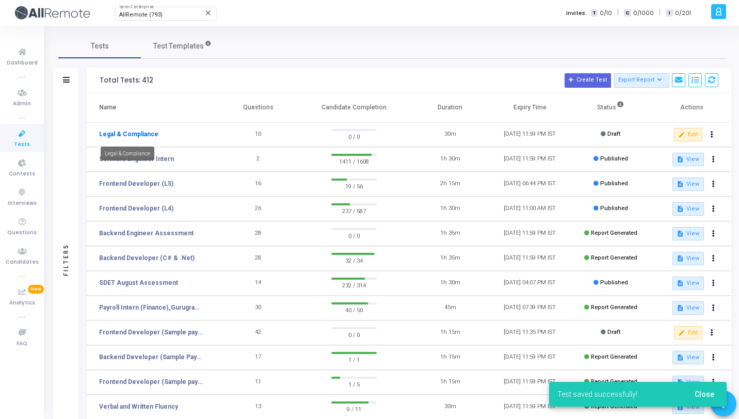
click at [122, 134] on link "Legal & Compliance" at bounding box center [128, 134] width 59 height 9
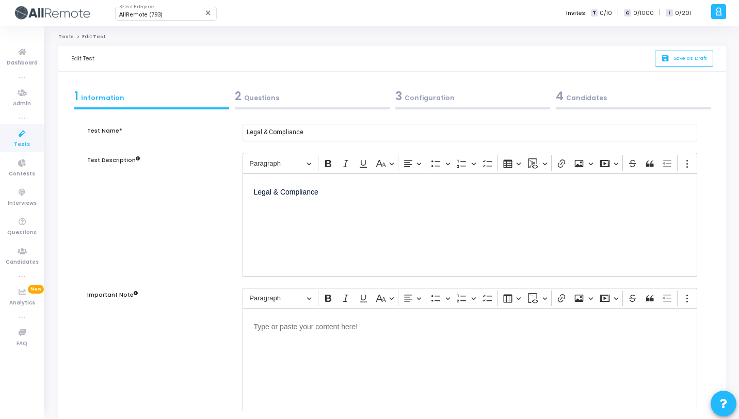
click at [278, 113] on form "Test Name* Legal & Compliance Test Description Rich Text Editor Paragraph Bold …" at bounding box center [392, 299] width 610 height 372
click at [282, 107] on div at bounding box center [312, 108] width 155 height 2
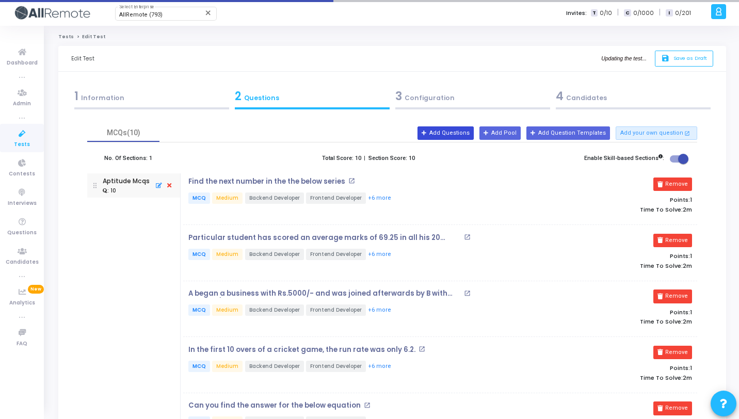
click at [474, 136] on button "Add Questions" at bounding box center [446, 133] width 56 height 13
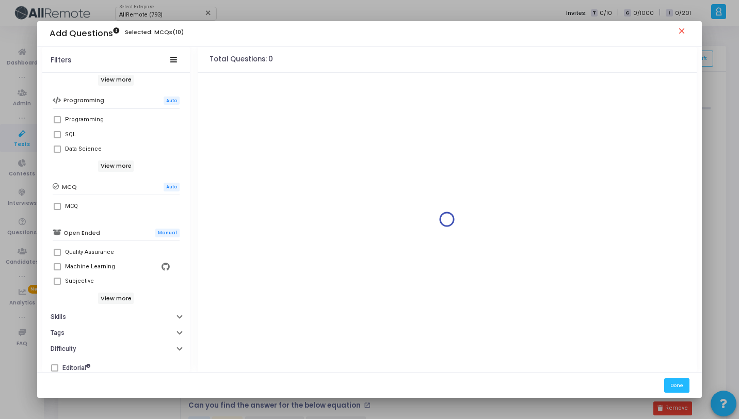
scroll to position [177, 0]
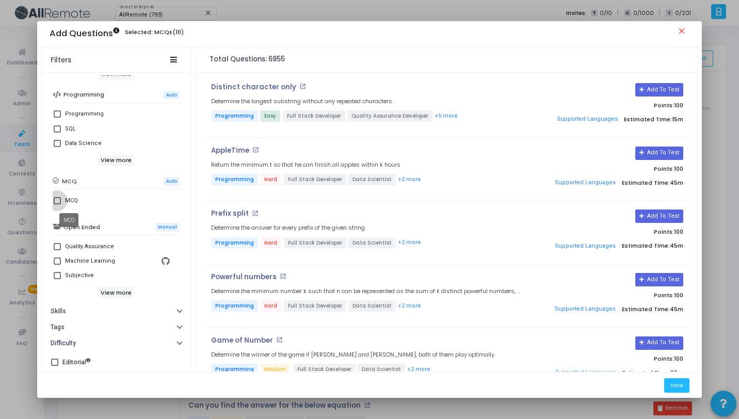
click at [67, 197] on div "MCQ" at bounding box center [71, 201] width 13 height 12
click at [57, 204] on input "MCQ" at bounding box center [57, 204] width 1 height 1
checkbox input "true"
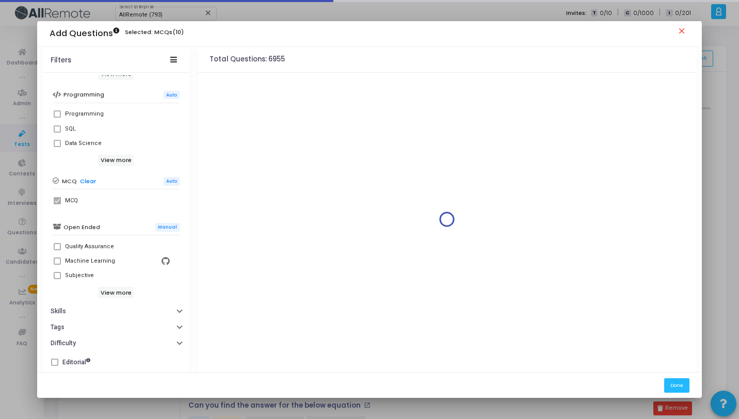
scroll to position [0, 0]
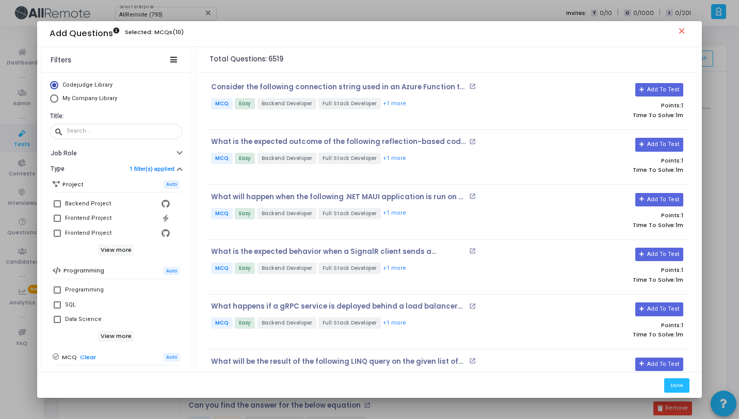
click at [100, 103] on mat-radio-button "My Company Library" at bounding box center [116, 99] width 132 height 11
click at [100, 98] on span "My Company Library" at bounding box center [89, 98] width 55 height 7
click at [58, 98] on input "My Company Library" at bounding box center [54, 98] width 8 height 8
radio input "true"
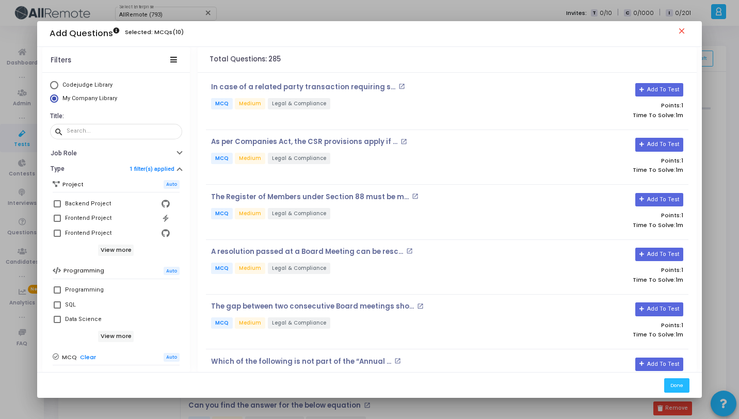
scroll to position [167, 0]
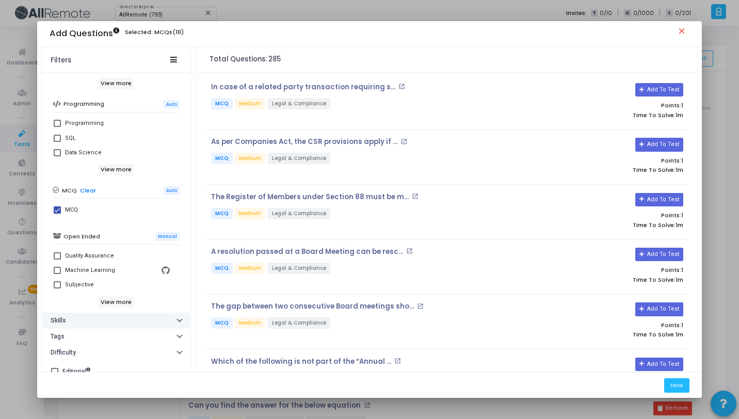
click at [87, 321] on button "Skills" at bounding box center [116, 321] width 148 height 16
click at [92, 328] on button "Skills" at bounding box center [116, 321] width 148 height 16
click at [93, 333] on ngb-accordion "Job Role Type 1 filter(s) applied Project Auto Backend Project Frontend Project…" at bounding box center [116, 170] width 148 height 382
click at [94, 319] on button "Skills" at bounding box center [116, 321] width 148 height 16
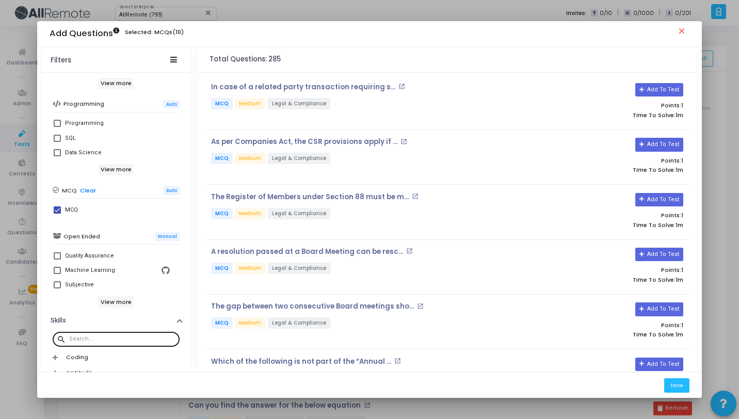
click at [101, 342] on div at bounding box center [122, 338] width 106 height 17
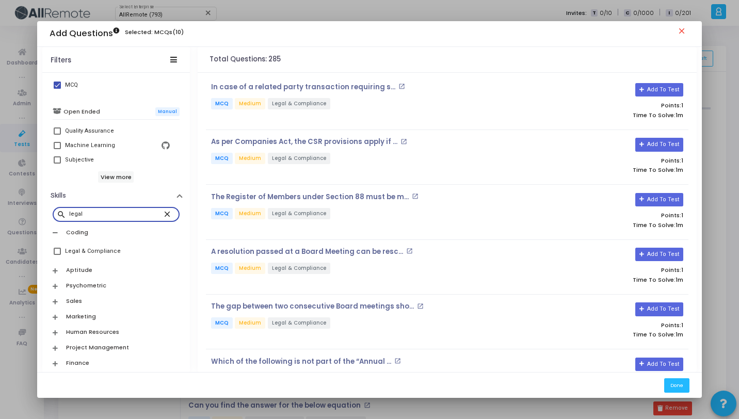
scroll to position [296, 0]
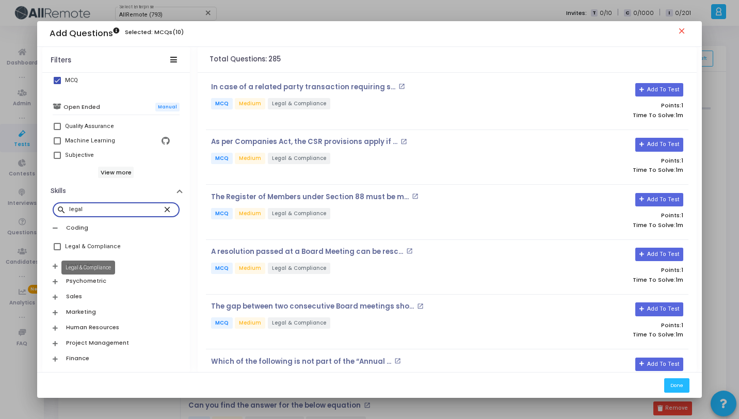
type input "legal"
click at [66, 247] on div "Legal & Compliance" at bounding box center [93, 247] width 56 height 12
click at [57, 250] on input "Legal & Compliance" at bounding box center [57, 250] width 1 height 1
checkbox input "true"
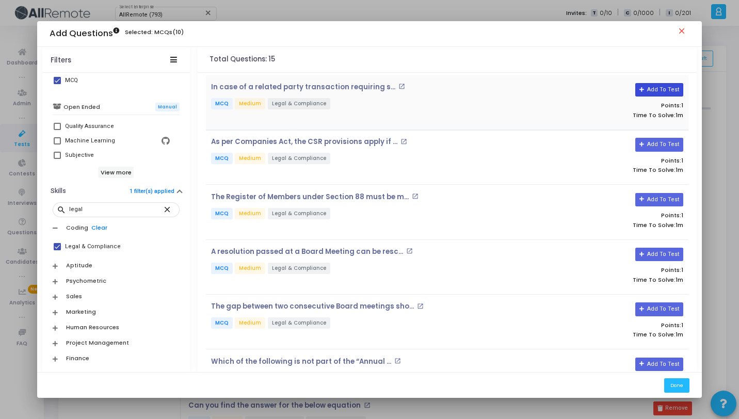
click at [661, 92] on button "Add To Test" at bounding box center [660, 89] width 48 height 13
click at [669, 139] on button "Add To Test" at bounding box center [660, 144] width 48 height 13
click at [659, 196] on button "Add To Test" at bounding box center [660, 199] width 48 height 13
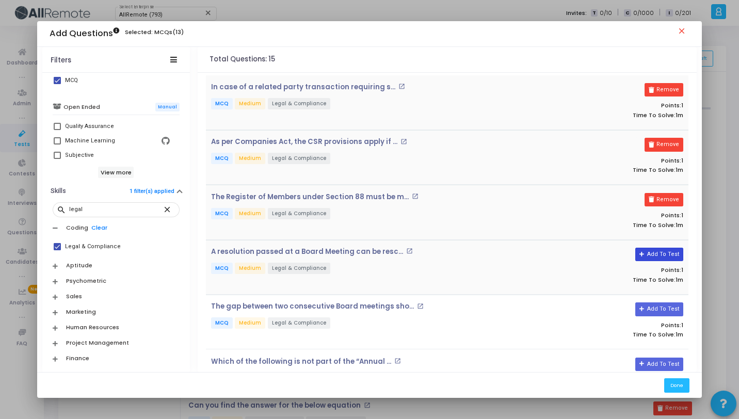
click at [658, 258] on button "Add To Test" at bounding box center [660, 254] width 48 height 13
click at [660, 299] on div "The gap between two consecutive Board meetings sho... open_in_new MCQ Medium Le…" at bounding box center [447, 322] width 483 height 55
click at [660, 306] on button "Add To Test" at bounding box center [660, 309] width 48 height 13
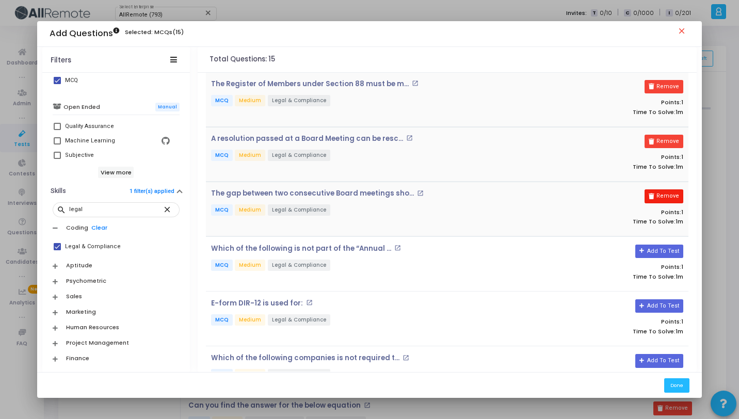
scroll to position [197, 0]
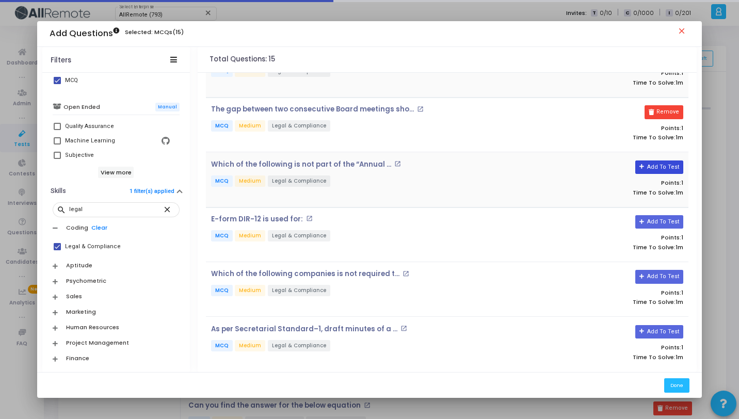
click at [657, 164] on button "Add To Test" at bounding box center [660, 167] width 48 height 13
click at [664, 226] on button "Add To Test" at bounding box center [660, 221] width 48 height 13
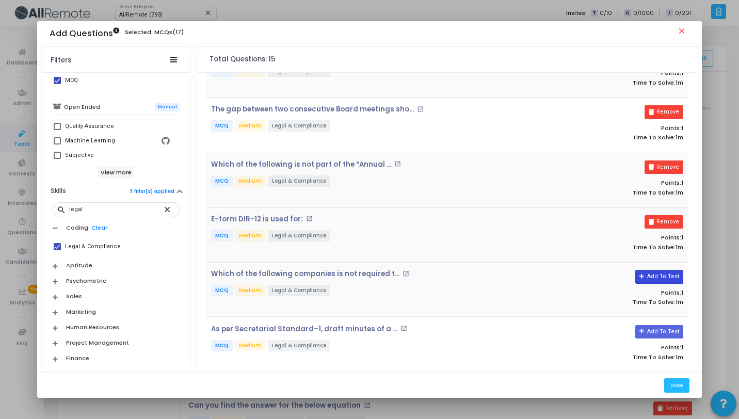
click at [665, 270] on button "Add To Test" at bounding box center [660, 276] width 48 height 13
click at [658, 329] on button "Add To Test" at bounding box center [660, 331] width 48 height 13
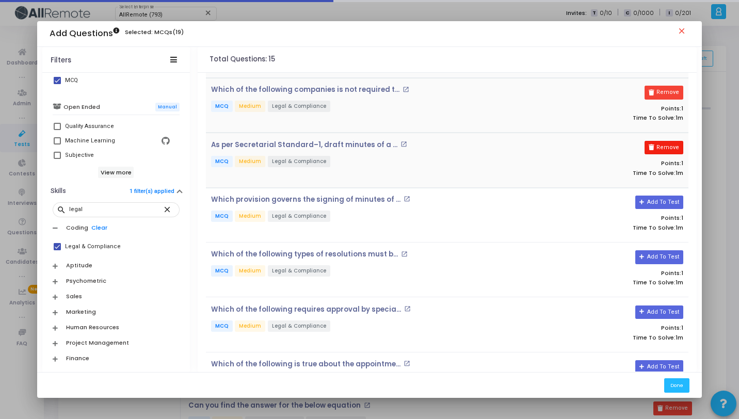
scroll to position [385, 0]
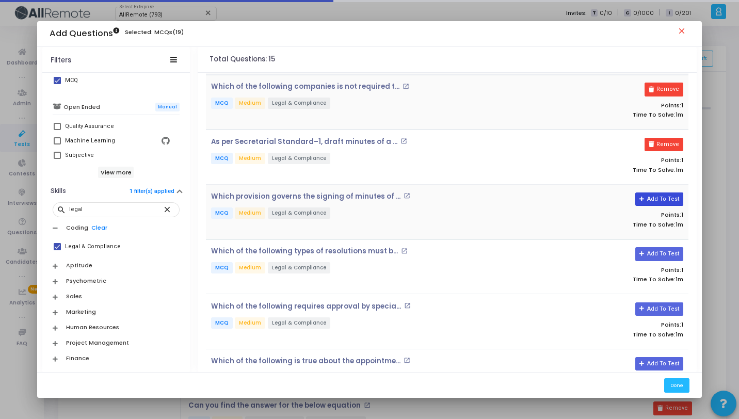
click at [659, 195] on button "Add To Test" at bounding box center [660, 199] width 48 height 13
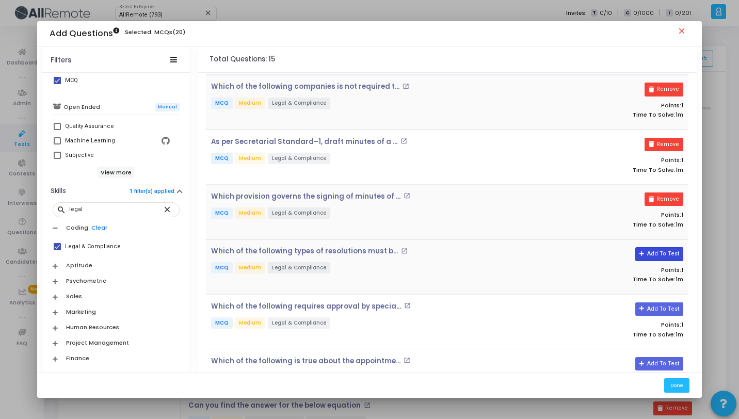
click at [671, 256] on button "Add To Test" at bounding box center [660, 253] width 48 height 13
click at [667, 303] on button "Add To Test" at bounding box center [660, 309] width 48 height 13
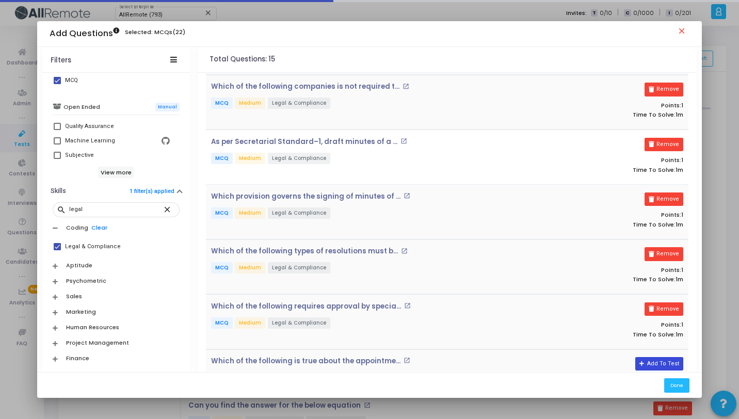
click at [658, 360] on button "Add To Test" at bounding box center [660, 363] width 48 height 13
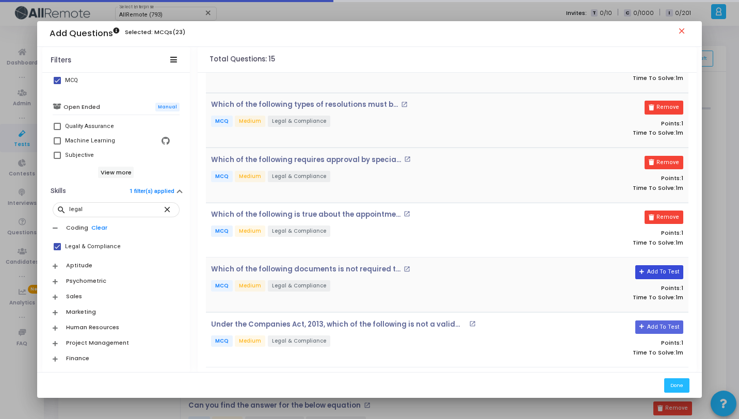
click at [660, 272] on button "Add To Test" at bounding box center [660, 271] width 48 height 13
click at [658, 325] on button "Add To Test" at bounding box center [660, 327] width 48 height 13
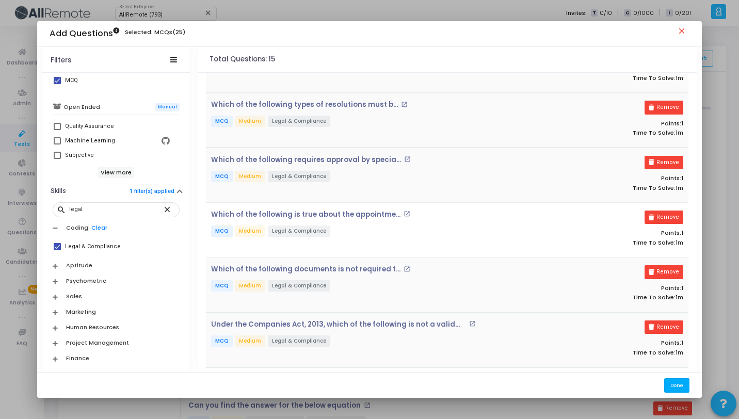
click at [678, 387] on button "Done" at bounding box center [677, 385] width 25 height 14
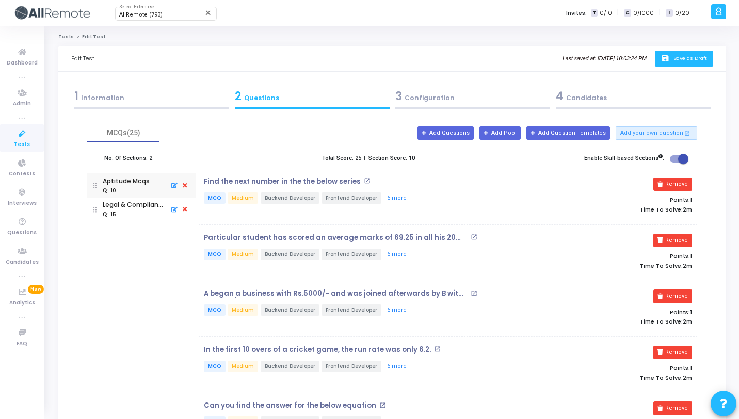
click at [670, 59] on icon "save" at bounding box center [666, 58] width 11 height 9
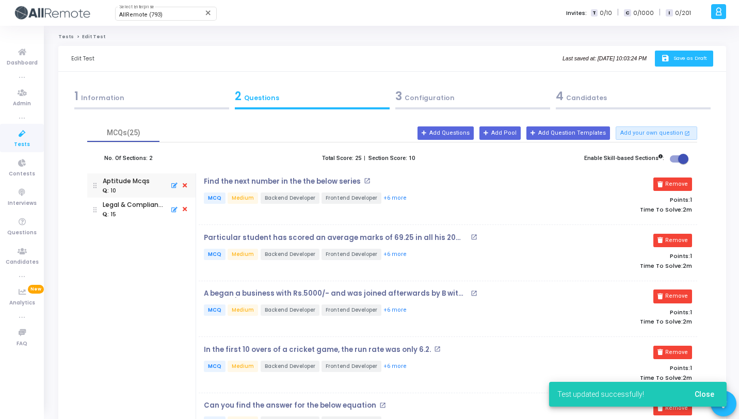
click at [185, 186] on icon at bounding box center [184, 185] width 9 height 11
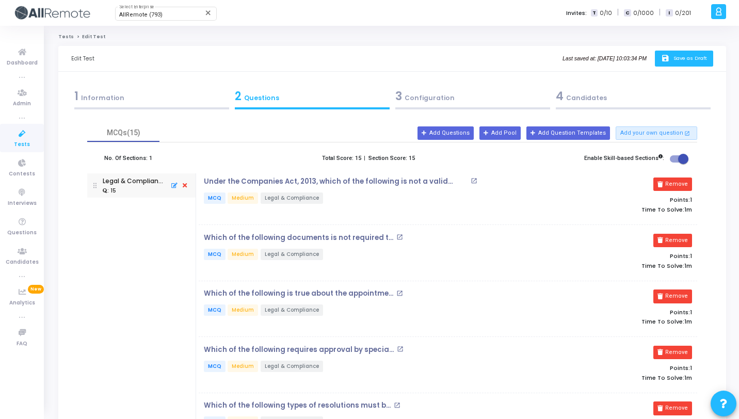
click at [674, 59] on span "Save as Draft" at bounding box center [691, 58] width 34 height 7
click at [16, 146] on span "Tests" at bounding box center [22, 144] width 16 height 9
